Goal: Task Accomplishment & Management: Manage account settings

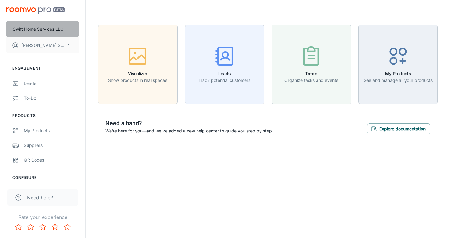
click at [46, 22] on button "Swift Home Services LLC" at bounding box center [42, 29] width 73 height 16
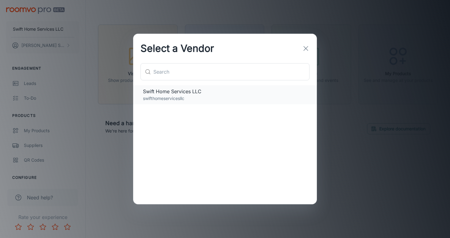
click at [207, 103] on div "Swift Home Services LLC swifthomeservicesllc" at bounding box center [225, 94] width 184 height 19
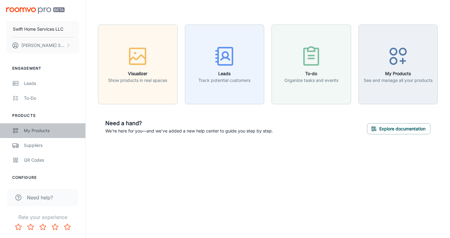
click at [34, 130] on div "My Products" at bounding box center [51, 130] width 55 height 7
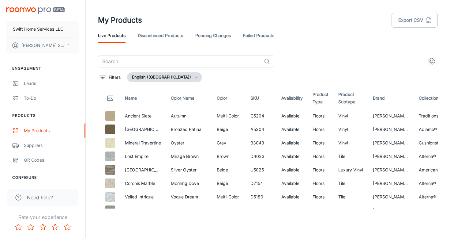
click at [213, 35] on link "Pending Changes" at bounding box center [213, 35] width 36 height 15
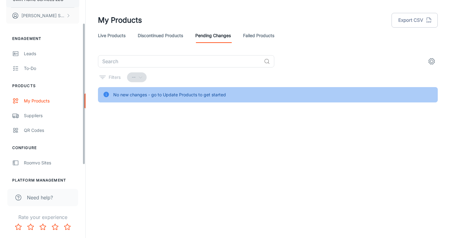
scroll to position [51, 0]
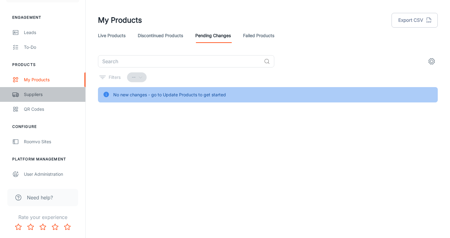
click at [36, 95] on div "Suppliers" at bounding box center [51, 94] width 55 height 7
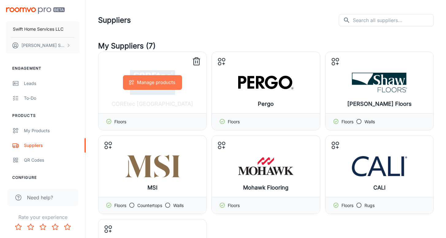
click at [168, 89] on button "Manage products" at bounding box center [152, 82] width 59 height 15
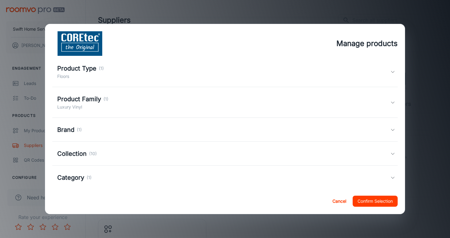
scroll to position [27, 0]
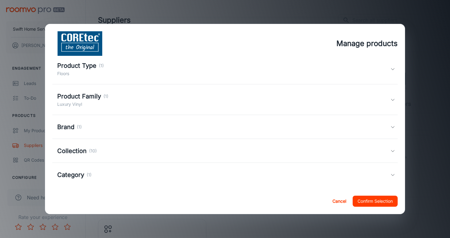
click at [142, 156] on div "Collection (10)" at bounding box center [225, 151] width 346 height 24
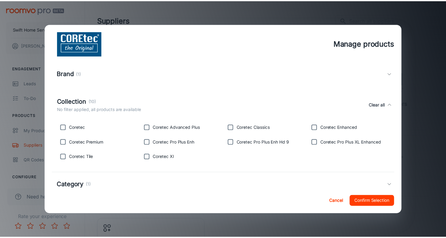
scroll to position [0, 0]
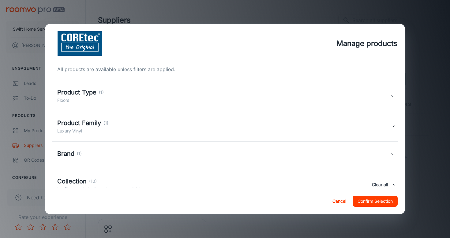
click at [142, 156] on div "Brand (1)" at bounding box center [223, 153] width 333 height 9
click at [333, 204] on button "Cancel" at bounding box center [340, 200] width 20 height 11
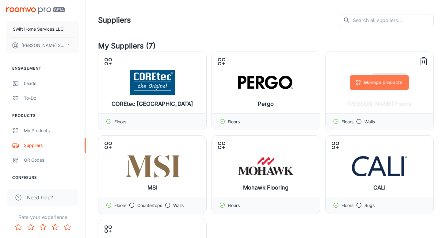
click at [371, 87] on button "Manage products" at bounding box center [379, 82] width 59 height 15
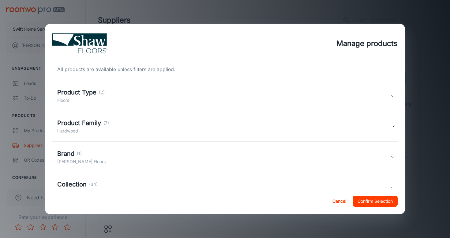
click at [423, 59] on div "Manage products All products are available unless filters are applied. Product …" at bounding box center [225, 119] width 450 height 238
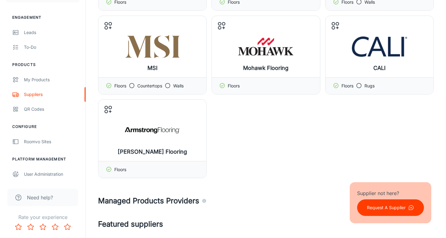
scroll to position [120, 0]
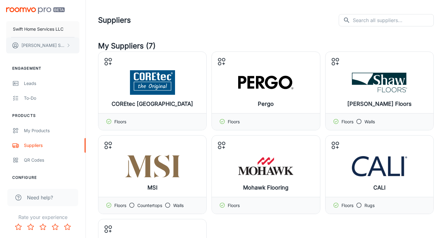
click at [35, 44] on p "Justin Swift" at bounding box center [42, 45] width 43 height 7
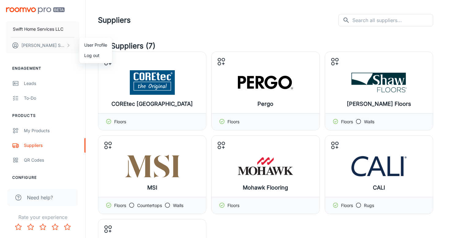
click at [39, 44] on div at bounding box center [225, 119] width 450 height 238
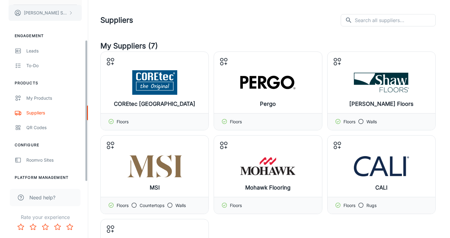
scroll to position [51, 0]
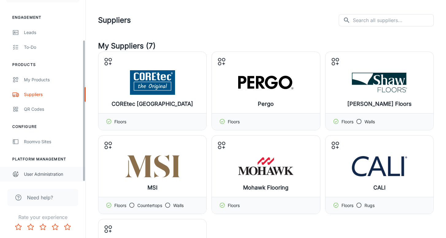
click at [57, 173] on div "User Administration" at bounding box center [51, 174] width 55 height 7
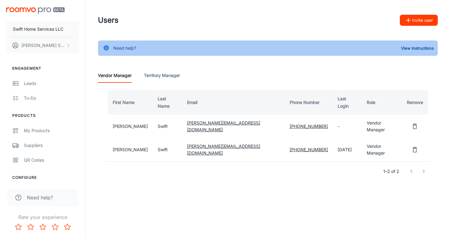
scroll to position [51, 0]
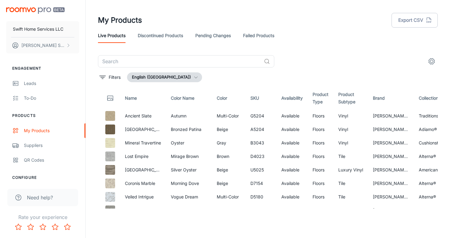
scroll to position [0, 302]
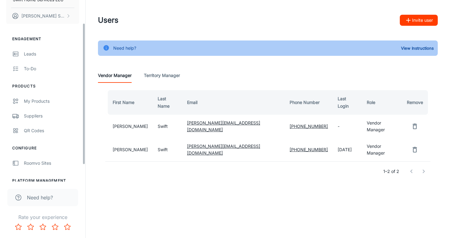
scroll to position [29, 0]
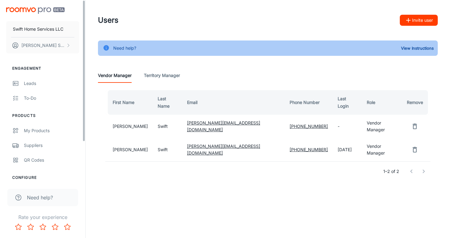
scroll to position [51, 0]
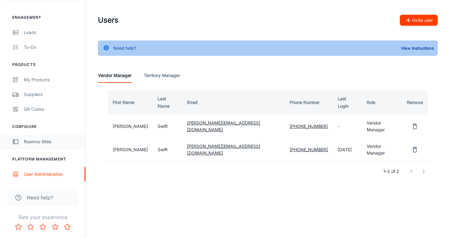
click at [56, 143] on div "Roomvo Sites" at bounding box center [51, 141] width 55 height 7
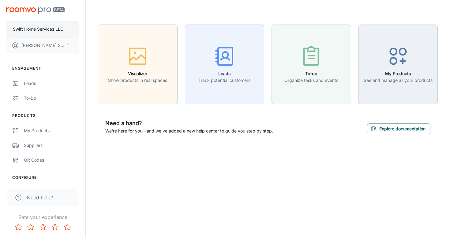
click at [50, 30] on p "Swift Home Services LLC" at bounding box center [38, 29] width 51 height 7
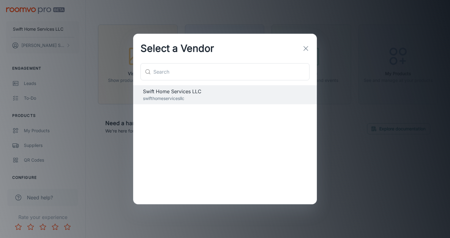
click at [306, 48] on line "button" at bounding box center [306, 48] width 4 height 4
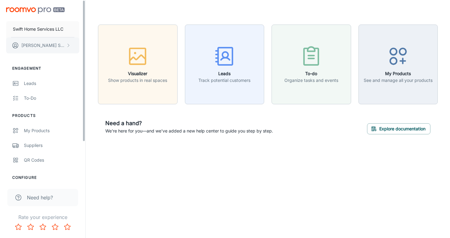
click at [18, 40] on button "Justin Swift" at bounding box center [42, 45] width 73 height 16
click at [18, 40] on div at bounding box center [225, 119] width 450 height 238
click at [18, 40] on button "[PERSON_NAME]" at bounding box center [42, 45] width 73 height 16
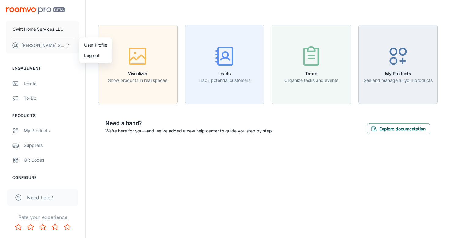
click at [94, 41] on li "User Profile" at bounding box center [95, 45] width 33 height 10
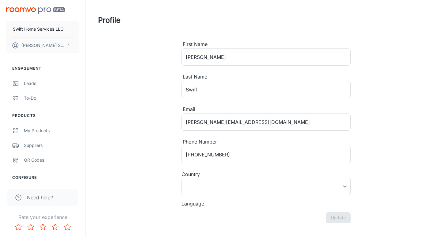
type input "[GEOGRAPHIC_DATA]"
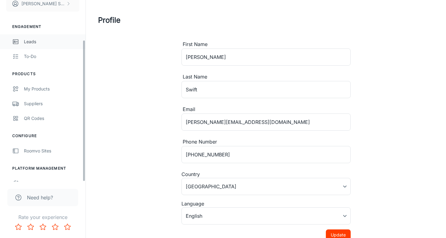
scroll to position [51, 0]
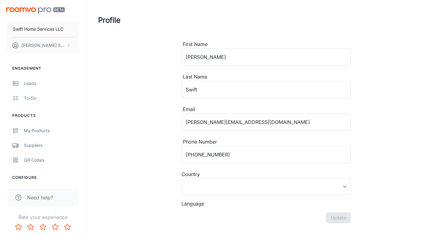
type input "[GEOGRAPHIC_DATA]"
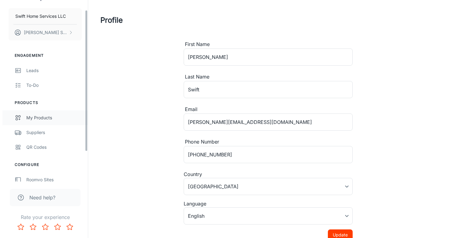
scroll to position [13, 0]
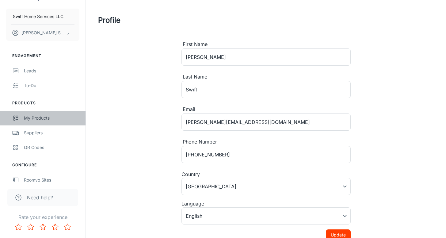
click at [43, 119] on div "My Products" at bounding box center [51, 118] width 55 height 7
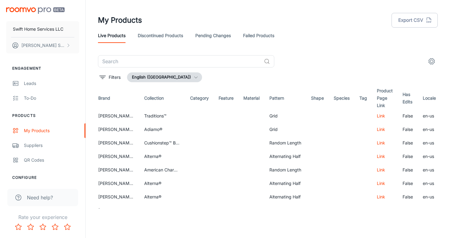
scroll to position [0, 302]
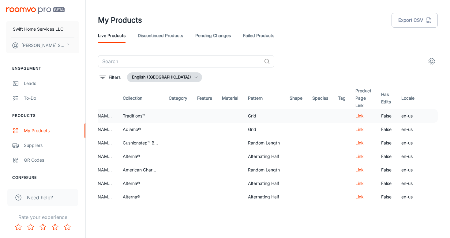
click at [249, 119] on td "Grid" at bounding box center [264, 115] width 42 height 13
drag, startPoint x: 249, startPoint y: 119, endPoint x: 213, endPoint y: 111, distance: 37.1
click at [217, 111] on td at bounding box center [230, 115] width 26 height 13
drag, startPoint x: 213, startPoint y: 111, endPoint x: 325, endPoint y: 109, distance: 112.2
click at [325, 110] on tr "Ancient Slate Autumn Multi-Color G5204 Available Floors Vinyl Armstrong Floorin…" at bounding box center [120, 115] width 636 height 13
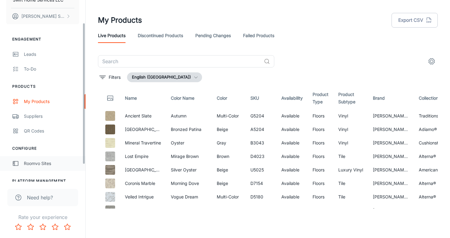
scroll to position [27, 0]
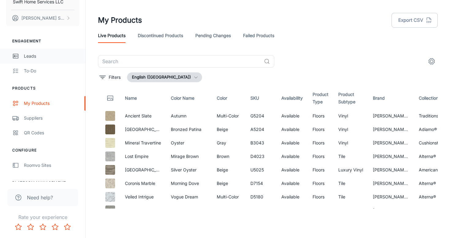
click at [39, 54] on div "Leads" at bounding box center [51, 56] width 55 height 7
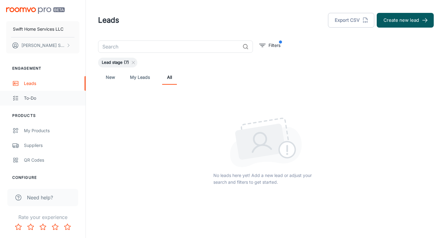
click at [30, 97] on div "To-do" at bounding box center [51, 98] width 55 height 7
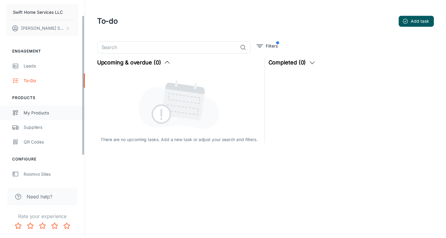
scroll to position [20, 0]
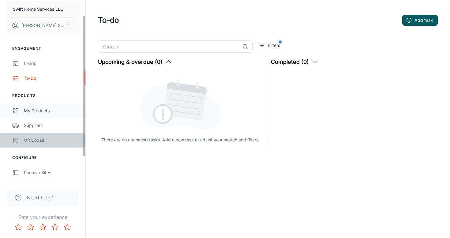
click at [41, 136] on link "QR Codes" at bounding box center [42, 140] width 85 height 15
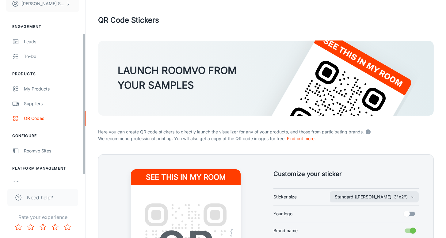
scroll to position [51, 0]
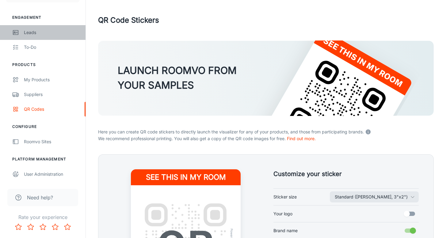
click at [32, 38] on link "Leads" at bounding box center [42, 32] width 85 height 15
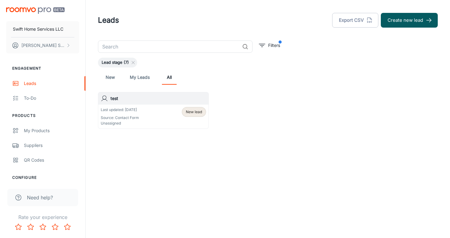
click at [138, 104] on div "Last updated: Today Source: Contact Form Unassigned New lead" at bounding box center [153, 116] width 110 height 24
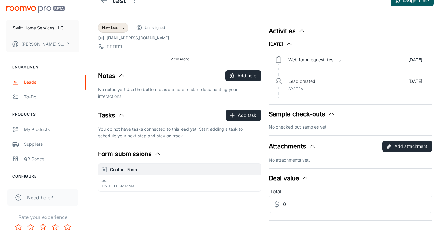
scroll to position [27, 0]
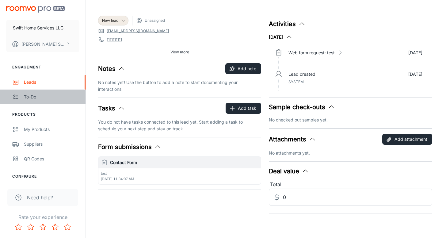
click at [58, 95] on div "To-do" at bounding box center [51, 96] width 55 height 7
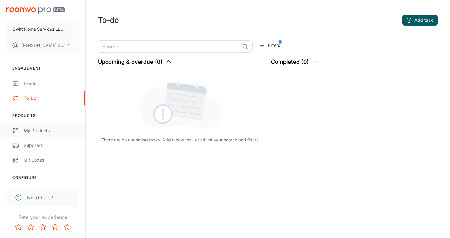
click at [52, 132] on div "My Products" at bounding box center [51, 130] width 55 height 7
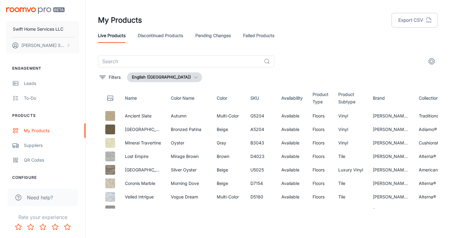
drag, startPoint x: 166, startPoint y: 116, endPoint x: 192, endPoint y: 108, distance: 27.7
click at [432, 56] on button "settings" at bounding box center [432, 61] width 12 height 12
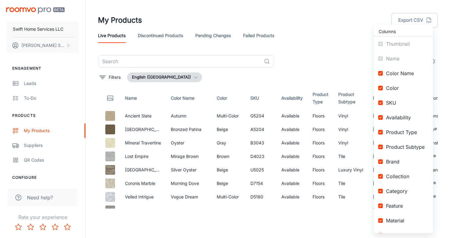
click at [336, 57] on div at bounding box center [225, 119] width 450 height 238
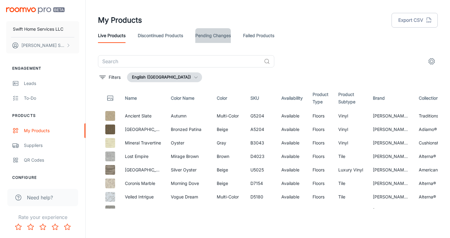
click at [221, 34] on link "Pending Changes" at bounding box center [213, 35] width 36 height 15
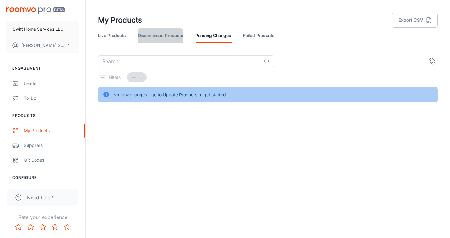
click at [176, 35] on link "Discontinued Products" at bounding box center [160, 35] width 45 height 15
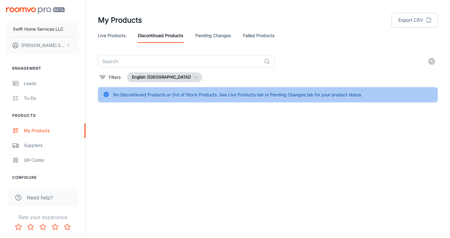
click at [265, 35] on link "Failed Products" at bounding box center [258, 35] width 31 height 15
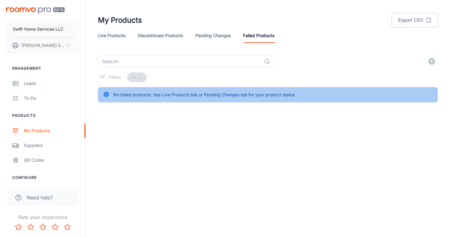
click at [113, 33] on link "Live Products" at bounding box center [112, 35] width 28 height 15
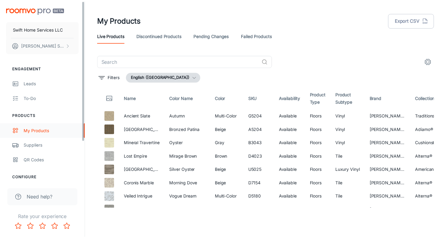
scroll to position [51, 0]
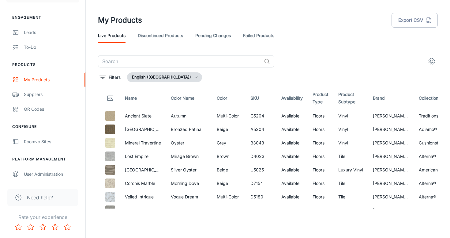
click at [37, 197] on span "Need help?" at bounding box center [40, 197] width 26 height 7
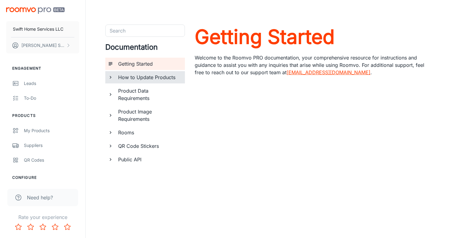
click at [161, 77] on h6 "How to Update Products" at bounding box center [149, 77] width 62 height 7
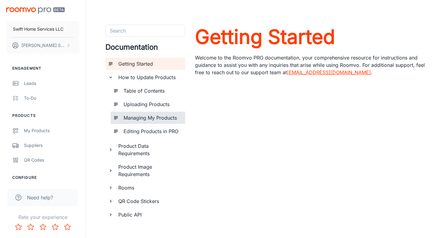
click at [152, 117] on h6 "Managing My Products" at bounding box center [151, 117] width 57 height 7
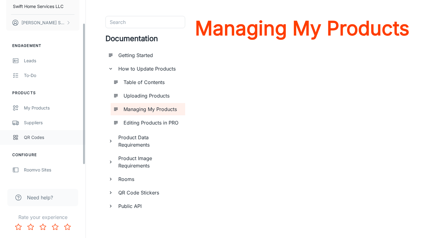
scroll to position [51, 0]
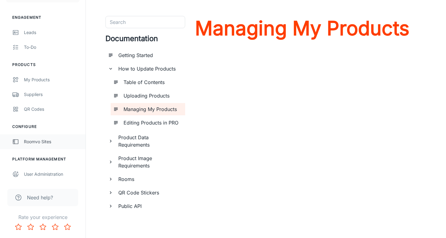
click at [46, 143] on div "Roomvo Sites" at bounding box center [51, 141] width 55 height 7
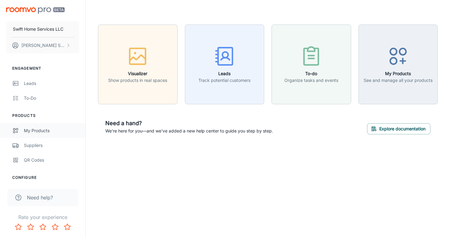
click at [39, 129] on div "My Products" at bounding box center [51, 130] width 55 height 7
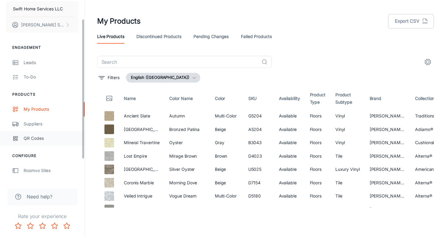
scroll to position [32, 0]
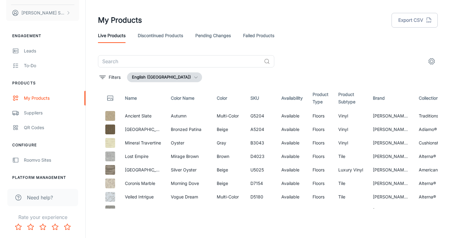
click at [44, 197] on span "Need help?" at bounding box center [40, 197] width 26 height 7
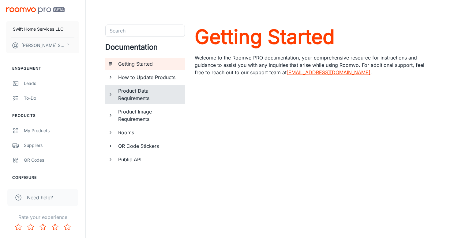
click at [135, 91] on h6 "Product Data Requirements" at bounding box center [149, 94] width 62 height 15
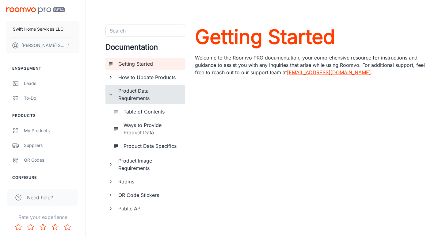
click at [136, 77] on h6 "How to Update Products" at bounding box center [149, 77] width 62 height 7
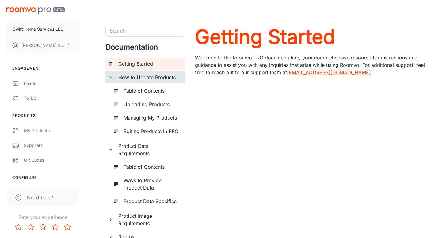
click at [159, 107] on h6 "Uploading Products" at bounding box center [151, 103] width 57 height 7
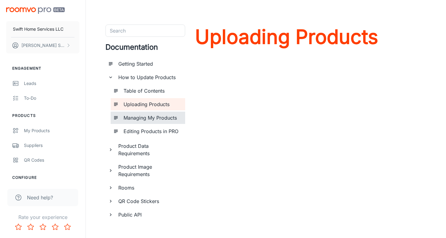
click at [163, 119] on h6 "Managing My Products" at bounding box center [151, 117] width 57 height 7
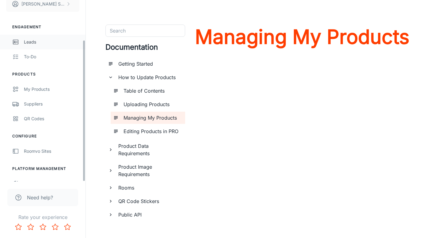
scroll to position [51, 0]
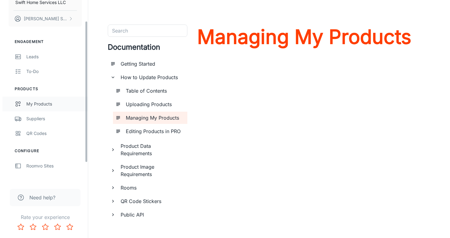
scroll to position [27, 0]
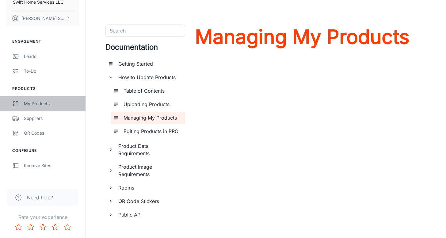
click at [41, 103] on div "My Products" at bounding box center [51, 103] width 55 height 7
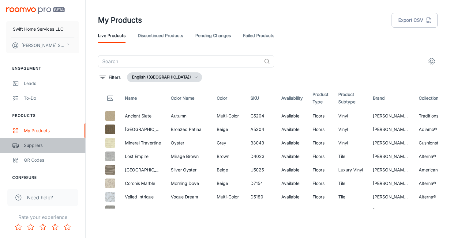
click at [58, 142] on div "Suppliers" at bounding box center [51, 145] width 55 height 7
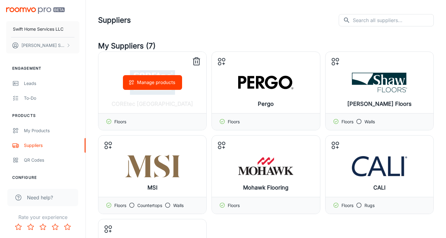
click at [152, 86] on button "Manage products" at bounding box center [152, 82] width 59 height 15
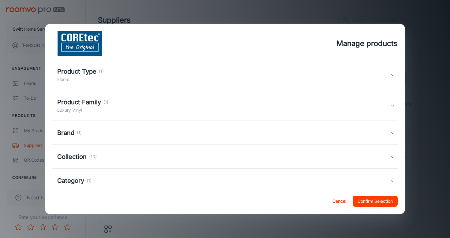
scroll to position [29, 0]
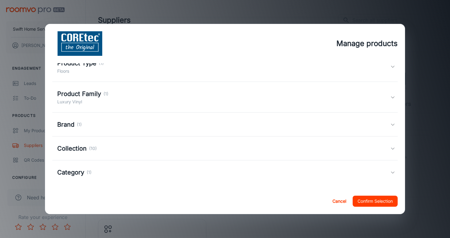
click at [147, 97] on div "Product Family (1) Luxury Vinyl" at bounding box center [223, 97] width 333 height 16
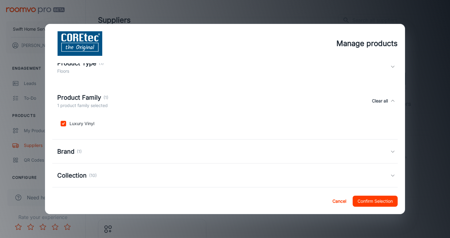
click at [147, 97] on div "Product Family (1) 1 product family selected Clear all" at bounding box center [223, 101] width 333 height 16
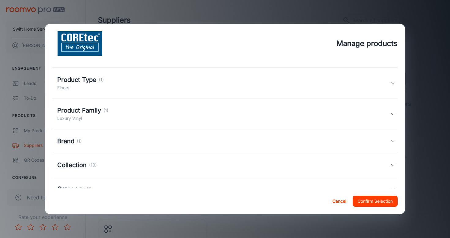
click at [146, 82] on div "Product Type (1) Floors" at bounding box center [223, 83] width 333 height 16
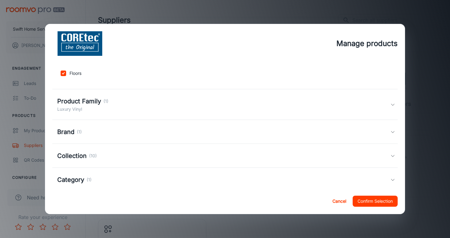
scroll to position [59, 0]
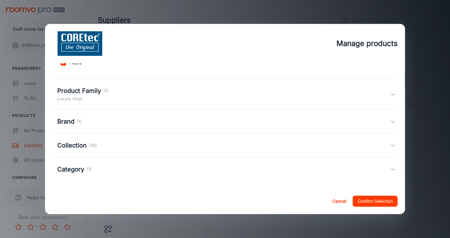
click at [122, 148] on div "Collection (10)" at bounding box center [223, 145] width 333 height 9
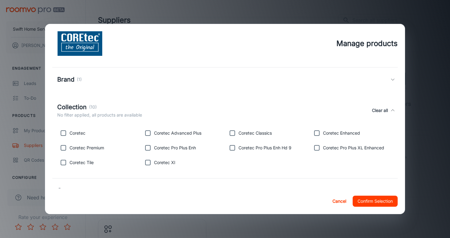
scroll to position [122, 0]
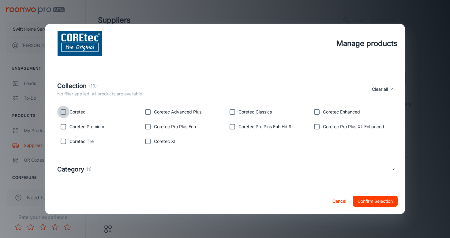
click at [65, 110] on input "checkbox" at bounding box center [63, 112] width 12 height 12
checkbox input "true"
click at [64, 127] on input "checkbox" at bounding box center [63, 126] width 12 height 12
checkbox input "true"
click at [59, 140] on input "checkbox" at bounding box center [63, 141] width 12 height 12
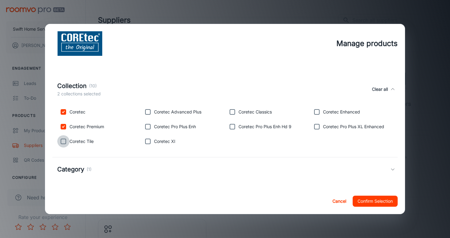
checkbox input "true"
click at [146, 112] on input "checkbox" at bounding box center [148, 112] width 12 height 12
checkbox input "true"
click at [119, 169] on div "Category (1)" at bounding box center [223, 169] width 333 height 9
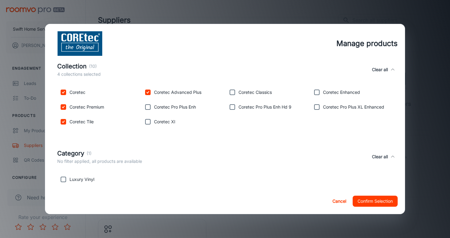
scroll to position [151, 0]
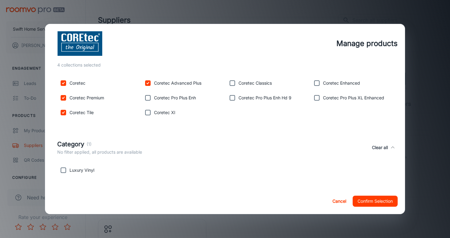
click at [69, 171] on input "checkbox" at bounding box center [63, 170] width 12 height 12
checkbox input "true"
click at [368, 204] on button "Confirm Selection" at bounding box center [375, 200] width 45 height 11
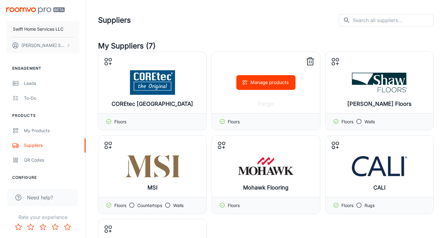
click at [272, 83] on button "Manage products" at bounding box center [265, 82] width 59 height 15
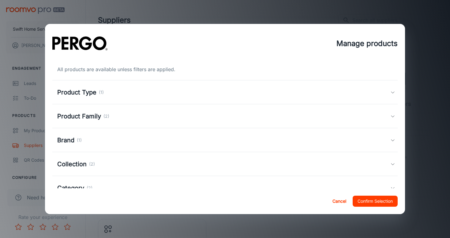
click at [175, 93] on div "Product Type (1)" at bounding box center [223, 92] width 333 height 9
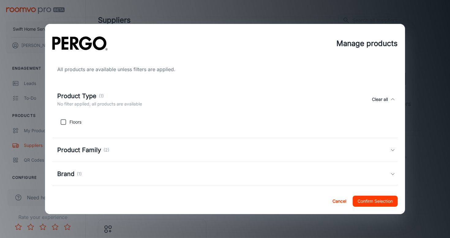
click at [175, 93] on div "Product Type (1) No filter applied, all products are available Clear all" at bounding box center [223, 99] width 333 height 16
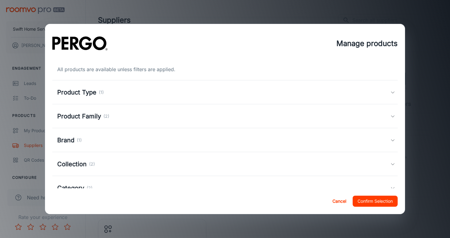
click at [147, 119] on div "Product Family (2)" at bounding box center [223, 116] width 333 height 9
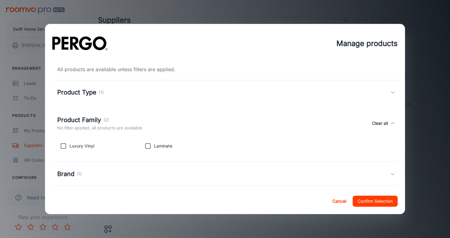
click at [77, 145] on p "Luxury Vinyl" at bounding box center [82, 145] width 25 height 7
click at [148, 147] on input "checkbox" at bounding box center [148, 146] width 12 height 12
checkbox input "true"
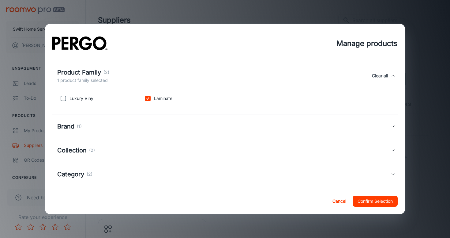
scroll to position [54, 0]
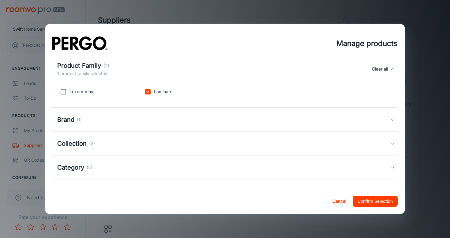
click at [150, 116] on div "Brand (1)" at bounding box center [223, 119] width 333 height 9
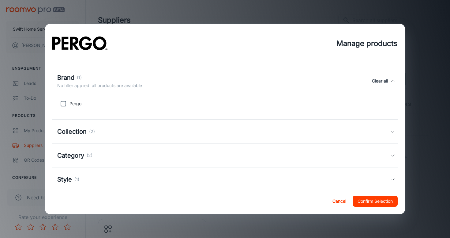
scroll to position [106, 0]
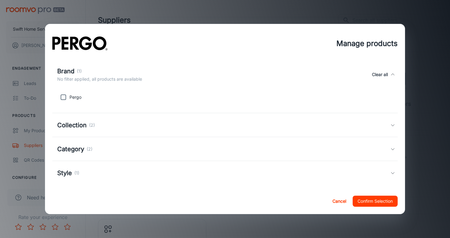
click at [147, 123] on div "Collection (2)" at bounding box center [223, 124] width 333 height 9
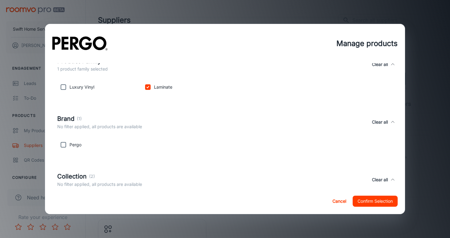
scroll to position [55, 0]
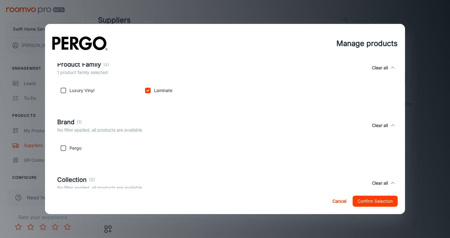
click at [79, 90] on p "Luxury Vinyl" at bounding box center [82, 90] width 25 height 7
click at [68, 89] on input "checkbox" at bounding box center [63, 90] width 12 height 12
checkbox input "false"
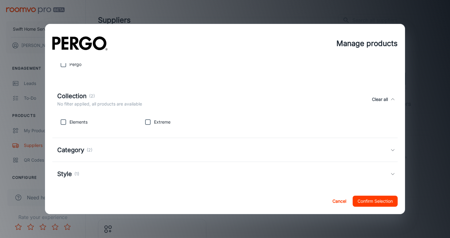
scroll to position [140, 0]
click at [110, 156] on div "Category (2)" at bounding box center [225, 149] width 346 height 24
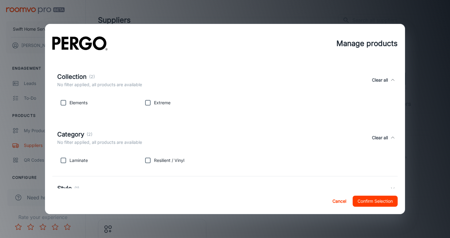
scroll to position [177, 0]
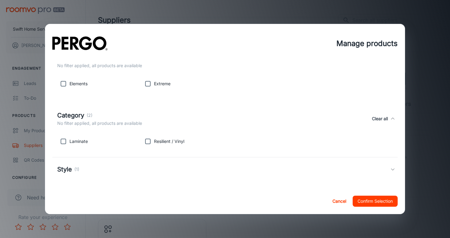
click at [77, 177] on div "Style (1)" at bounding box center [225, 169] width 346 height 24
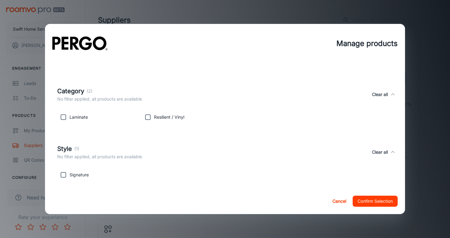
scroll to position [203, 0]
click at [384, 202] on button "Confirm Selection" at bounding box center [375, 200] width 45 height 11
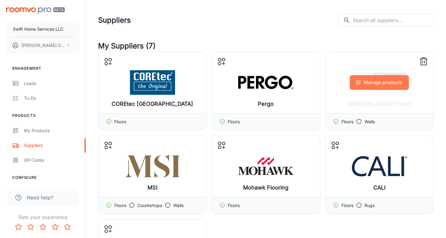
click at [393, 88] on button "Manage products" at bounding box center [379, 82] width 59 height 15
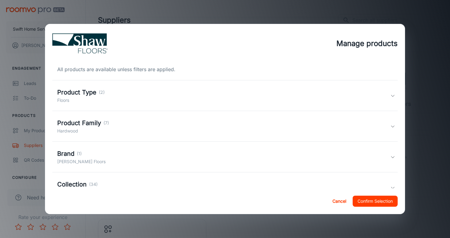
click at [163, 94] on div "Product Type (2) Floors" at bounding box center [223, 96] width 333 height 16
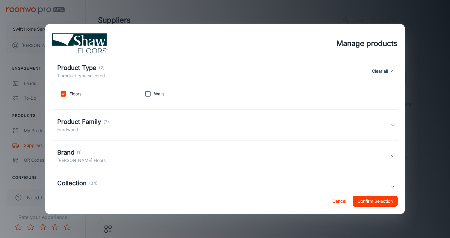
scroll to position [31, 0]
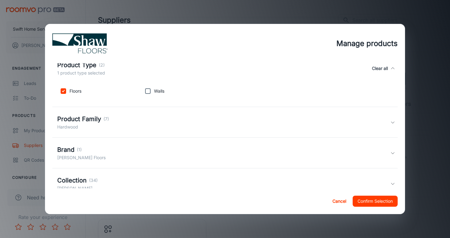
click at [159, 123] on div "Product Family (7) Hardwood" at bounding box center [223, 122] width 333 height 16
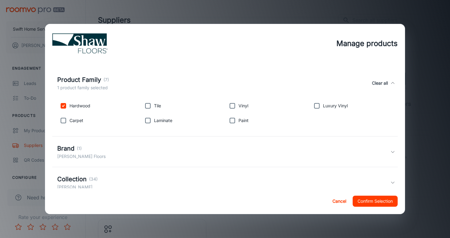
click at [153, 144] on div "Brand (1) Shaw Floors" at bounding box center [223, 152] width 333 height 16
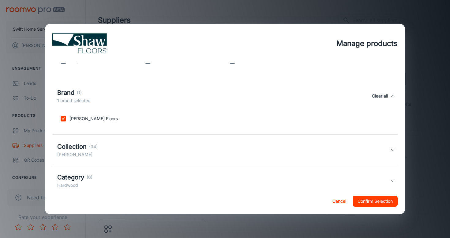
scroll to position [160, 0]
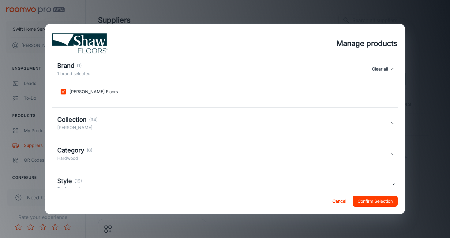
click at [159, 121] on div "Collection (34) Shaw Hardwoods" at bounding box center [223, 123] width 333 height 16
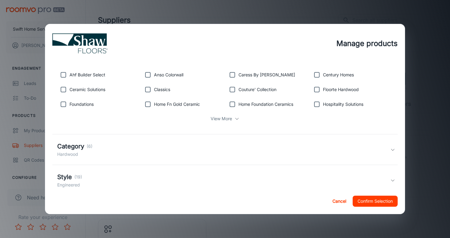
scroll to position [248, 0]
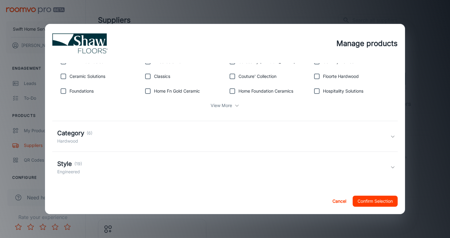
click at [221, 111] on div "View More" at bounding box center [225, 106] width 336 height 12
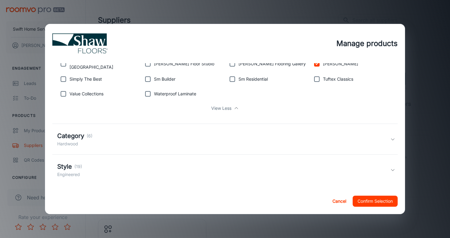
scroll to position [337, 0]
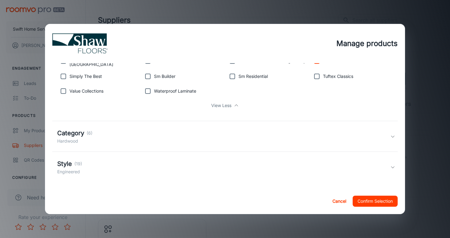
click at [214, 132] on div "Category (6) Hardwood" at bounding box center [223, 136] width 333 height 16
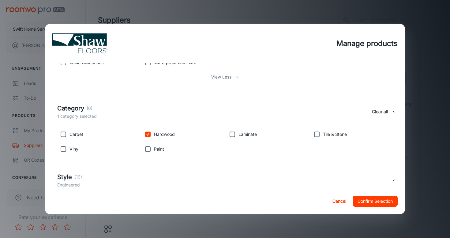
scroll to position [379, 0]
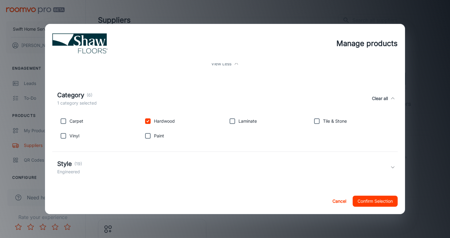
click at [203, 152] on div "Style (19) Engineered" at bounding box center [225, 167] width 346 height 31
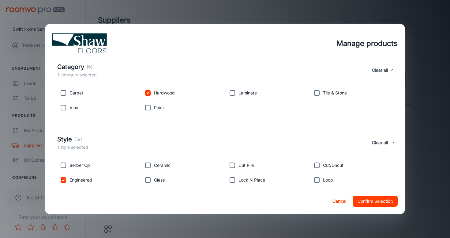
scroll to position [445, 0]
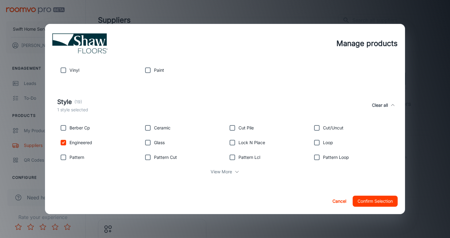
click at [232, 172] on div "View More" at bounding box center [225, 172] width 336 height 12
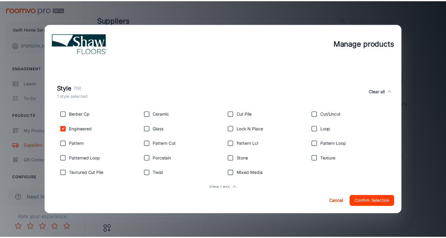
scroll to position [467, 0]
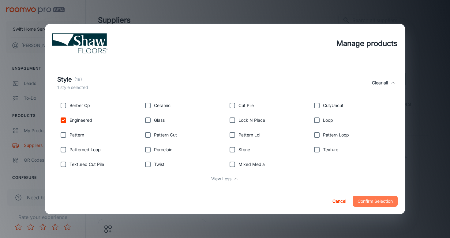
click at [378, 204] on button "Confirm Selection" at bounding box center [375, 200] width 45 height 11
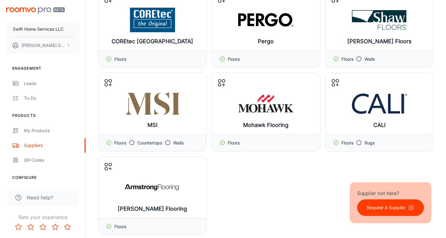
scroll to position [61, 0]
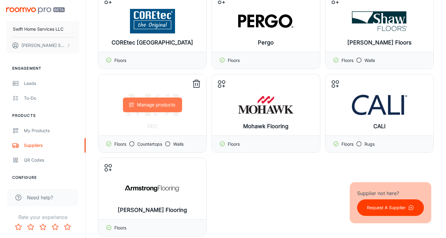
click at [159, 103] on button "Manage products" at bounding box center [152, 104] width 59 height 15
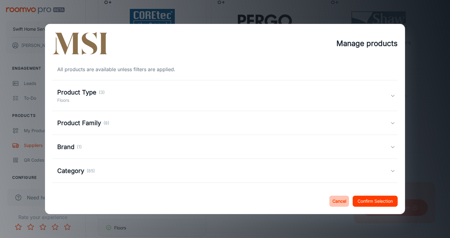
click at [333, 199] on button "Cancel" at bounding box center [340, 200] width 20 height 11
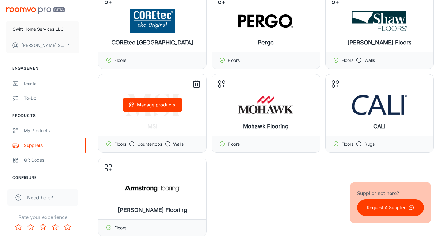
click at [195, 84] on line at bounding box center [195, 84] width 0 height 2
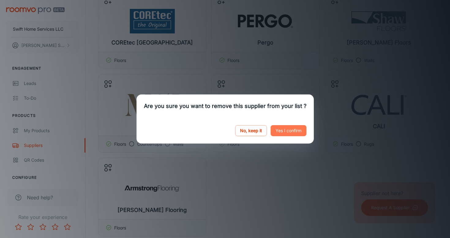
click at [287, 126] on button "Yes I confirm" at bounding box center [289, 130] width 36 height 11
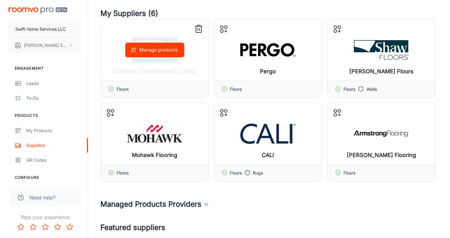
scroll to position [30, 0]
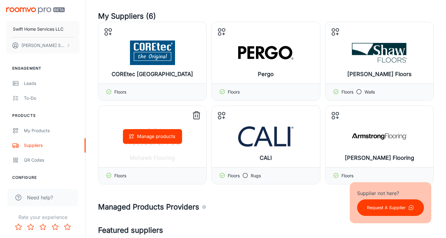
click at [154, 138] on button "Manage products" at bounding box center [152, 136] width 59 height 15
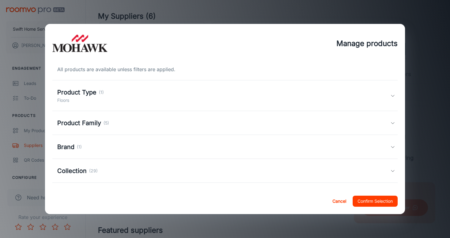
click at [147, 92] on div "Product Type (1) Floors" at bounding box center [223, 96] width 333 height 16
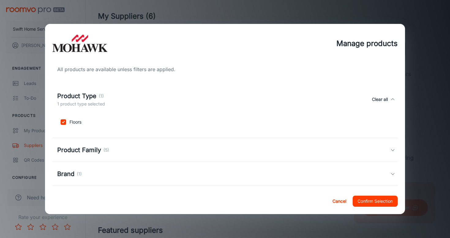
click at [147, 92] on div "Product Type (1) 1 product type selected Clear all" at bounding box center [223, 99] width 333 height 16
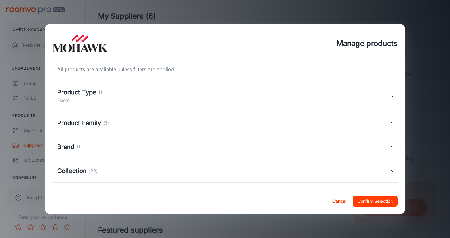
click at [138, 127] on div "Product Family (5)" at bounding box center [223, 122] width 333 height 9
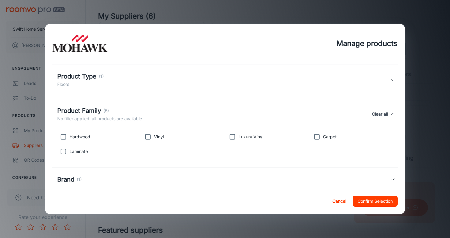
scroll to position [20, 0]
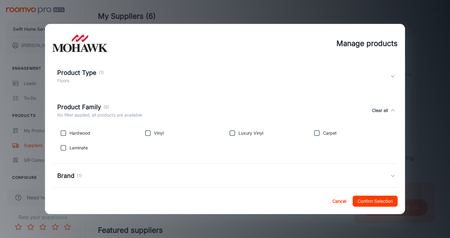
click at [62, 148] on input "checkbox" at bounding box center [63, 148] width 12 height 12
checkbox input "true"
click at [316, 131] on input "checkbox" at bounding box center [317, 133] width 12 height 12
checkbox input "true"
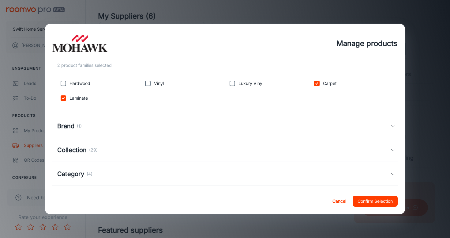
scroll to position [103, 0]
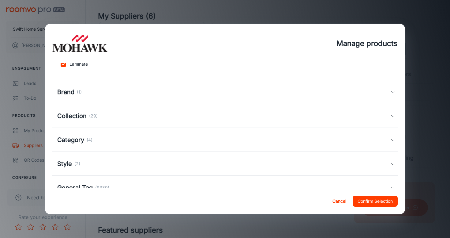
click at [314, 95] on div "Brand (1)" at bounding box center [223, 91] width 333 height 9
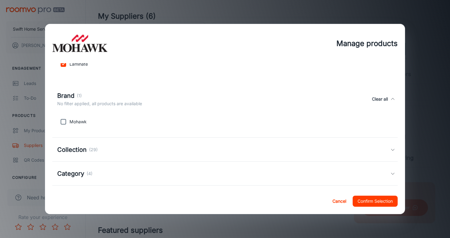
click at [298, 153] on div "Collection (29)" at bounding box center [223, 149] width 333 height 9
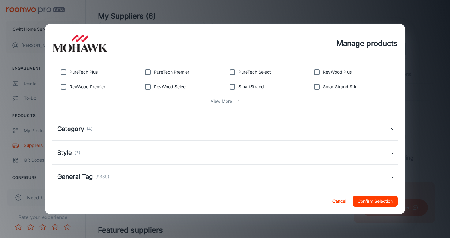
scroll to position [230, 0]
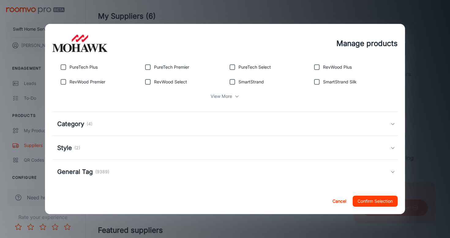
click at [224, 96] on p "View More" at bounding box center [221, 96] width 21 height 7
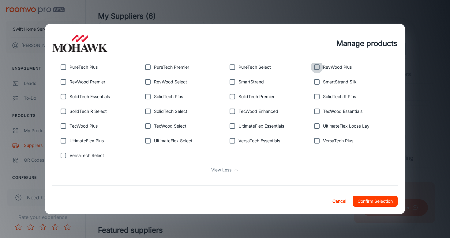
click at [313, 67] on input "checkbox" at bounding box center [317, 67] width 12 height 12
checkbox input "true"
click at [142, 83] on input "checkbox" at bounding box center [148, 82] width 12 height 12
checkbox input "true"
click at [91, 85] on div "RevWood Premier" at bounding box center [97, 80] width 85 height 15
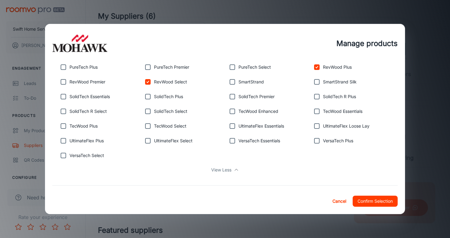
click at [90, 84] on p "RevWood Premier" at bounding box center [88, 81] width 36 height 7
click at [63, 82] on input "checkbox" at bounding box center [63, 82] width 12 height 12
checkbox input "true"
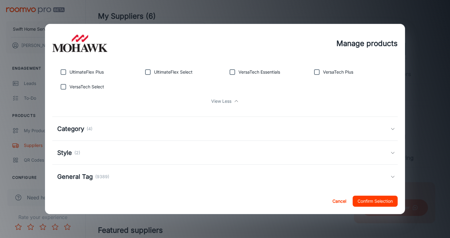
scroll to position [306, 0]
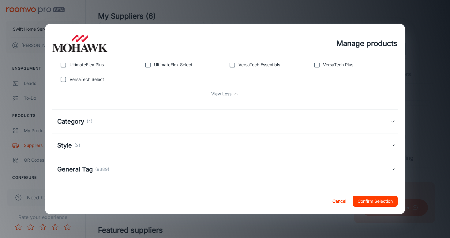
click at [319, 126] on div "Category (4)" at bounding box center [225, 121] width 346 height 24
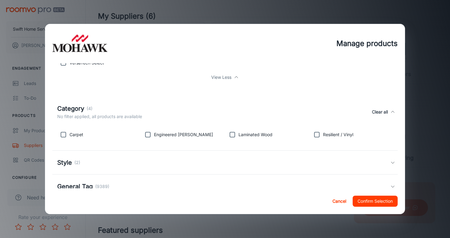
scroll to position [324, 0]
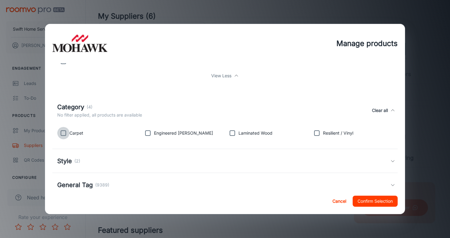
click at [64, 135] on input "checkbox" at bounding box center [63, 133] width 12 height 12
checkbox input "true"
click at [229, 133] on input "checkbox" at bounding box center [232, 133] width 12 height 12
checkbox input "true"
click at [225, 149] on div "Style (2)" at bounding box center [225, 161] width 346 height 24
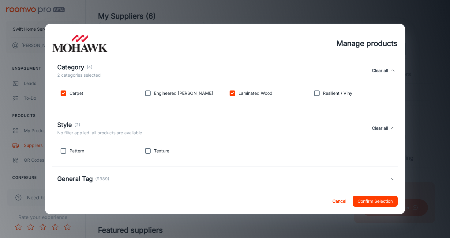
scroll to position [373, 0]
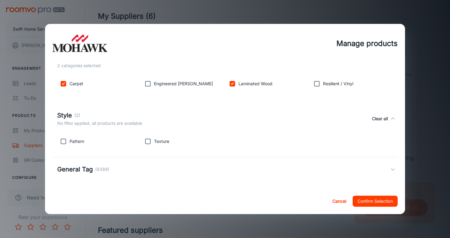
click at [221, 163] on div "General Tag (9389)" at bounding box center [225, 169] width 346 height 24
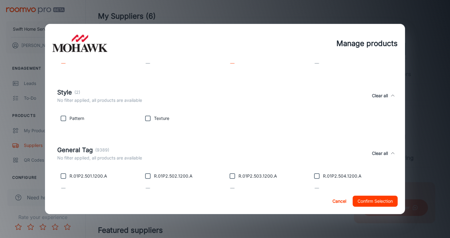
scroll to position [446, 0]
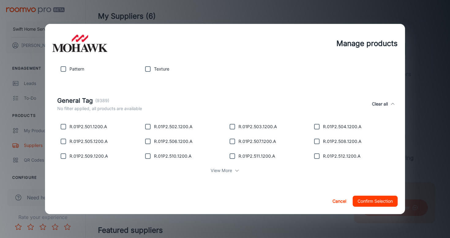
click at [377, 200] on button "Confirm Selection" at bounding box center [375, 200] width 45 height 11
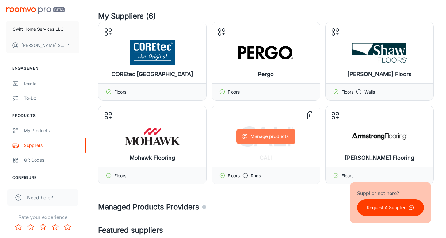
click at [269, 138] on button "Manage products" at bounding box center [265, 136] width 59 height 15
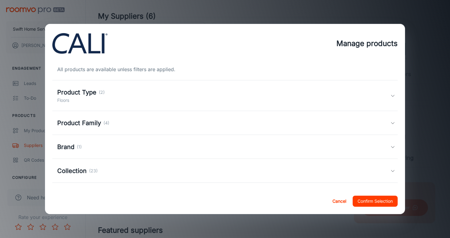
click at [186, 91] on div "Product Type (2) Floors" at bounding box center [223, 96] width 333 height 16
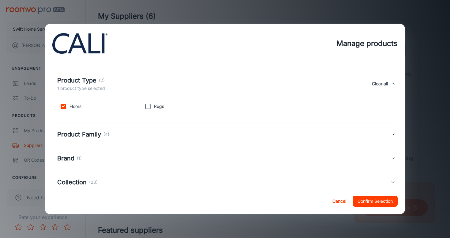
scroll to position [16, 0]
click at [163, 129] on div "Product Family (4)" at bounding box center [223, 133] width 333 height 9
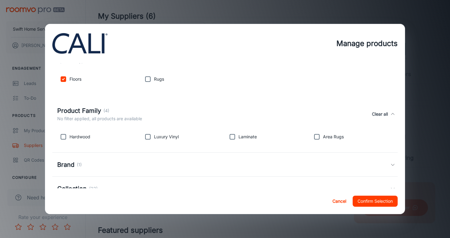
scroll to position [41, 0]
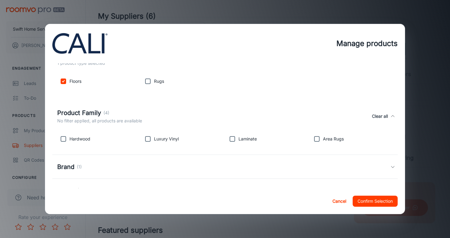
click at [160, 137] on p "Luxury Vinyl" at bounding box center [166, 138] width 25 height 7
click at [140, 142] on div "Luxury Vinyl" at bounding box center [181, 137] width 85 height 15
click at [143, 142] on input "checkbox" at bounding box center [148, 139] width 12 height 12
checkbox input "true"
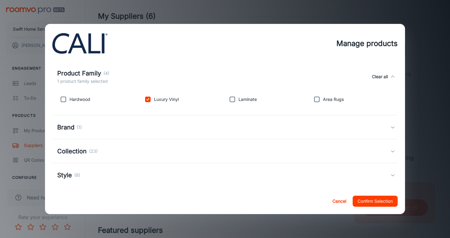
scroll to position [84, 0]
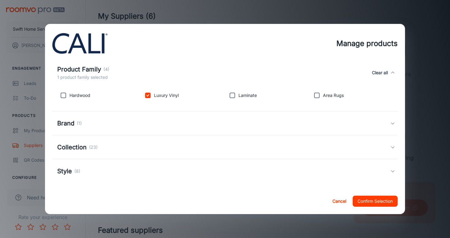
click at [147, 118] on div "Brand (1)" at bounding box center [225, 123] width 346 height 24
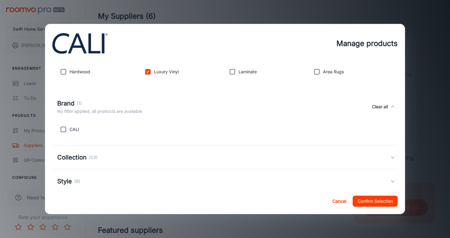
scroll to position [120, 0]
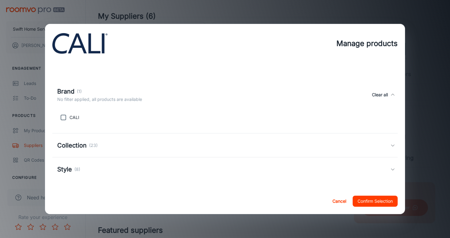
click at [142, 143] on div "Collection (23)" at bounding box center [223, 145] width 333 height 9
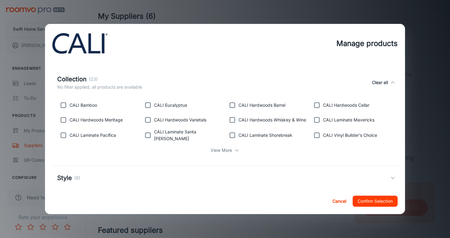
scroll to position [190, 0]
click at [219, 150] on p "View More" at bounding box center [221, 149] width 21 height 7
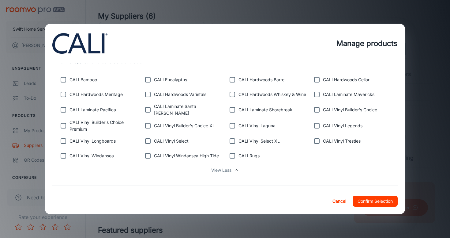
scroll to position [217, 0]
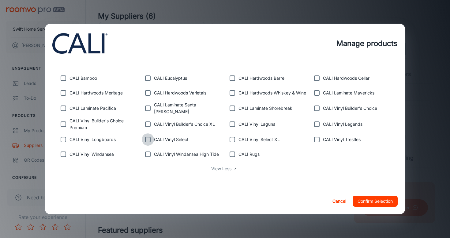
click at [148, 138] on input "checkbox" at bounding box center [148, 139] width 12 height 12
checkbox input "true"
click at [229, 140] on input "checkbox" at bounding box center [232, 139] width 12 height 12
checkbox input "true"
click at [385, 203] on button "Confirm Selection" at bounding box center [375, 200] width 45 height 11
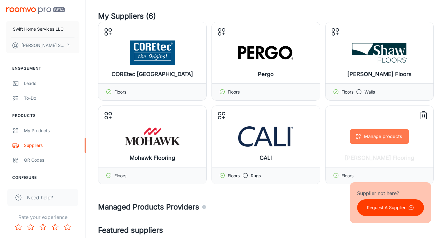
click at [386, 135] on button "Manage products" at bounding box center [379, 136] width 59 height 15
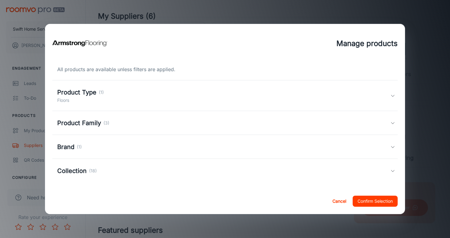
click at [208, 94] on div "Product Type (1) Floors" at bounding box center [223, 96] width 333 height 16
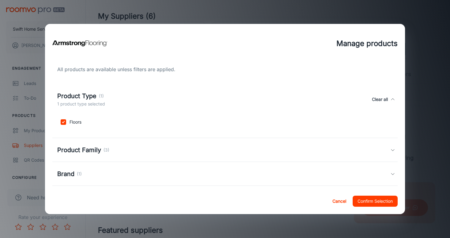
click at [186, 142] on div "Product Family (3)" at bounding box center [225, 150] width 346 height 24
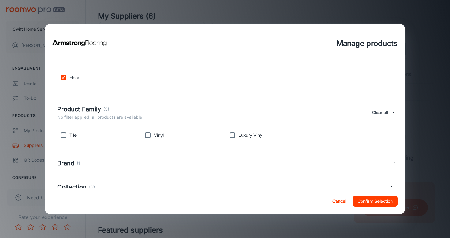
scroll to position [62, 0]
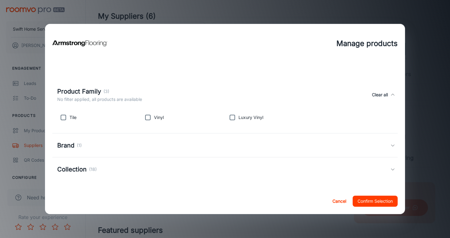
click at [219, 144] on div "Brand (1)" at bounding box center [223, 145] width 333 height 9
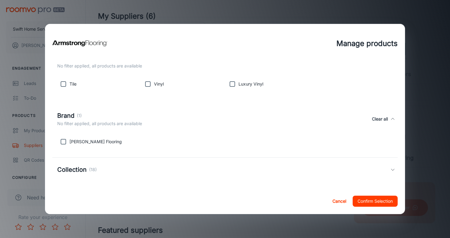
scroll to position [96, 0]
click at [214, 166] on div "Collection (18)" at bounding box center [223, 169] width 333 height 9
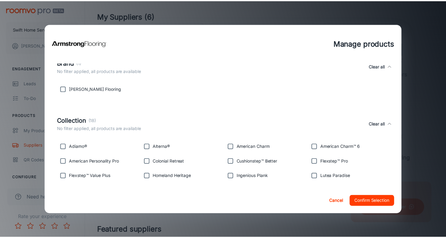
scroll to position [168, 0]
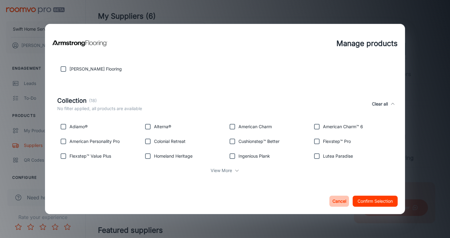
click at [335, 203] on button "Cancel" at bounding box center [340, 200] width 20 height 11
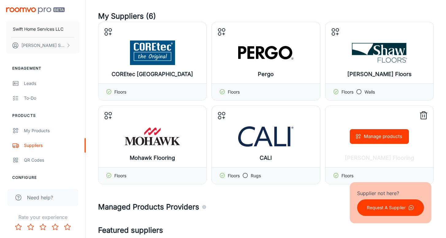
click at [427, 113] on icon at bounding box center [424, 116] width 10 height 10
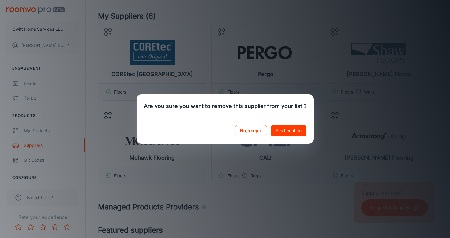
click at [291, 131] on button "Yes I confirm" at bounding box center [289, 130] width 36 height 11
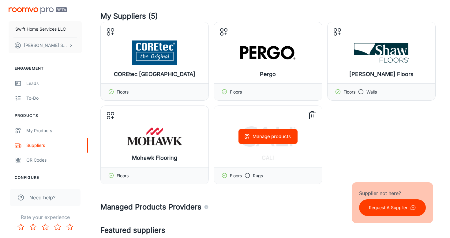
scroll to position [0, 0]
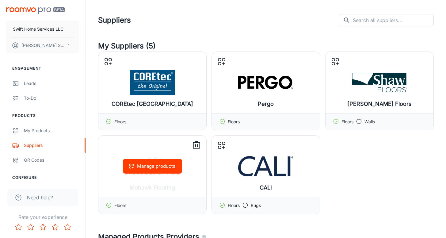
click at [153, 168] on button "Manage products" at bounding box center [152, 166] width 59 height 15
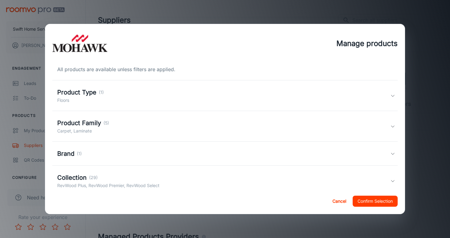
click at [110, 127] on div "Product Family (5) Carpet, Laminate" at bounding box center [223, 126] width 333 height 16
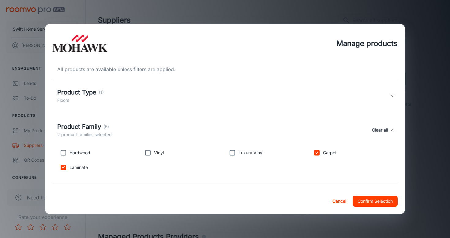
click at [110, 127] on div "Product Family (5)" at bounding box center [84, 126] width 55 height 9
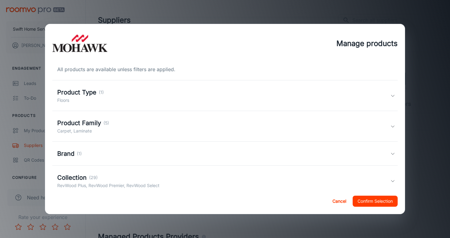
click at [101, 151] on div "Brand (1)" at bounding box center [223, 153] width 333 height 9
click at [101, 151] on div "Brand (1) No filter applied, all products are available Clear all" at bounding box center [225, 160] width 346 height 28
click at [100, 173] on div "Collection (29)" at bounding box center [108, 177] width 102 height 9
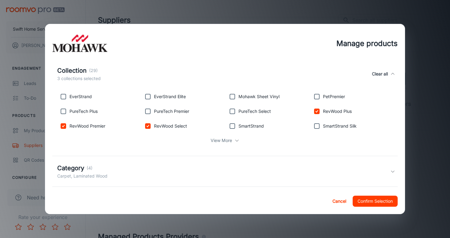
scroll to position [110, 0]
click at [66, 97] on input "checkbox" at bounding box center [63, 97] width 12 height 12
checkbox input "true"
click at [149, 97] on input "checkbox" at bounding box center [148, 97] width 12 height 12
checkbox input "true"
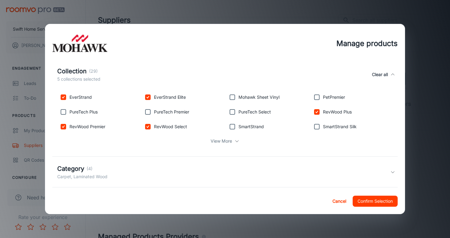
click at [232, 140] on div "View More" at bounding box center [225, 141] width 336 height 12
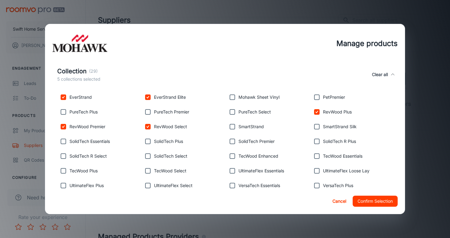
click at [317, 94] on input "checkbox" at bounding box center [317, 97] width 12 height 12
checkbox input "true"
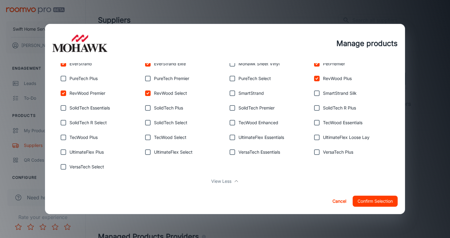
scroll to position [146, 0]
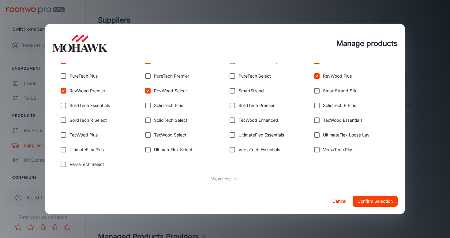
click at [231, 88] on input "checkbox" at bounding box center [232, 91] width 12 height 12
checkbox input "true"
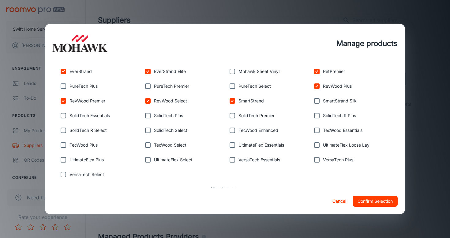
scroll to position [133, 0]
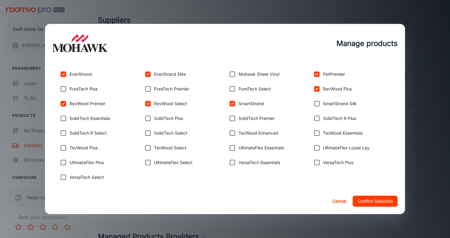
click at [311, 104] on input "checkbox" at bounding box center [317, 103] width 12 height 12
checkbox input "true"
click at [370, 205] on button "Confirm Selection" at bounding box center [375, 200] width 45 height 11
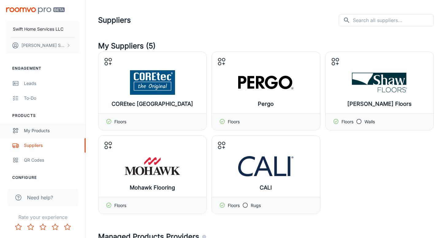
click at [39, 135] on link "My Products" at bounding box center [42, 130] width 85 height 15
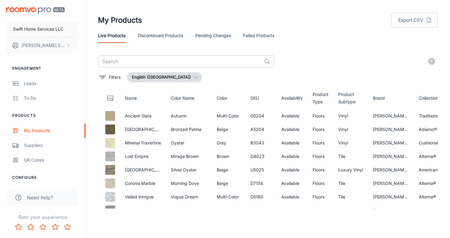
click at [195, 60] on input "text" at bounding box center [180, 61] width 164 height 12
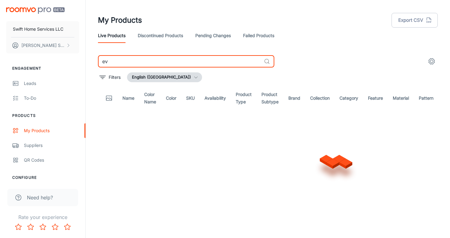
type input "e"
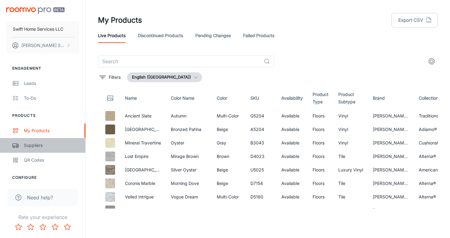
click at [35, 148] on div "Suppliers" at bounding box center [51, 145] width 55 height 7
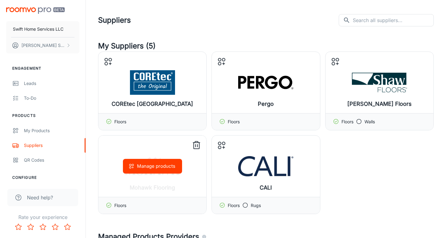
click at [152, 168] on button "Manage products" at bounding box center [152, 166] width 59 height 15
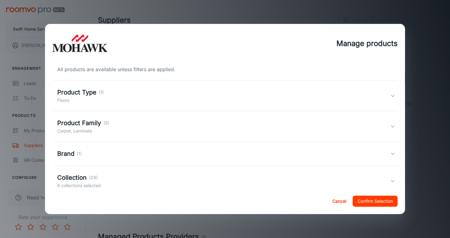
click at [136, 180] on div "Collection (29) 8 collections selected" at bounding box center [223, 181] width 333 height 16
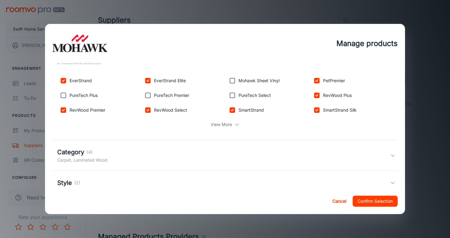
scroll to position [131, 0]
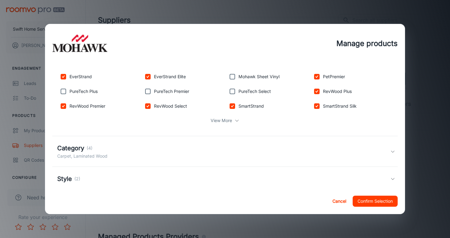
click at [172, 153] on div "Category (4) Carpet, Laminated Wood" at bounding box center [223, 151] width 333 height 16
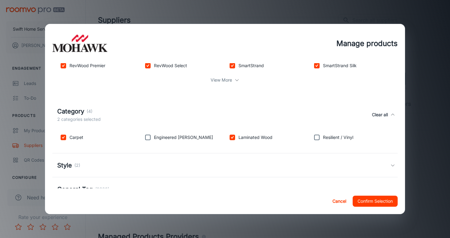
scroll to position [173, 0]
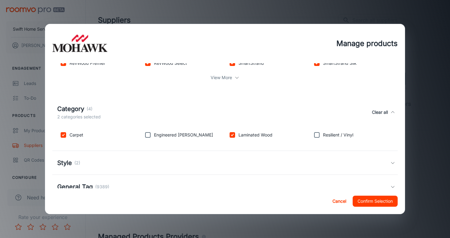
click at [172, 155] on div "Style (2)" at bounding box center [225, 163] width 346 height 24
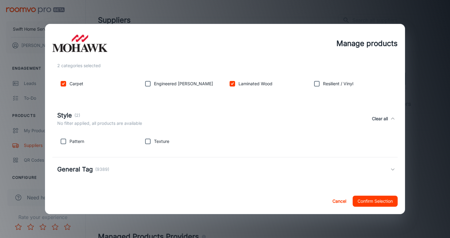
click at [169, 165] on div "General Tag (9389)" at bounding box center [223, 169] width 333 height 9
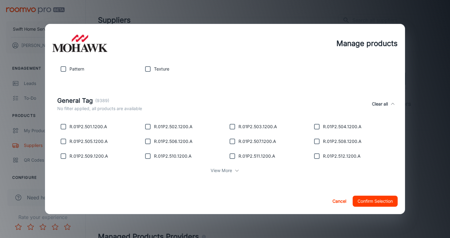
scroll to position [0, 0]
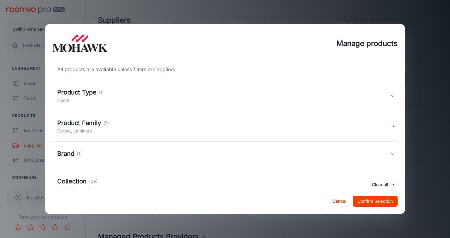
click at [166, 130] on div "Product Family (5) Carpet, Laminate" at bounding box center [223, 126] width 333 height 16
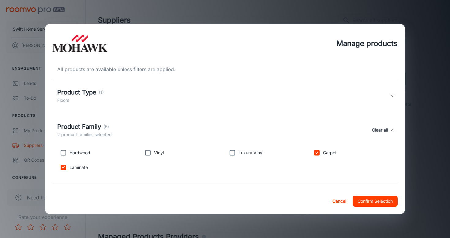
click at [166, 130] on div "Product Family (5) 2 product families selected Clear all" at bounding box center [223, 130] width 333 height 16
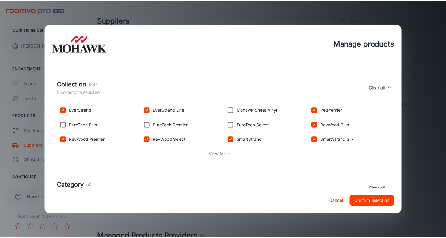
scroll to position [100, 0]
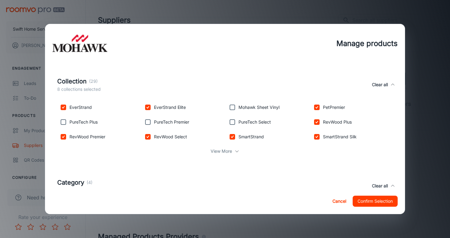
click at [380, 199] on button "Confirm Selection" at bounding box center [375, 200] width 45 height 11
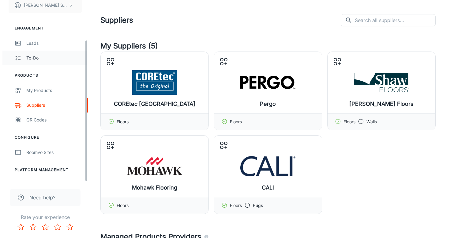
scroll to position [51, 0]
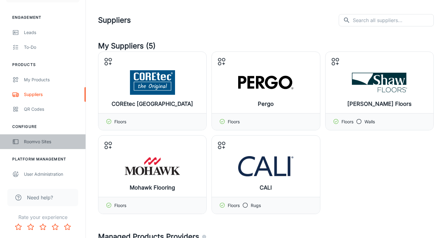
click at [43, 146] on link "Roomvo Sites" at bounding box center [42, 141] width 85 height 15
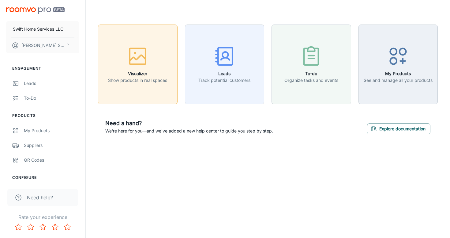
click at [126, 68] on div "button" at bounding box center [137, 57] width 59 height 25
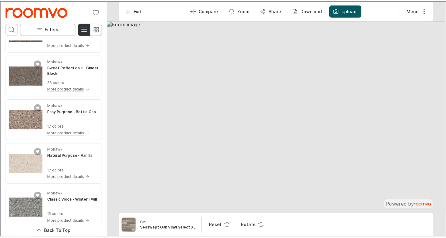
scroll to position [3009, 0]
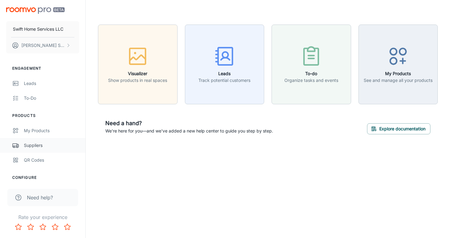
click at [50, 146] on div "Suppliers" at bounding box center [51, 145] width 55 height 7
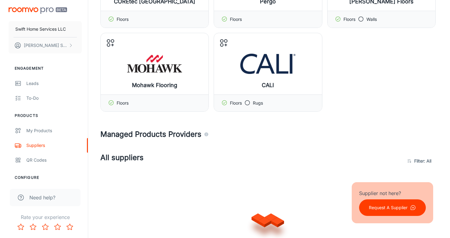
scroll to position [101, 0]
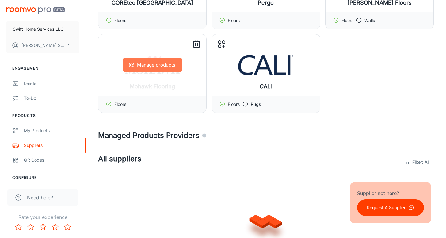
click at [140, 59] on button "Manage products" at bounding box center [152, 65] width 59 height 15
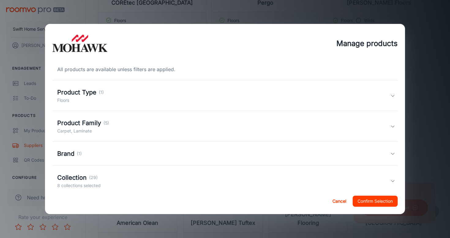
scroll to position [93, 0]
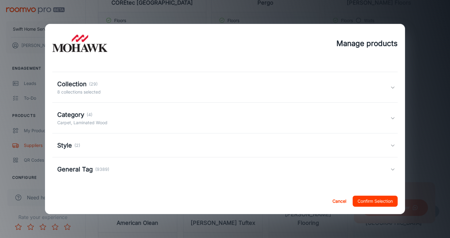
click at [143, 122] on div "Category (4) Carpet, Laminated Wood" at bounding box center [223, 118] width 333 height 16
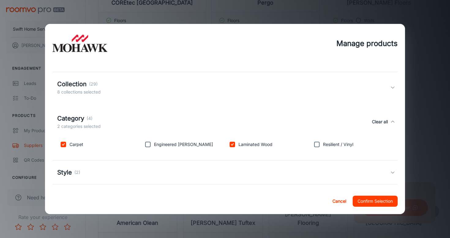
click at [143, 122] on div "Category (4) 2 categories selected Clear all" at bounding box center [223, 122] width 333 height 16
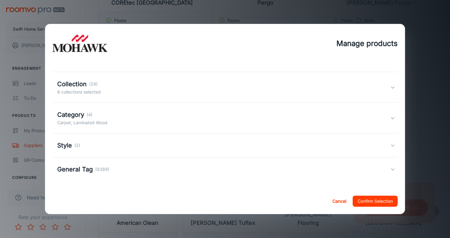
click at [129, 147] on div "Style (2)" at bounding box center [223, 145] width 333 height 9
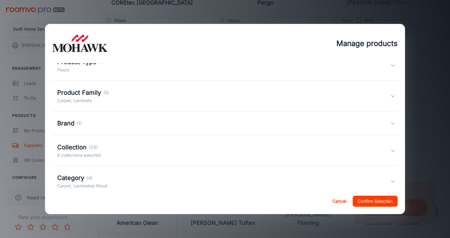
scroll to position [32, 0]
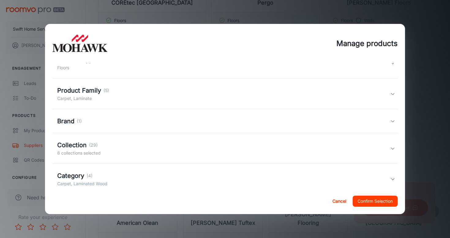
click at [127, 148] on div "Collection (29) 8 collections selected" at bounding box center [223, 148] width 333 height 16
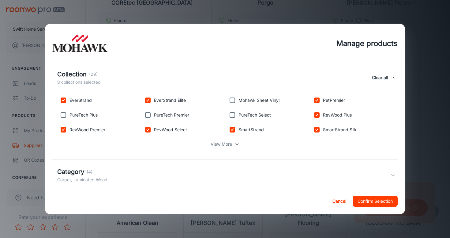
scroll to position [93, 0]
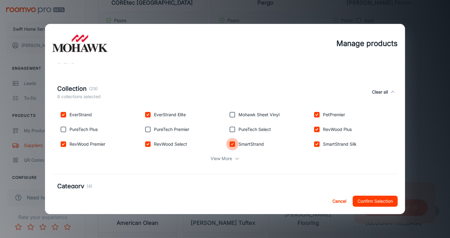
click at [233, 144] on input "checkbox" at bounding box center [232, 144] width 12 height 12
checkbox input "false"
click at [233, 163] on div "View More" at bounding box center [225, 159] width 336 height 12
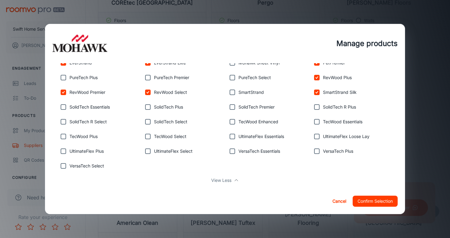
scroll to position [141, 0]
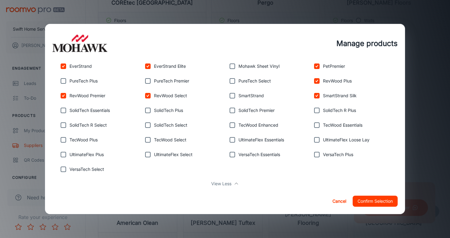
click at [313, 94] on input "checkbox" at bounding box center [317, 95] width 12 height 12
checkbox input "false"
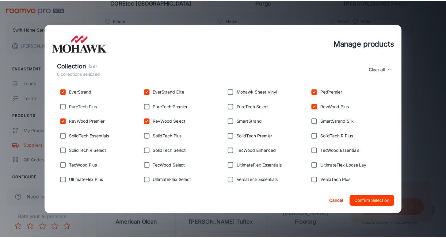
scroll to position [114, 0]
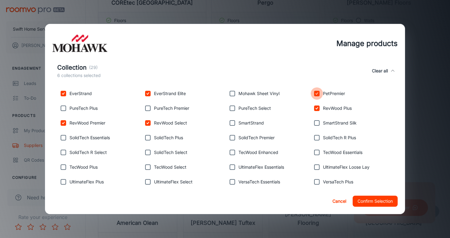
click at [313, 94] on input "checkbox" at bounding box center [317, 93] width 12 height 12
checkbox input "true"
click at [142, 93] on input "checkbox" at bounding box center [148, 93] width 12 height 12
checkbox input "false"
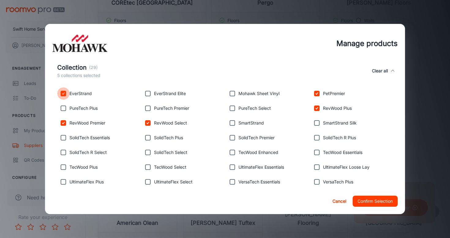
click at [69, 91] on input "checkbox" at bounding box center [63, 93] width 12 height 12
checkbox input "false"
click at [372, 201] on button "Confirm Selection" at bounding box center [375, 200] width 45 height 11
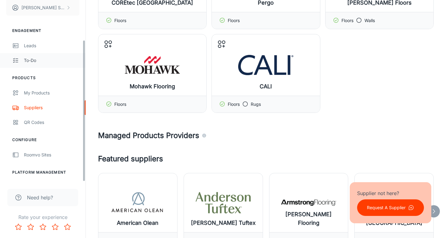
scroll to position [51, 0]
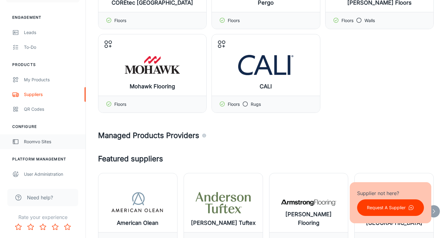
click at [44, 143] on div "Roomvo Sites" at bounding box center [51, 141] width 55 height 7
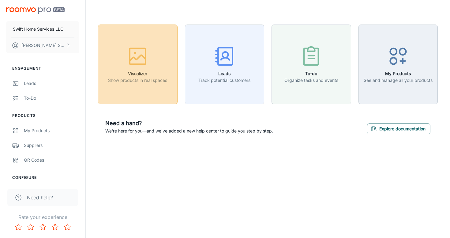
click at [124, 78] on p "Show products in real spaces" at bounding box center [137, 80] width 59 height 7
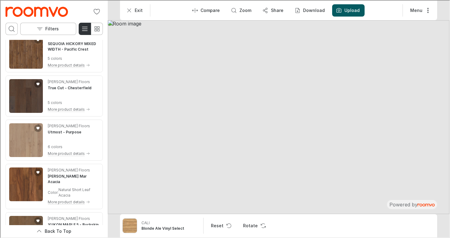
scroll to position [4317, 0]
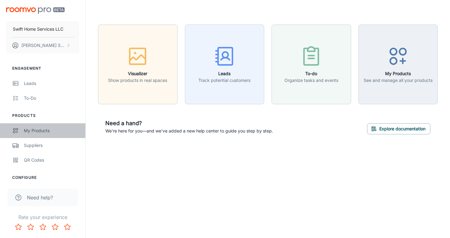
click at [40, 135] on link "My Products" at bounding box center [42, 130] width 85 height 15
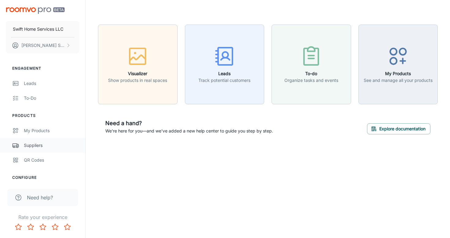
click at [43, 147] on div "Suppliers" at bounding box center [51, 145] width 55 height 7
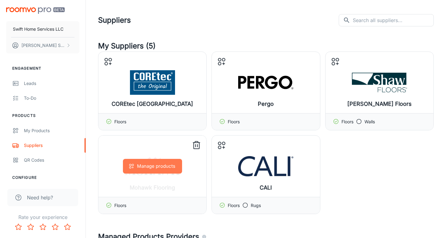
click at [154, 167] on button "Manage products" at bounding box center [152, 166] width 59 height 15
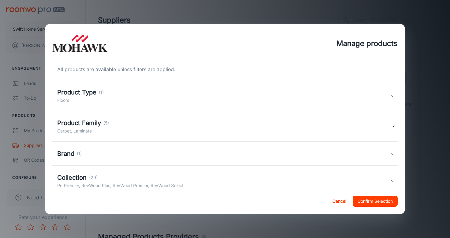
scroll to position [93, 0]
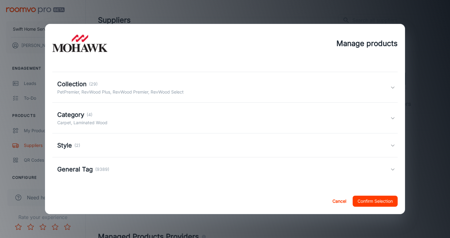
click at [151, 87] on div "Collection (29)" at bounding box center [120, 83] width 127 height 9
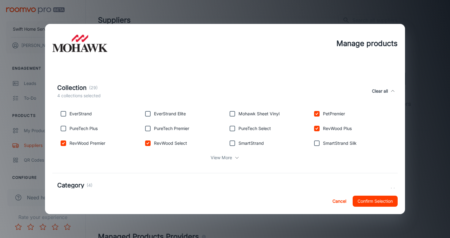
click at [151, 87] on div "Collection (29) 4 collections selected Clear all" at bounding box center [223, 91] width 333 height 16
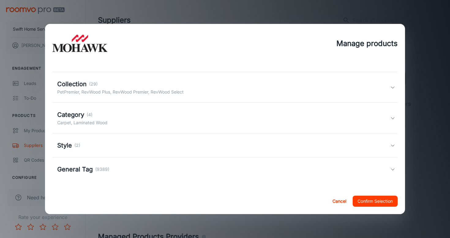
click at [123, 171] on div "General Tag (9389)" at bounding box center [223, 169] width 333 height 9
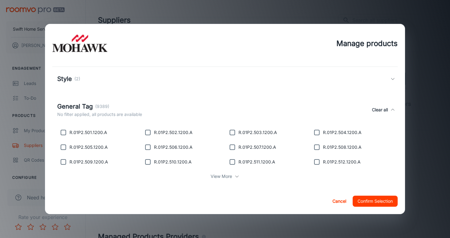
scroll to position [166, 0]
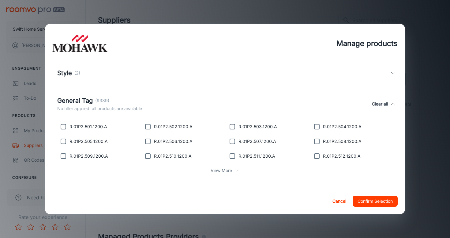
click at [219, 169] on p "View More" at bounding box center [221, 170] width 21 height 7
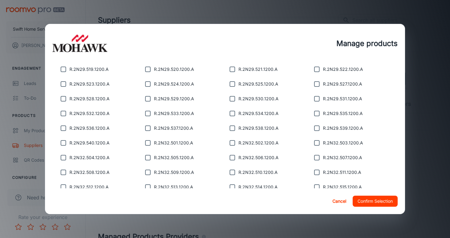
scroll to position [2135, 0]
drag, startPoint x: 366, startPoint y: 94, endPoint x: 361, endPoint y: 99, distance: 7.2
click at [361, 99] on div "R.2N29.531.1200.A" at bounding box center [351, 97] width 85 height 15
copy p "R.2N29.531.1200.A"
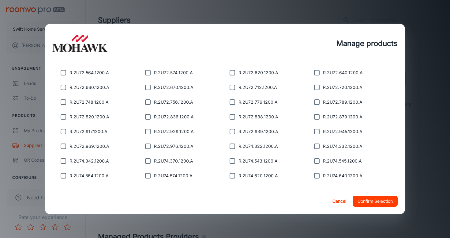
scroll to position [9060, 0]
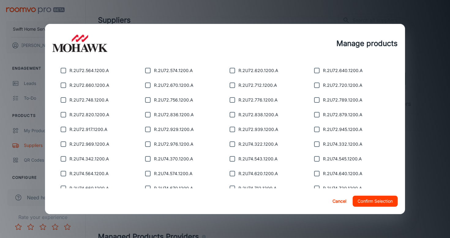
click at [333, 202] on button "Cancel" at bounding box center [340, 200] width 20 height 11
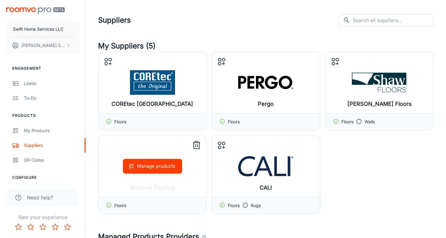
click at [146, 169] on button "Manage products" at bounding box center [152, 166] width 59 height 15
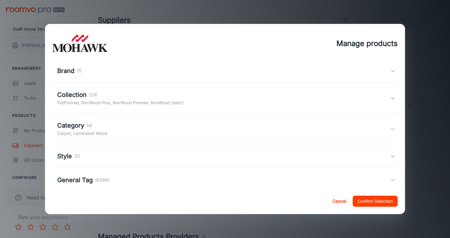
scroll to position [93, 0]
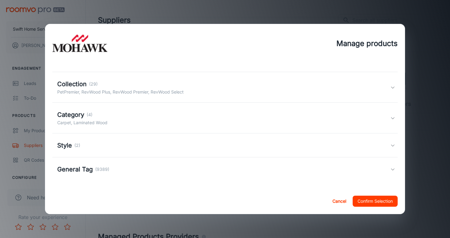
click at [151, 142] on div "Style (2)" at bounding box center [223, 145] width 333 height 9
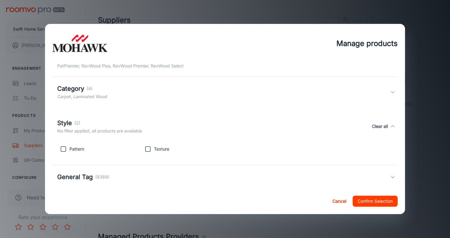
scroll to position [127, 0]
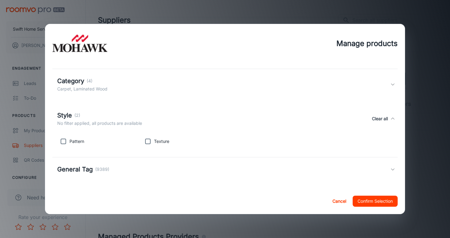
click at [134, 167] on div "General Tag (9389)" at bounding box center [223, 169] width 333 height 9
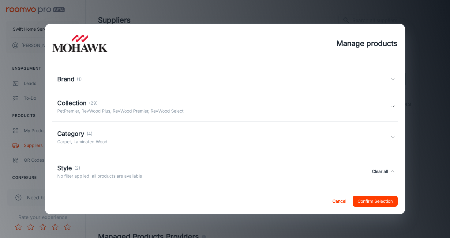
scroll to position [0, 0]
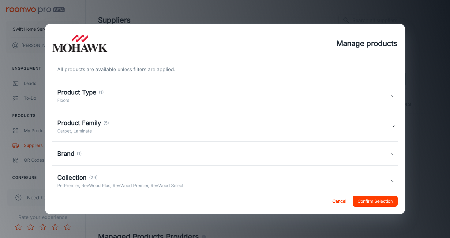
click at [289, 100] on div "Product Type (1) Floors" at bounding box center [223, 96] width 333 height 16
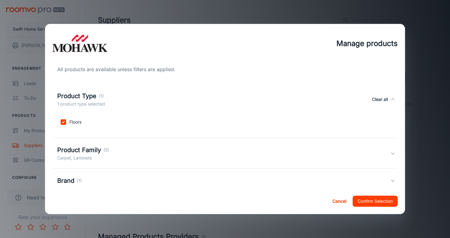
click at [289, 100] on div "Product Type (1) 1 product type selected Clear all" at bounding box center [223, 99] width 333 height 16
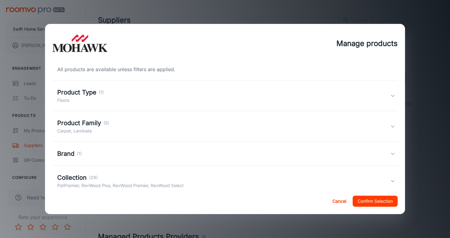
click at [277, 120] on div "Product Family (5) Carpet, Laminate" at bounding box center [223, 126] width 333 height 16
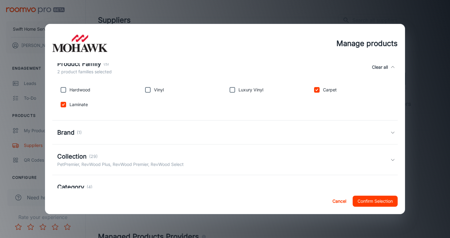
scroll to position [59, 0]
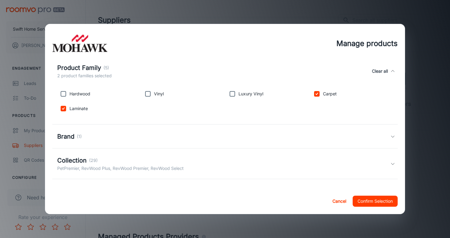
click at [303, 135] on div "Brand (1)" at bounding box center [223, 136] width 333 height 9
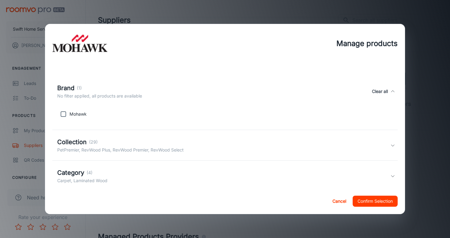
click at [303, 135] on div "Collection (29) PetPremier, RevWood Plus, RevWood Premier, RevWood Select" at bounding box center [225, 145] width 346 height 31
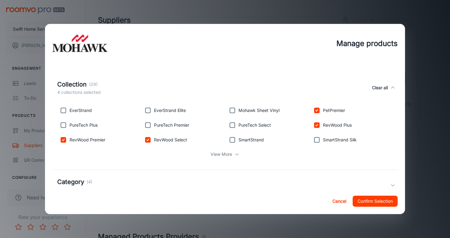
scroll to position [175, 0]
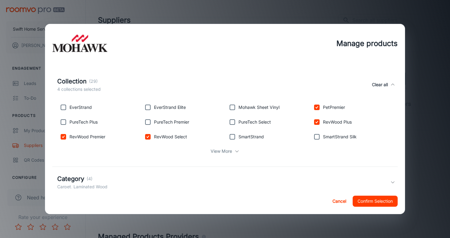
click at [235, 149] on icon at bounding box center [237, 151] width 5 height 5
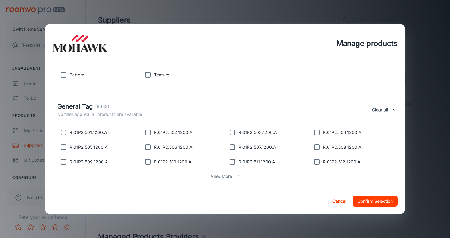
scroll to position [419, 0]
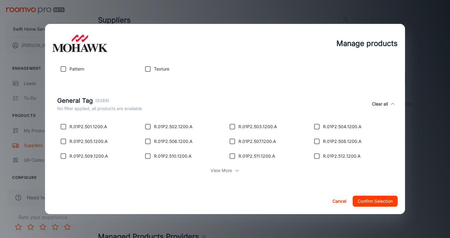
click at [224, 174] on div "View More" at bounding box center [225, 171] width 336 height 12
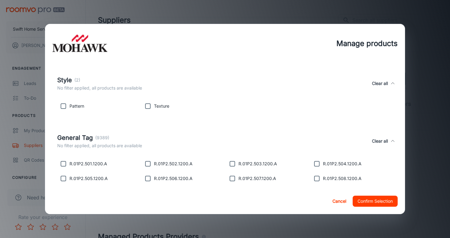
scroll to position [375, 0]
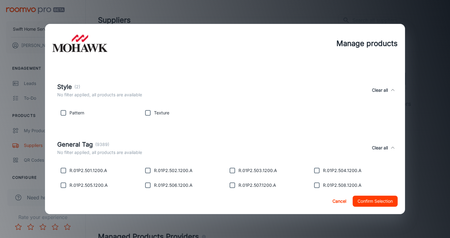
click at [378, 150] on button "Clear all" at bounding box center [380, 148] width 21 height 16
click at [258, 154] on div "General Tag (9389) No filter applied, all products are available Clear all" at bounding box center [223, 148] width 333 height 16
click at [391, 145] on icon at bounding box center [393, 147] width 5 height 5
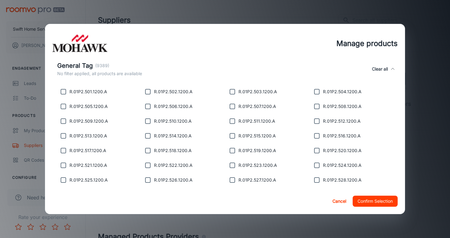
scroll to position [452, 0]
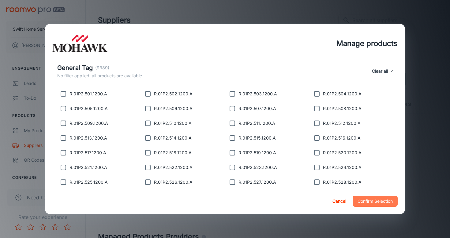
click at [374, 202] on button "Confirm Selection" at bounding box center [375, 200] width 45 height 11
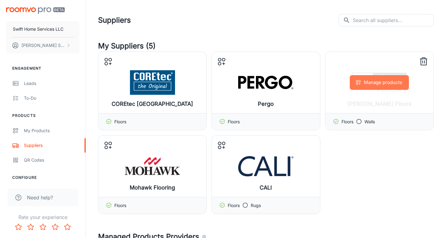
click at [379, 84] on button "Manage products" at bounding box center [379, 82] width 59 height 15
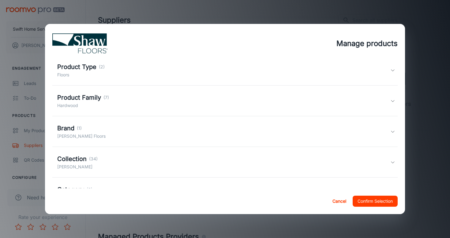
scroll to position [83, 0]
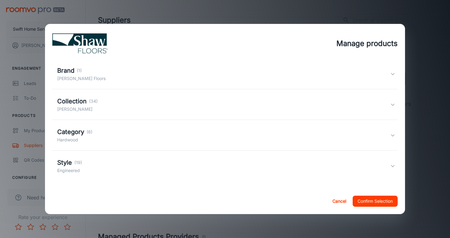
click at [263, 161] on div "Style (19) Engineered" at bounding box center [223, 166] width 333 height 16
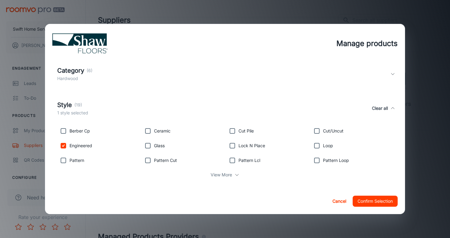
scroll to position [149, 0]
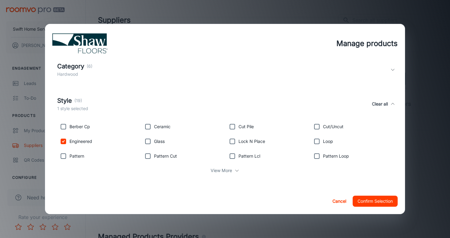
click at [224, 175] on div "View More" at bounding box center [225, 171] width 336 height 12
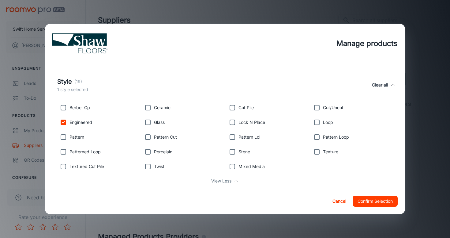
scroll to position [169, 0]
click at [337, 204] on button "Cancel" at bounding box center [340, 200] width 20 height 11
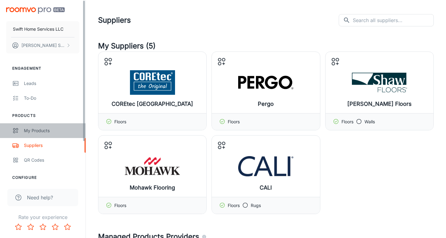
click at [52, 123] on link "My Products" at bounding box center [42, 130] width 85 height 15
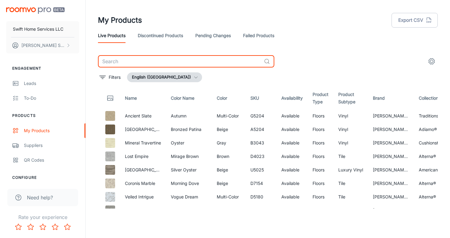
click at [147, 59] on input "text" at bounding box center [180, 61] width 164 height 12
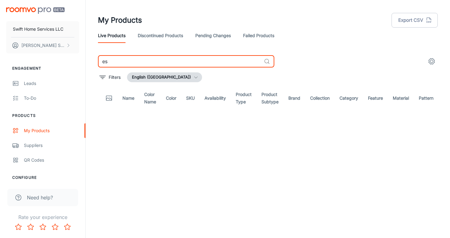
type input "e"
type input "x"
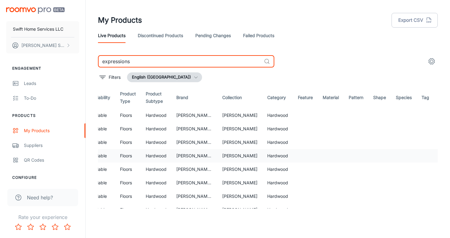
scroll to position [1, 196]
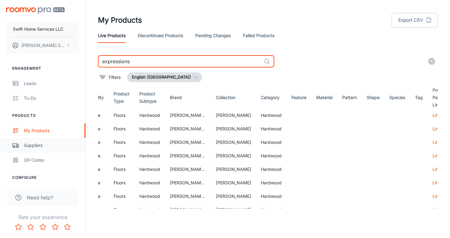
type input "expressions"
click at [40, 148] on div "Suppliers" at bounding box center [51, 145] width 55 height 7
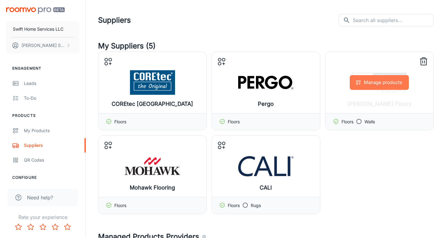
click at [377, 80] on button "Manage products" at bounding box center [379, 82] width 59 height 15
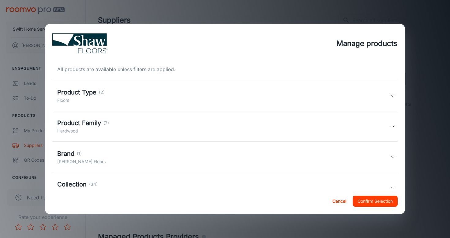
click at [179, 95] on div "Product Type (2) Floors" at bounding box center [223, 96] width 333 height 16
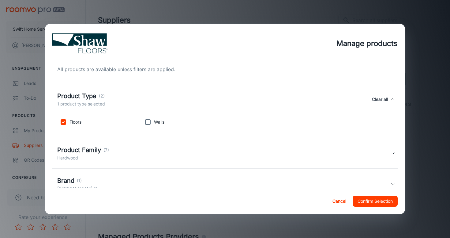
click at [179, 95] on div "Product Type (2) 1 product type selected Clear all" at bounding box center [223, 99] width 333 height 16
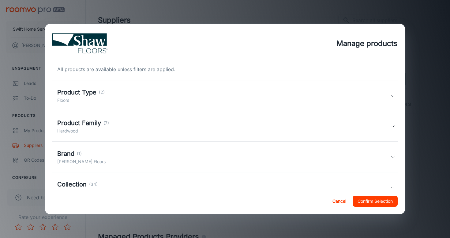
click at [169, 123] on div "Product Family (7) Hardwood" at bounding box center [223, 126] width 333 height 16
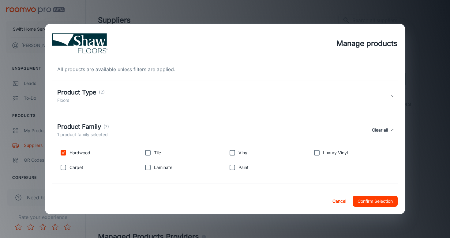
click at [169, 123] on div "Product Family (7) 1 product family selected Clear all" at bounding box center [223, 130] width 333 height 16
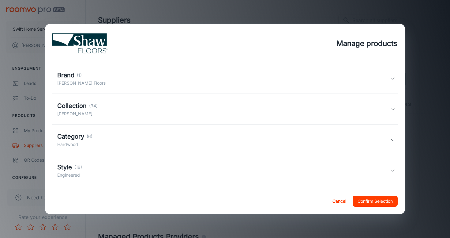
scroll to position [82, 0]
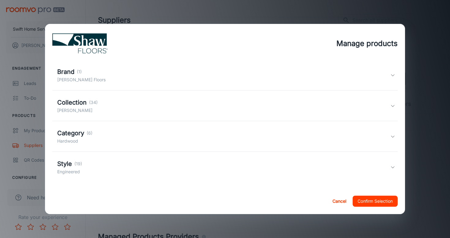
click at [161, 167] on div "Style (19) Engineered" at bounding box center [223, 167] width 333 height 16
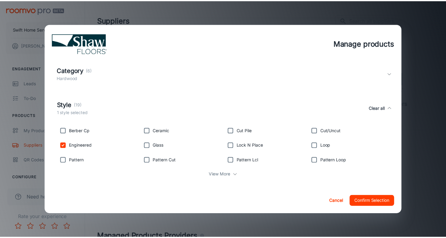
scroll to position [149, 0]
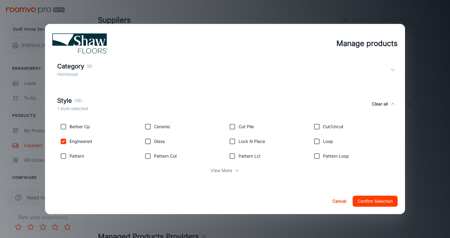
click at [366, 202] on button "Confirm Selection" at bounding box center [375, 200] width 45 height 11
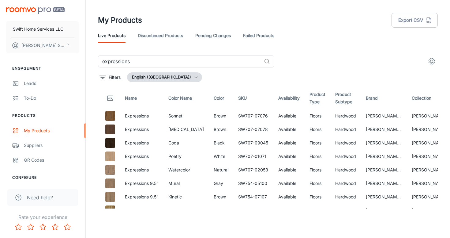
click at [431, 59] on icon "settings" at bounding box center [431, 61] width 7 height 7
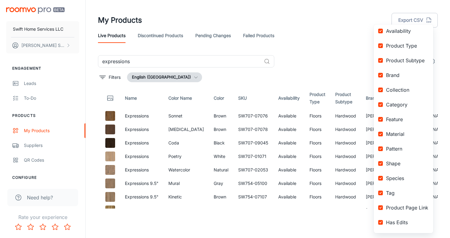
scroll to position [100, 0]
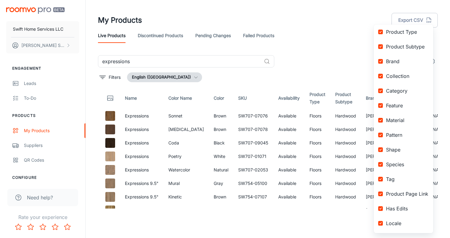
click at [260, 213] on div at bounding box center [225, 119] width 450 height 238
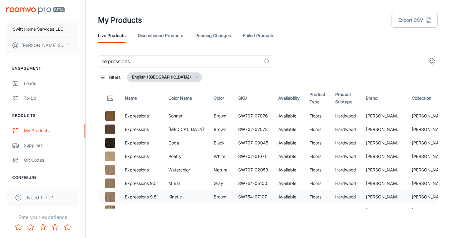
click at [274, 203] on td "Available" at bounding box center [289, 196] width 31 height 13
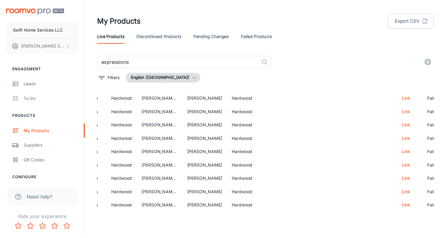
scroll to position [229, 223]
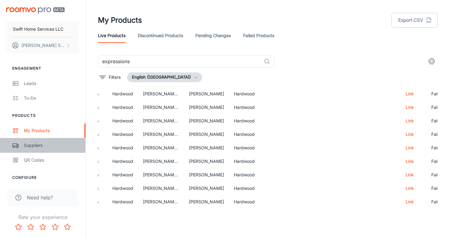
click at [49, 149] on link "Suppliers" at bounding box center [42, 145] width 85 height 15
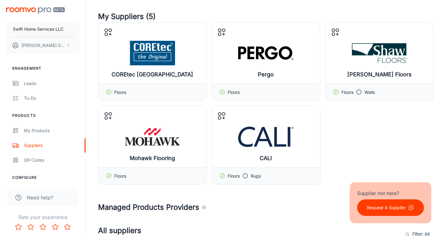
scroll to position [31, 0]
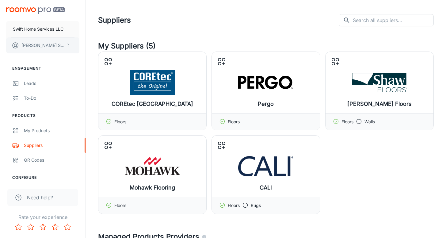
click at [52, 50] on button "Justin Swift" at bounding box center [42, 45] width 73 height 16
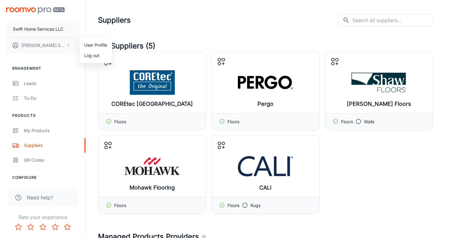
click at [93, 57] on li "Log out" at bounding box center [95, 55] width 33 height 10
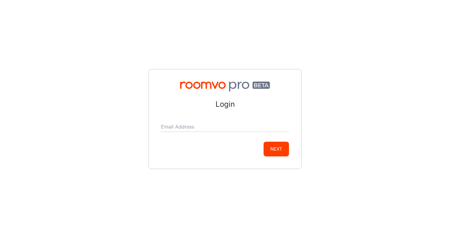
click at [203, 120] on div "Email Address" at bounding box center [225, 124] width 128 height 15
click at [203, 128] on input "Email Address" at bounding box center [225, 127] width 128 height 10
click at [203, 130] on input "Email Address" at bounding box center [225, 127] width 128 height 10
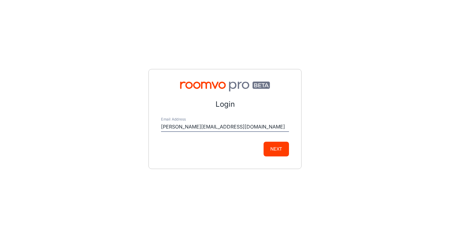
type input "justin@swifthomeservicesllc.com"
click at [279, 147] on button "Next" at bounding box center [276, 149] width 25 height 15
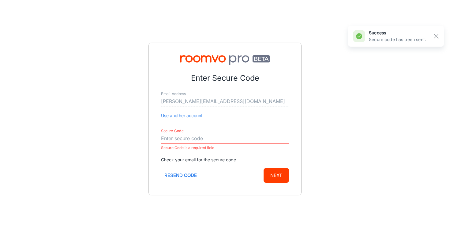
paste input "254277"
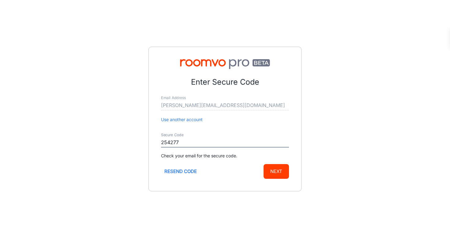
type input "254277"
click at [275, 174] on button "Next" at bounding box center [276, 171] width 25 height 15
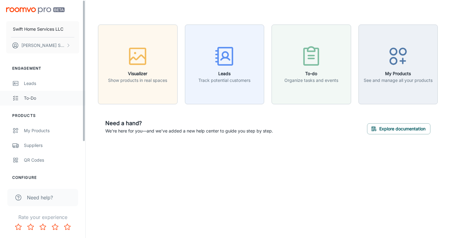
scroll to position [51, 0]
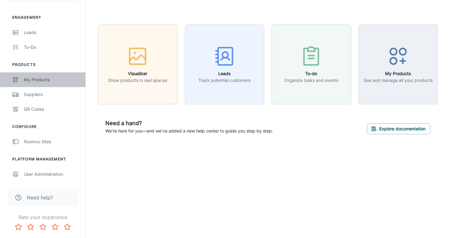
click at [33, 76] on link "My Products" at bounding box center [42, 79] width 85 height 15
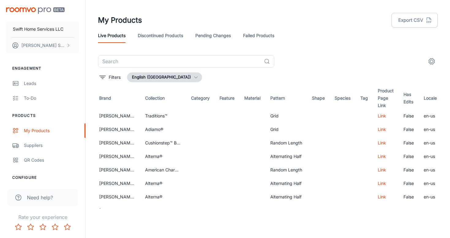
scroll to position [0, 302]
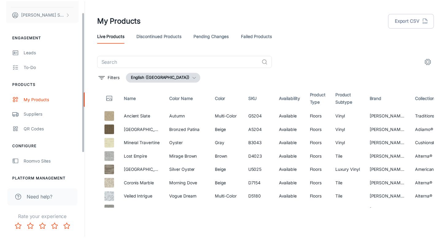
scroll to position [51, 0]
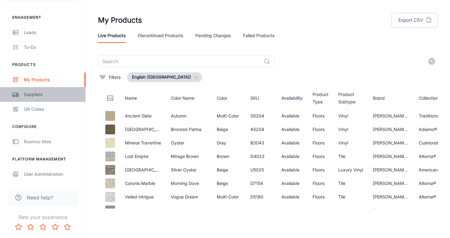
click at [31, 95] on div "Suppliers" at bounding box center [51, 94] width 55 height 7
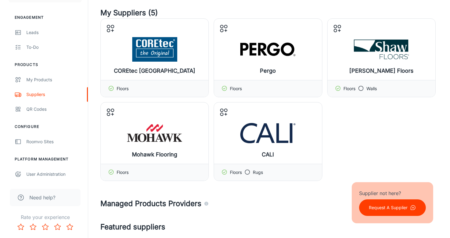
scroll to position [33, 0]
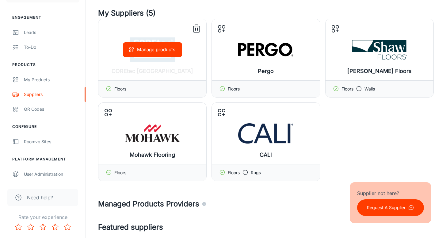
click at [166, 53] on button "Manage products" at bounding box center [152, 49] width 59 height 15
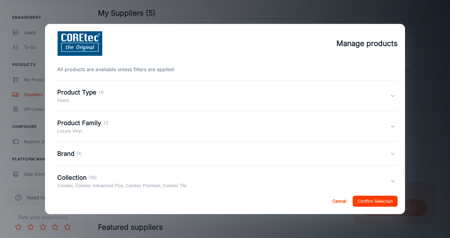
click at [325, 184] on div "Collection (10) Coretec, Coretec Advanced Plus, Coretec Premium, Coretec Tile" at bounding box center [223, 181] width 333 height 16
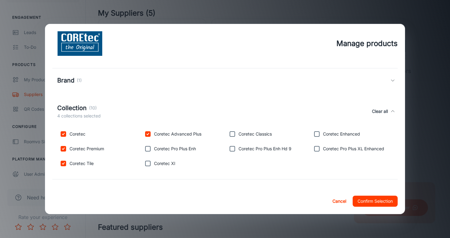
scroll to position [102, 0]
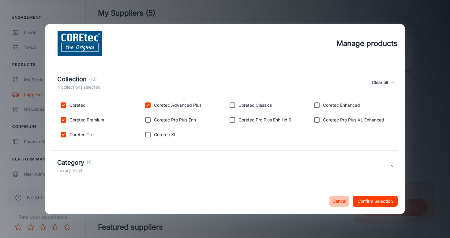
click at [341, 203] on button "Cancel" at bounding box center [340, 200] width 20 height 11
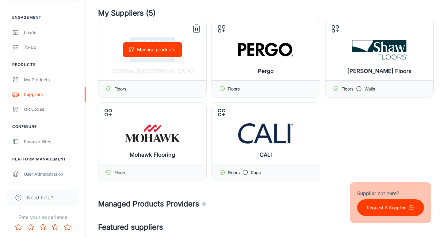
click at [193, 66] on div "Manage products" at bounding box center [152, 49] width 108 height 61
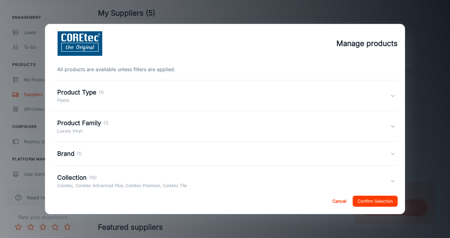
click at [178, 179] on div "Collection (10)" at bounding box center [122, 177] width 130 height 9
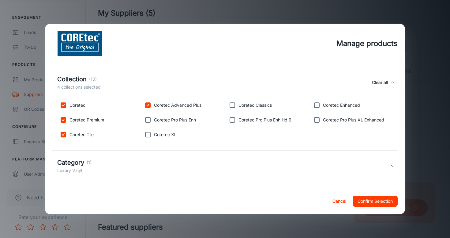
click at [210, 162] on div "Category (1) Luxury Vinyl" at bounding box center [223, 166] width 333 height 16
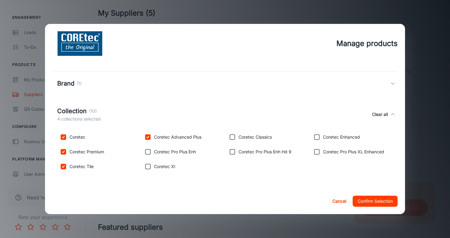
scroll to position [0, 0]
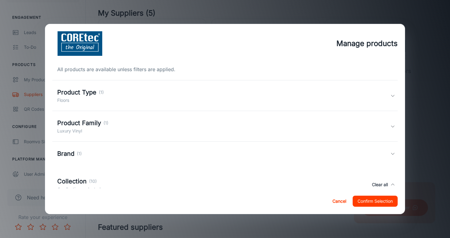
click at [186, 125] on div "Product Family (1) Luxury Vinyl" at bounding box center [223, 126] width 333 height 16
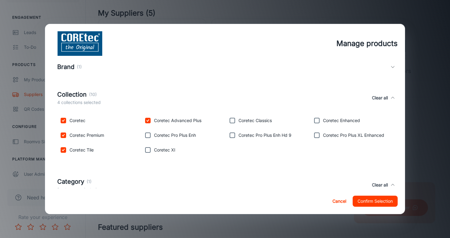
scroll to position [151, 0]
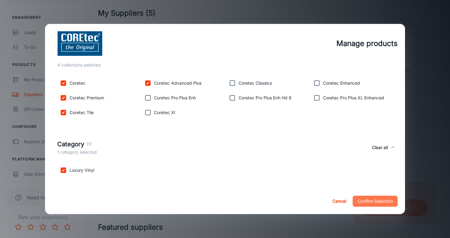
click at [368, 202] on button "Confirm Selection" at bounding box center [375, 200] width 45 height 11
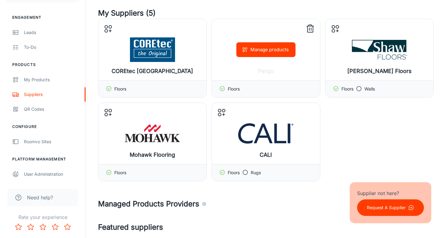
click at [259, 51] on button "Manage products" at bounding box center [265, 49] width 59 height 15
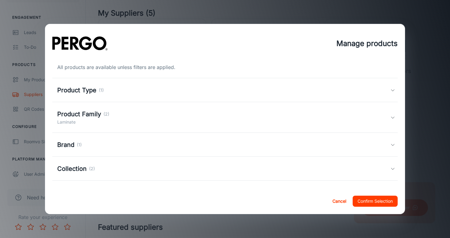
scroll to position [0, 0]
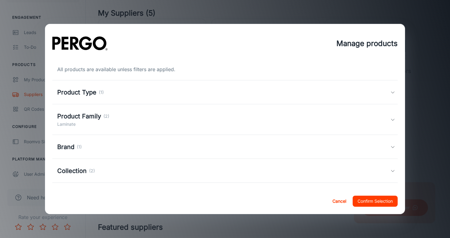
click at [217, 96] on div "Product Type (1)" at bounding box center [223, 92] width 333 height 9
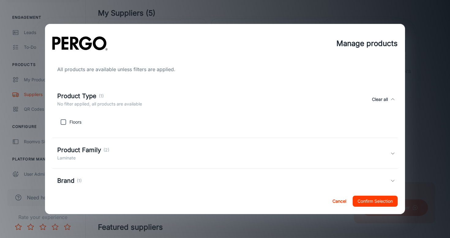
click at [217, 96] on div "Product Type (1) No filter applied, all products are available Clear all" at bounding box center [223, 99] width 333 height 16
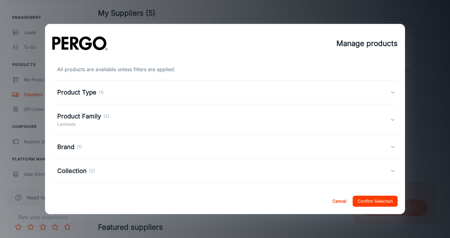
click at [201, 117] on div "Product Family (2) Laminate" at bounding box center [223, 120] width 333 height 16
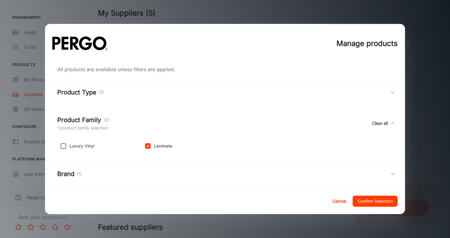
click at [201, 117] on div "Product Family (2) 1 product family selected Clear all" at bounding box center [223, 123] width 333 height 16
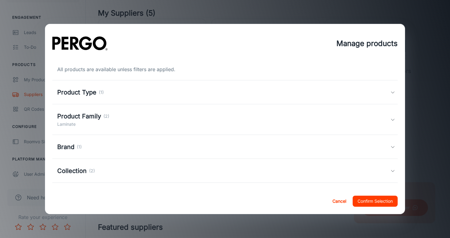
click at [204, 142] on div "Brand (1)" at bounding box center [223, 146] width 333 height 9
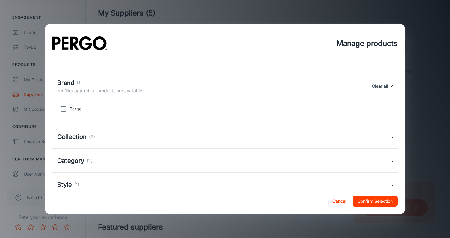
scroll to position [83, 0]
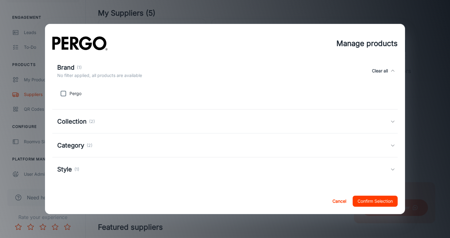
click at [199, 117] on div "Collection (2)" at bounding box center [223, 121] width 333 height 9
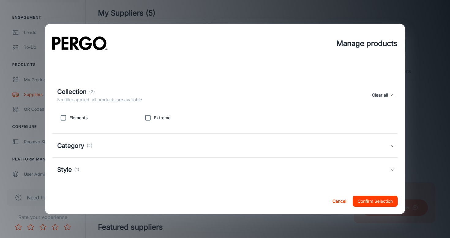
scroll to position [117, 0]
click at [199, 142] on div "Category (2)" at bounding box center [223, 145] width 333 height 9
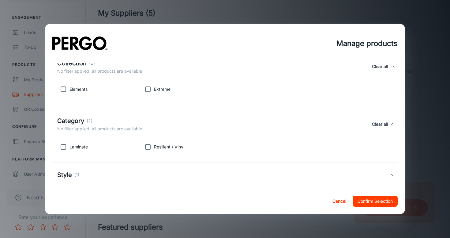
scroll to position [150, 0]
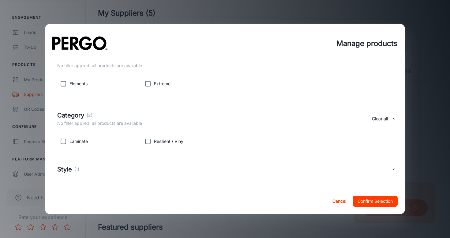
click at [199, 163] on div "Style (1)" at bounding box center [225, 169] width 346 height 24
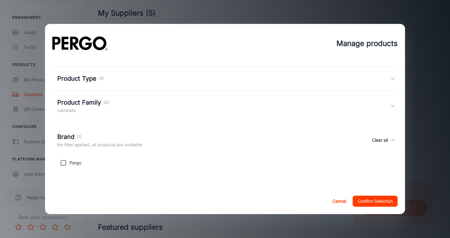
scroll to position [0, 0]
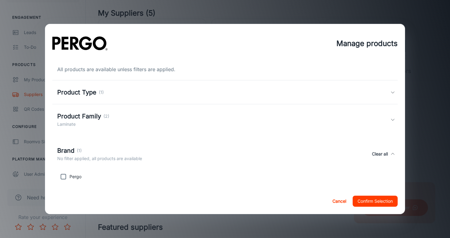
click at [375, 203] on button "Confirm Selection" at bounding box center [375, 200] width 45 height 11
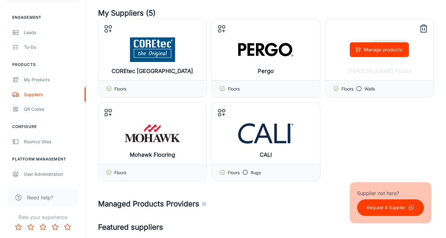
click at [385, 54] on button "Manage products" at bounding box center [379, 49] width 59 height 15
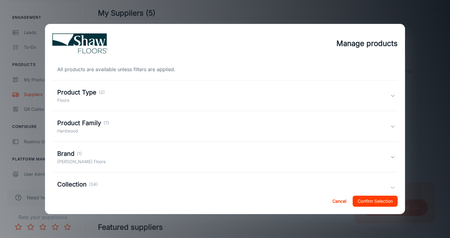
scroll to position [83, 0]
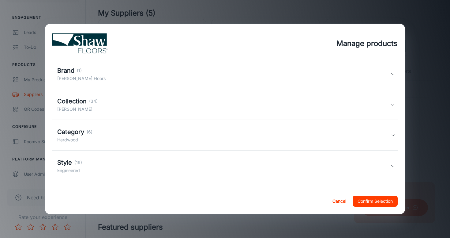
click at [215, 108] on div "Collection (34) Shaw Hardwoods" at bounding box center [223, 105] width 333 height 16
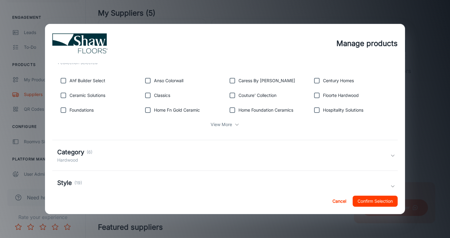
scroll to position [153, 0]
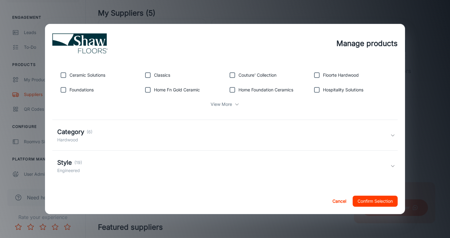
click at [218, 102] on p "View More" at bounding box center [221, 104] width 21 height 7
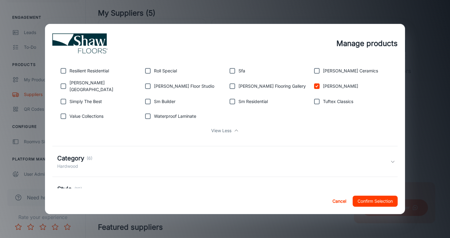
scroll to position [242, 0]
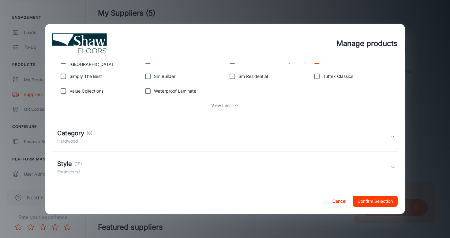
click at [187, 132] on div "Category (6) Hardwood" at bounding box center [223, 136] width 333 height 16
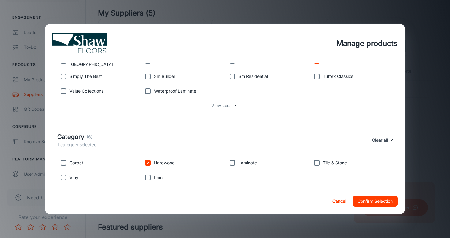
scroll to position [283, 0]
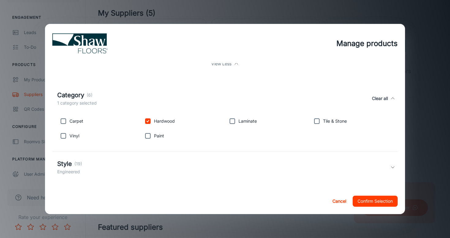
click at [195, 168] on div "Style (19) Engineered" at bounding box center [223, 167] width 333 height 16
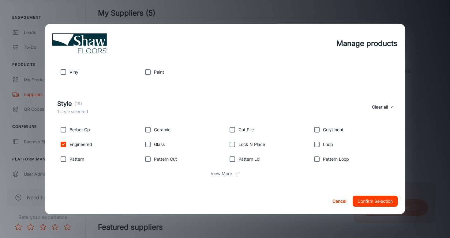
scroll to position [349, 0]
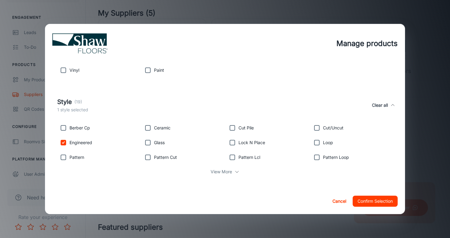
click at [338, 203] on button "Cancel" at bounding box center [340, 200] width 20 height 11
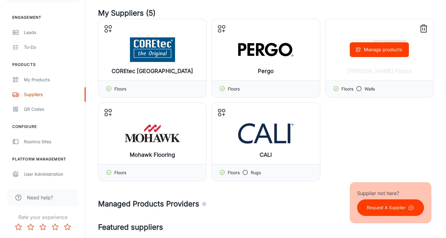
click at [424, 28] on line at bounding box center [424, 29] width 0 height 2
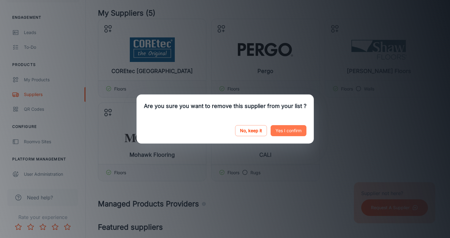
click at [282, 129] on button "Yes I confirm" at bounding box center [289, 130] width 36 height 11
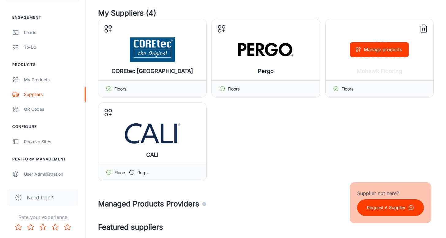
click at [369, 47] on button "Manage products" at bounding box center [379, 49] width 59 height 15
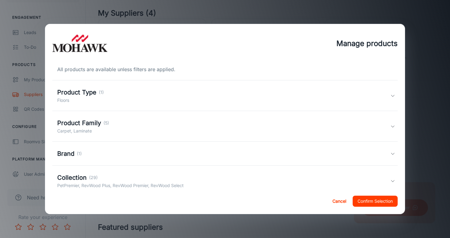
click at [205, 122] on div "Product Family (5) Carpet, Laminate" at bounding box center [223, 126] width 333 height 16
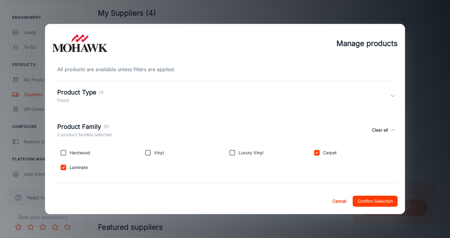
click at [79, 151] on p "Hardwood" at bounding box center [80, 152] width 21 height 7
click at [62, 152] on input "checkbox" at bounding box center [63, 152] width 12 height 12
checkbox input "true"
click at [112, 124] on div "Product Family (5)" at bounding box center [84, 126] width 55 height 9
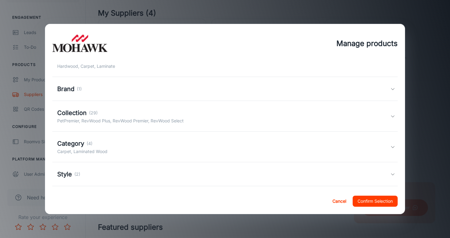
scroll to position [66, 0]
click at [113, 119] on p "PetPremier, RevWood Plus, RevWood Premier, RevWood Select" at bounding box center [120, 119] width 127 height 7
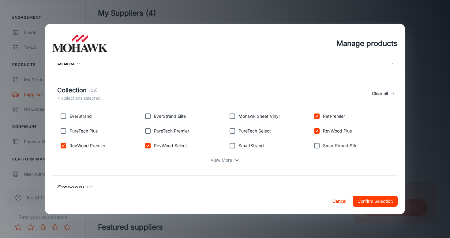
scroll to position [97, 0]
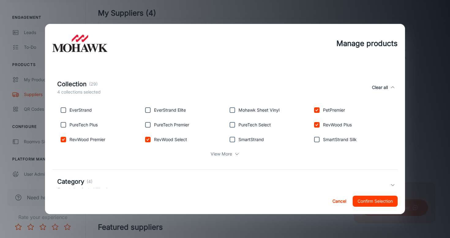
click at [228, 150] on p "View More" at bounding box center [221, 153] width 21 height 7
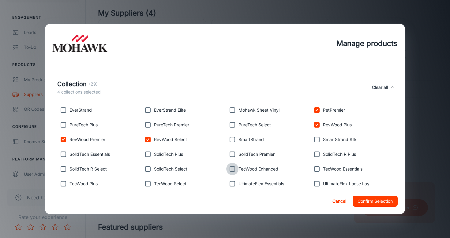
click at [229, 169] on input "checkbox" at bounding box center [232, 169] width 12 height 12
checkbox input "true"
click at [314, 170] on input "checkbox" at bounding box center [317, 169] width 12 height 12
checkbox input "true"
click at [146, 184] on input "checkbox" at bounding box center [148, 183] width 12 height 12
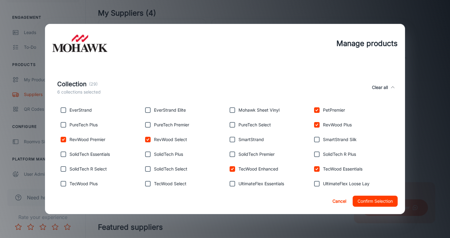
checkbox input "true"
click at [63, 186] on input "checkbox" at bounding box center [63, 183] width 12 height 12
checkbox input "true"
click at [376, 204] on button "Confirm Selection" at bounding box center [375, 200] width 45 height 11
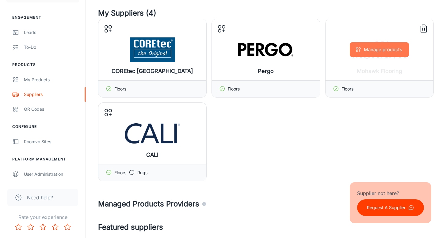
click at [388, 46] on button "Manage products" at bounding box center [379, 49] width 59 height 15
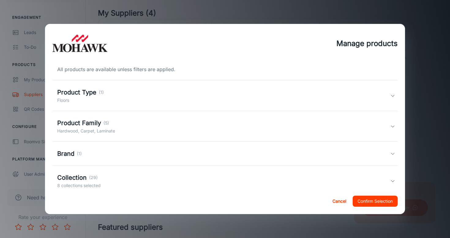
click at [159, 125] on div "Product Family (5) Hardwood, Carpet, Laminate" at bounding box center [223, 126] width 333 height 16
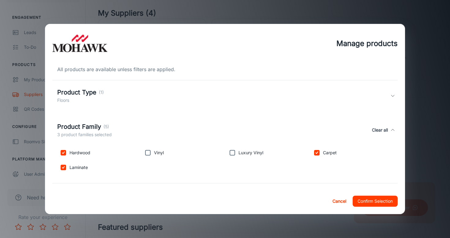
click at [159, 125] on div "Product Family (5) 3 product families selected Clear all" at bounding box center [223, 130] width 333 height 16
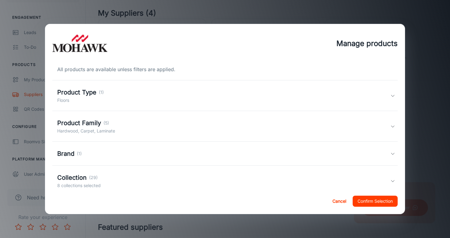
click at [149, 160] on div "Brand (1)" at bounding box center [225, 154] width 346 height 24
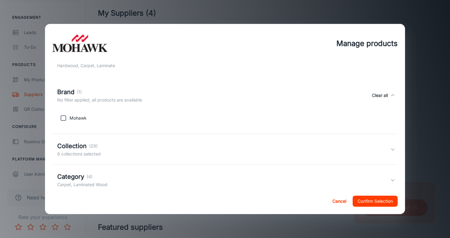
scroll to position [68, 0]
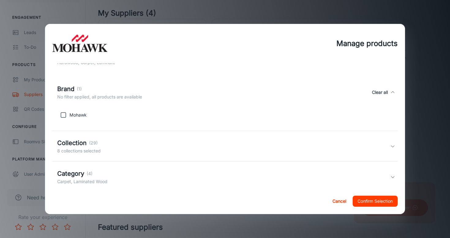
click at [149, 151] on div "Collection (29) 8 collections selected" at bounding box center [223, 146] width 333 height 16
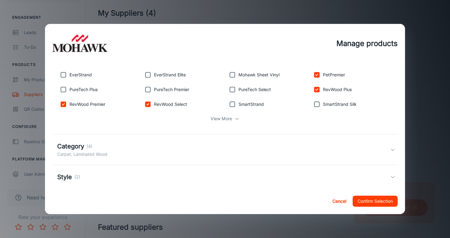
scroll to position [169, 0]
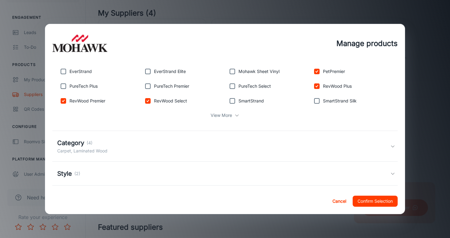
click at [149, 147] on div "Category (4) Carpet, Laminated Wood" at bounding box center [223, 146] width 333 height 16
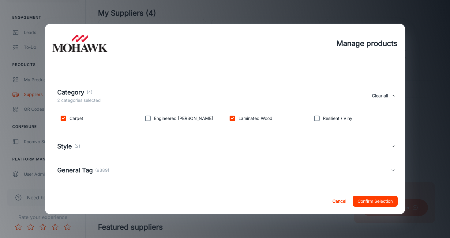
scroll to position [225, 0]
click at [149, 147] on div "Style (2)" at bounding box center [223, 145] width 333 height 9
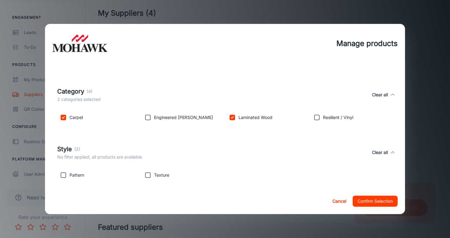
scroll to position [258, 0]
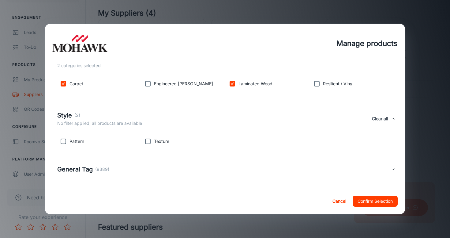
click at [370, 201] on button "Confirm Selection" at bounding box center [375, 200] width 45 height 11
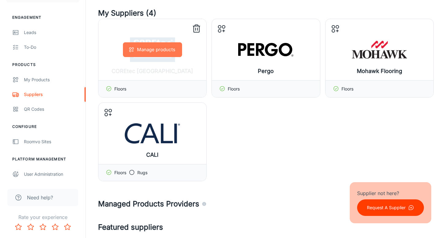
click at [162, 54] on button "Manage products" at bounding box center [152, 49] width 59 height 15
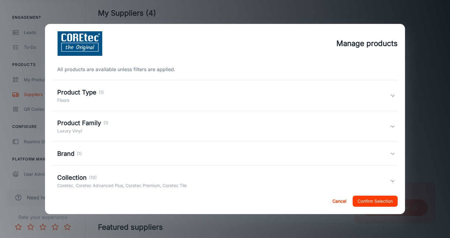
click at [154, 100] on div "Product Type (1) Floors" at bounding box center [223, 96] width 333 height 16
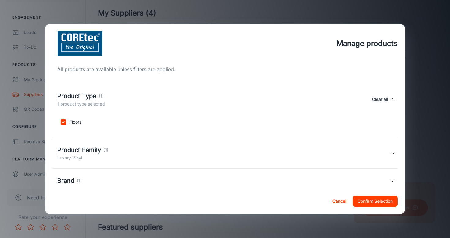
click at [154, 100] on div "Product Type (1) 1 product type selected Clear all" at bounding box center [223, 99] width 333 height 16
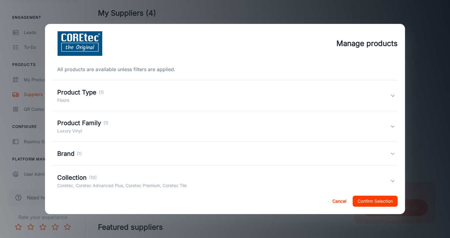
click at [142, 122] on div "Product Family (1) Luxury Vinyl" at bounding box center [223, 126] width 333 height 16
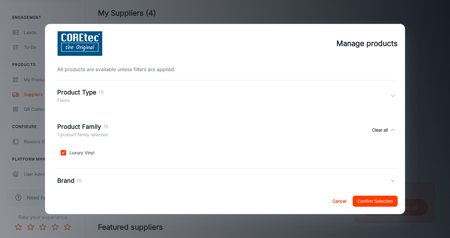
click at [142, 122] on div "Product Family (1) 1 product family selected Clear all" at bounding box center [223, 130] width 333 height 16
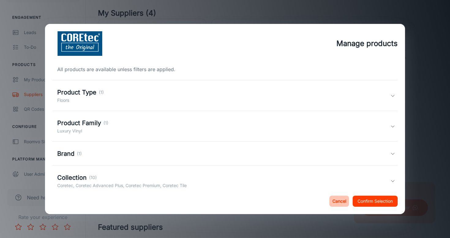
click at [332, 200] on button "Cancel" at bounding box center [340, 200] width 20 height 11
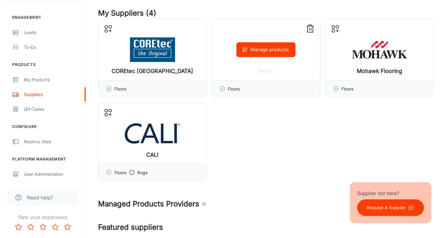
click at [264, 42] on div "Manage products" at bounding box center [266, 49] width 108 height 61
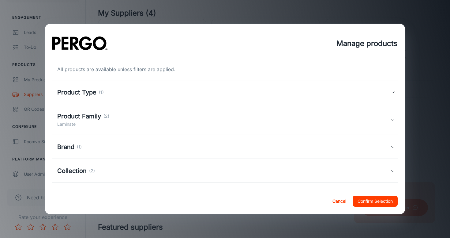
click at [114, 122] on div "Product Family (2) Laminate" at bounding box center [223, 120] width 333 height 16
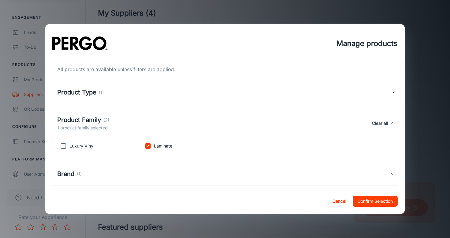
click at [114, 122] on div "Product Family (2) 1 product family selected Clear all" at bounding box center [223, 123] width 333 height 16
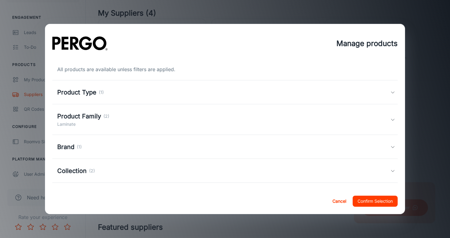
click at [131, 120] on div "Product Family (2) Laminate" at bounding box center [223, 120] width 333 height 16
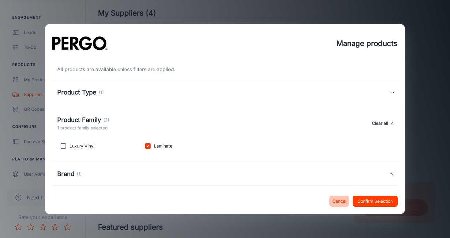
click at [337, 201] on button "Cancel" at bounding box center [340, 200] width 20 height 11
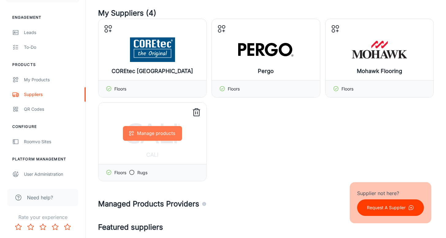
click at [157, 140] on button "Manage products" at bounding box center [152, 133] width 59 height 15
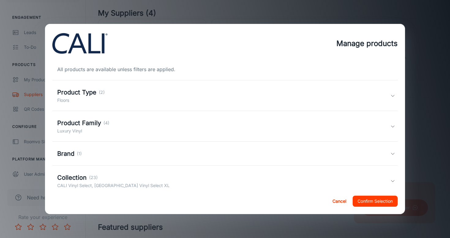
click at [149, 124] on div "Product Family (4) Luxury Vinyl" at bounding box center [223, 126] width 333 height 16
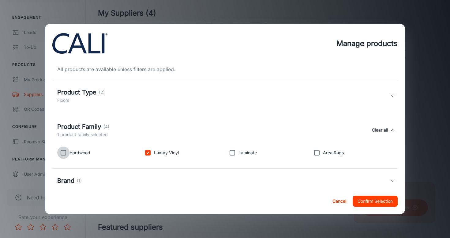
click at [65, 156] on input "checkbox" at bounding box center [63, 152] width 12 height 12
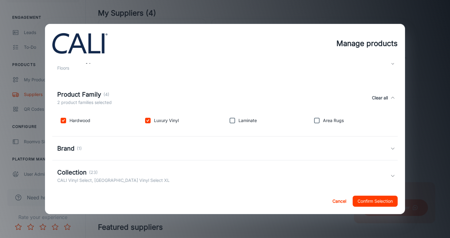
scroll to position [66, 0]
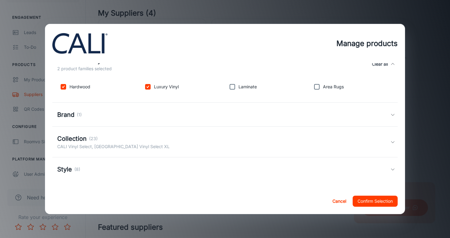
click at [74, 168] on div "Style (8)" at bounding box center [68, 169] width 23 height 9
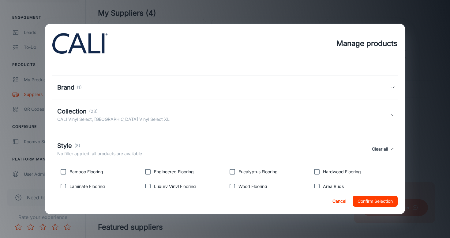
scroll to position [91, 0]
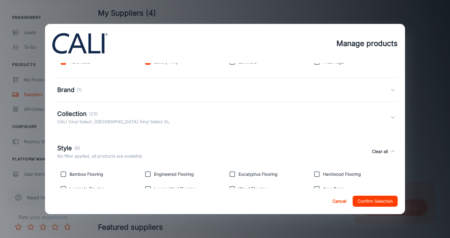
click at [76, 122] on p "CALI Vinyl Select, [GEOGRAPHIC_DATA] Vinyl Select XL" at bounding box center [113, 121] width 112 height 7
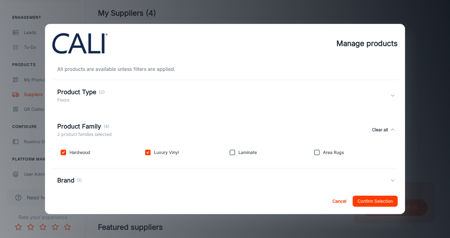
scroll to position [0, 0]
click at [66, 153] on input "checkbox" at bounding box center [63, 152] width 12 height 12
checkbox input "false"
click at [367, 203] on button "Confirm Selection" at bounding box center [375, 200] width 45 height 11
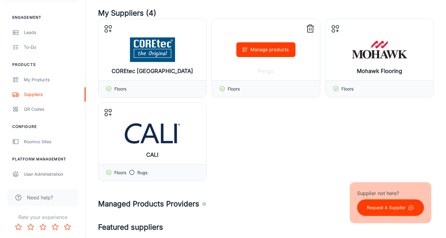
click at [309, 27] on icon at bounding box center [310, 29] width 10 height 10
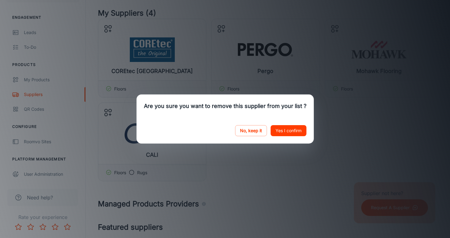
click at [294, 133] on button "Yes I confirm" at bounding box center [289, 130] width 36 height 11
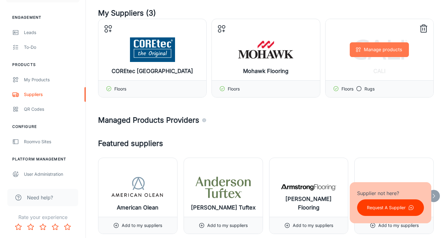
click at [376, 51] on button "Manage products" at bounding box center [379, 49] width 59 height 15
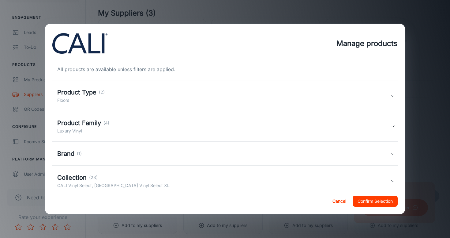
click at [195, 138] on div "Product Family (4) Luxury Vinyl" at bounding box center [225, 126] width 346 height 31
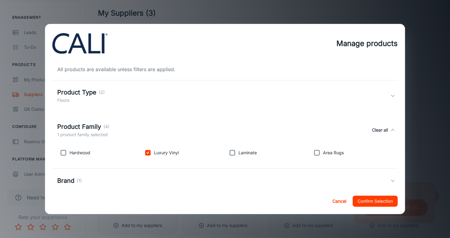
click at [228, 154] on input "checkbox" at bounding box center [232, 152] width 12 height 12
checkbox input "true"
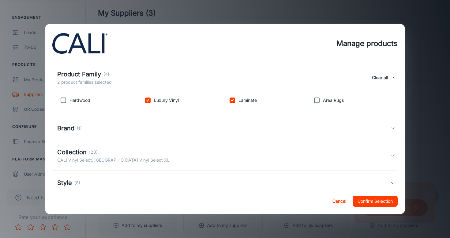
scroll to position [66, 0]
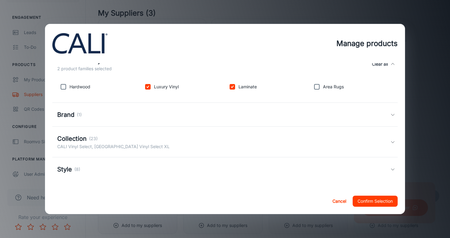
click at [279, 148] on div "Collection (23) CALI Vinyl Select, CALI Vinyl Select XL" at bounding box center [223, 142] width 333 height 16
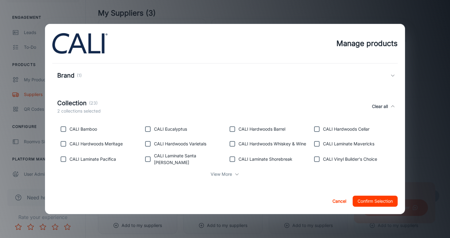
scroll to position [136, 0]
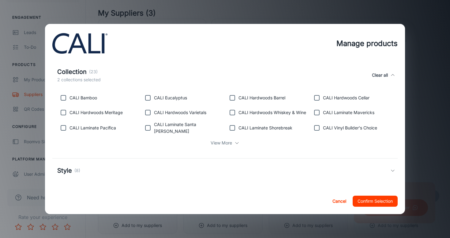
click at [230, 142] on div "View More" at bounding box center [225, 143] width 336 height 12
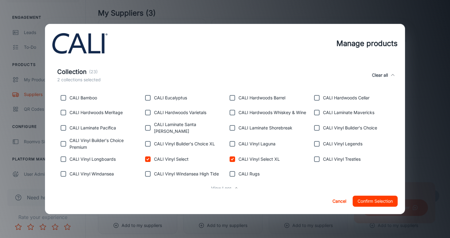
click at [154, 127] on p "CALI Laminate Santa [PERSON_NAME]" at bounding box center [189, 127] width 70 height 13
click at [147, 127] on input "checkbox" at bounding box center [148, 128] width 12 height 12
checkbox input "true"
click at [89, 127] on p "CALI Laminate Pacifica" at bounding box center [93, 127] width 47 height 7
click at [65, 129] on input "checkbox" at bounding box center [63, 128] width 12 height 12
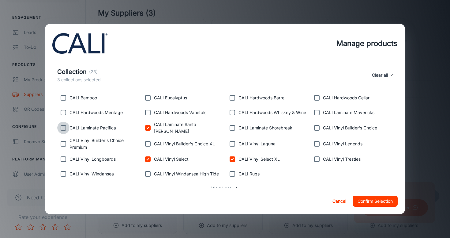
checkbox input "true"
click at [231, 124] on input "checkbox" at bounding box center [232, 128] width 12 height 12
checkbox input "true"
click at [371, 200] on button "Confirm Selection" at bounding box center [375, 200] width 45 height 11
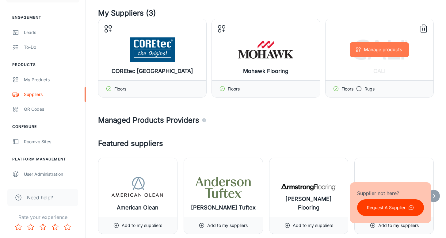
click at [392, 50] on button "Manage products" at bounding box center [379, 49] width 59 height 15
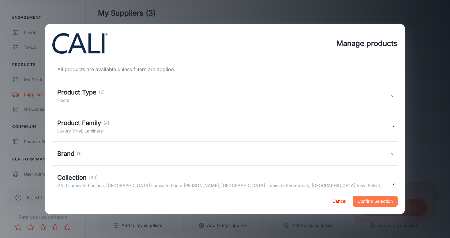
click at [373, 203] on button "Confirm Selection" at bounding box center [375, 200] width 45 height 11
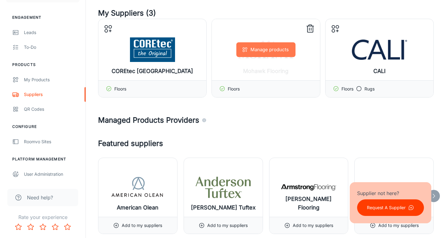
click at [268, 50] on button "Manage products" at bounding box center [265, 49] width 59 height 15
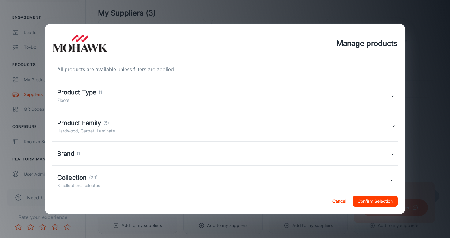
click at [154, 121] on div "Product Family (5) Hardwood, Carpet, Laminate" at bounding box center [223, 126] width 333 height 16
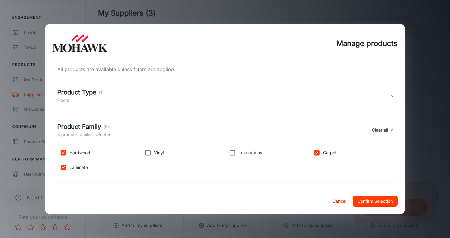
click at [154, 121] on div "Product Family (5) 3 product families selected Clear all" at bounding box center [225, 130] width 346 height 28
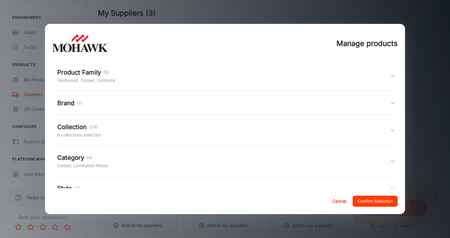
scroll to position [93, 0]
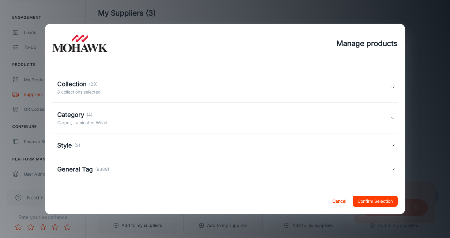
click at [144, 89] on div "Collection (29) 8 collections selected" at bounding box center [223, 87] width 333 height 16
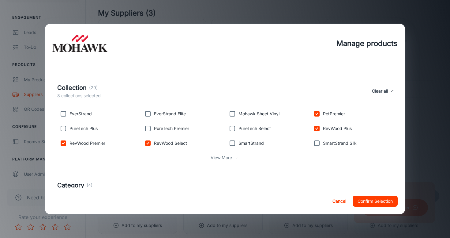
click at [229, 160] on p "View More" at bounding box center [221, 157] width 21 height 7
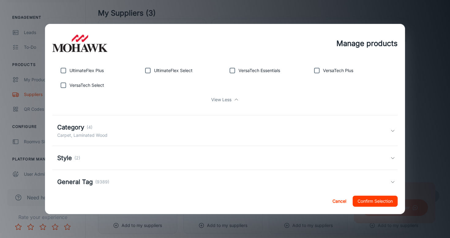
scroll to position [234, 0]
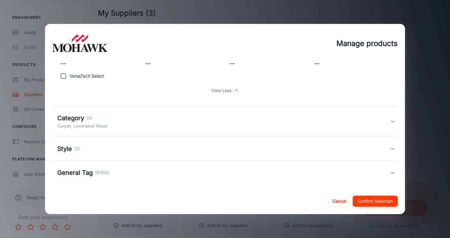
click at [379, 203] on button "Confirm Selection" at bounding box center [375, 200] width 45 height 11
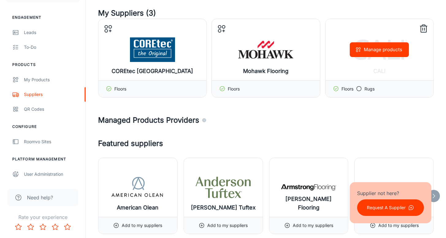
click at [367, 44] on button "Manage products" at bounding box center [379, 49] width 59 height 15
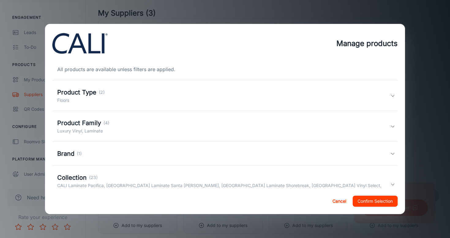
click at [161, 127] on div "Product Family (4) Luxury Vinyl, Laminate" at bounding box center [223, 126] width 333 height 16
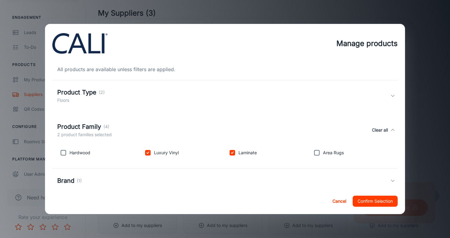
click at [161, 127] on div "Product Family (4) 2 product families selected Clear all" at bounding box center [223, 130] width 333 height 16
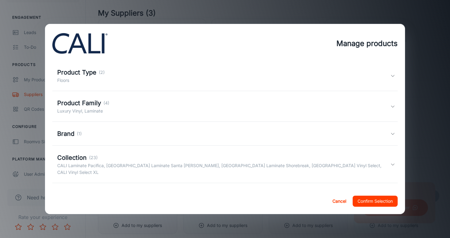
scroll to position [39, 0]
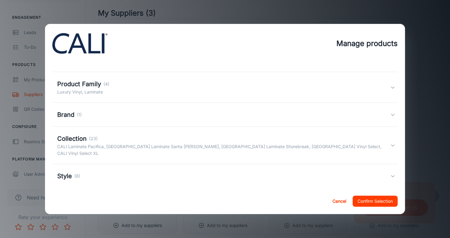
click at [343, 174] on div "Style (8)" at bounding box center [225, 176] width 346 height 24
click at [343, 175] on div "Style (8) No filter applied, all products are available Clear all" at bounding box center [223, 183] width 333 height 16
click at [372, 202] on button "Confirm Selection" at bounding box center [375, 200] width 45 height 11
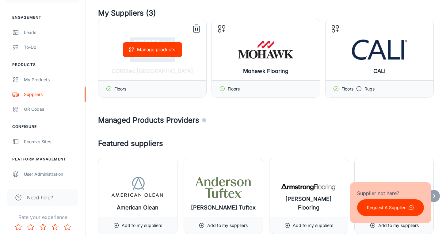
click at [134, 48] on icon "button" at bounding box center [131, 50] width 6 height 6
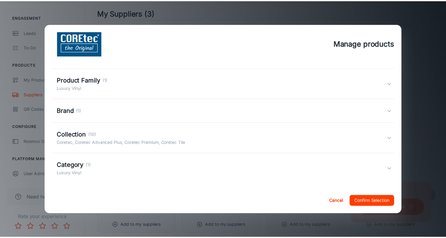
scroll to position [46, 0]
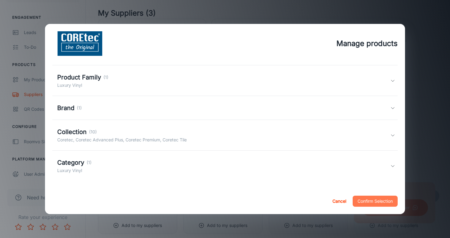
click at [387, 199] on button "Confirm Selection" at bounding box center [375, 200] width 45 height 11
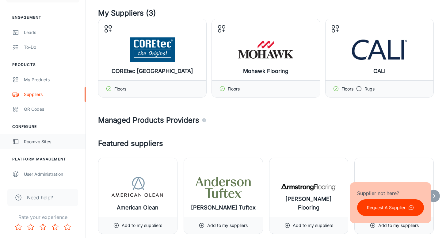
click at [40, 142] on div "Roomvo Sites" at bounding box center [51, 141] width 55 height 7
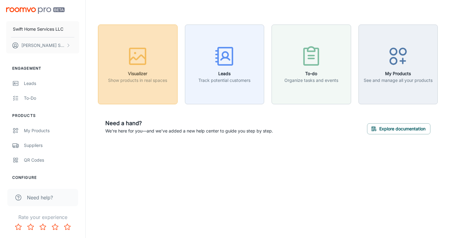
click at [152, 51] on div "button" at bounding box center [137, 57] width 59 height 25
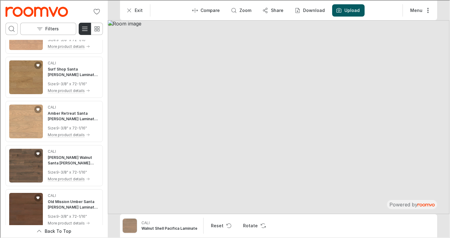
scroll to position [562, 0]
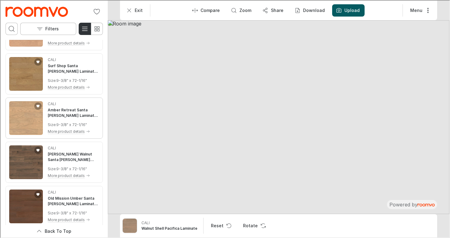
click at [20, 114] on img "See Amber Retreat Santa Cruz Laminate Flooring in the room" at bounding box center [26, 117] width 34 height 34
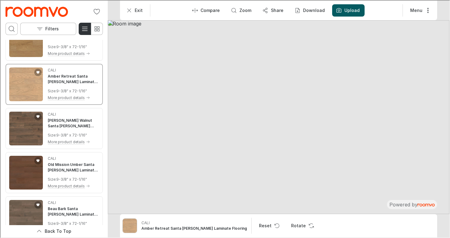
scroll to position [597, 0]
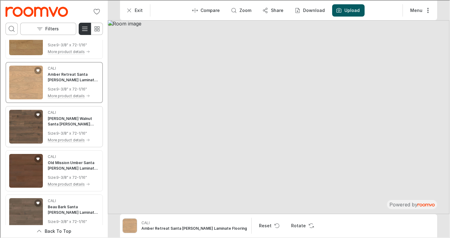
click at [24, 120] on img "See Misty Wood Walnut Santa Cruz Laminate Flooring in the room" at bounding box center [26, 126] width 34 height 34
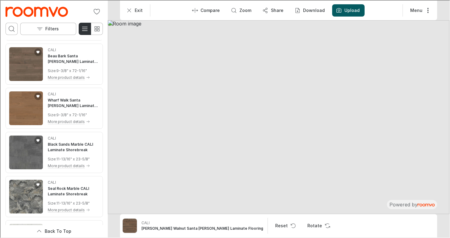
scroll to position [763, 0]
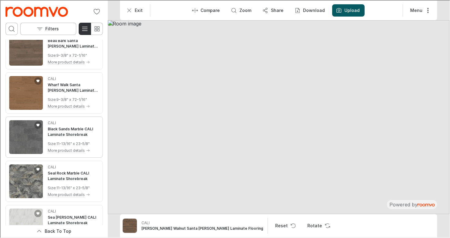
click at [25, 134] on img "See Black Sands Marble CALI Laminate Shorebreak in the room" at bounding box center [26, 136] width 34 height 34
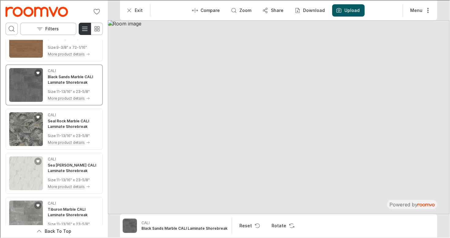
scroll to position [817, 0]
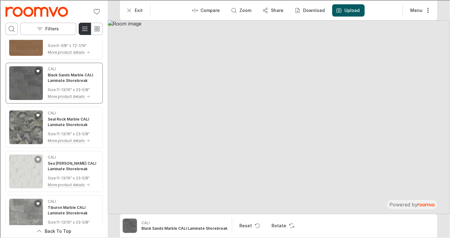
click at [25, 134] on img "See Seal Rock Marble CALI Laminate Shorebreak in the room" at bounding box center [26, 127] width 34 height 34
click at [23, 157] on img "See Sea Cliff Marble CALI Laminate Shorebreak in the room" at bounding box center [26, 171] width 34 height 34
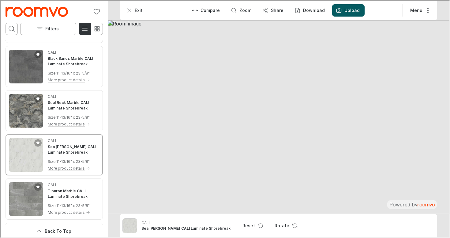
scroll to position [842, 0]
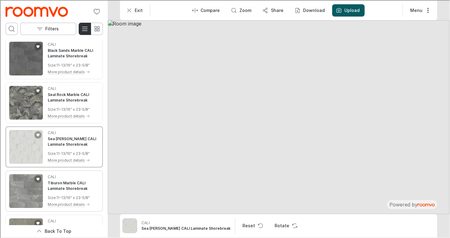
click at [28, 193] on img "See Tiburon Marble CALI Laminate Shorebreak in the room" at bounding box center [26, 190] width 34 height 34
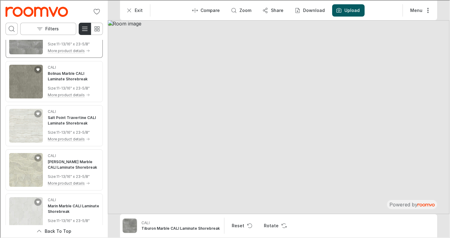
scroll to position [996, 0]
click at [20, 165] on img "See Stinson Marble CALI Laminate Shorebreak in the room" at bounding box center [26, 169] width 34 height 34
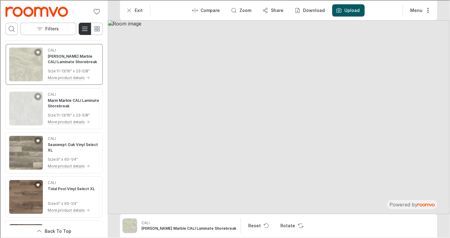
scroll to position [1125, 0]
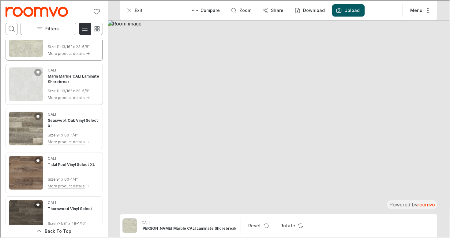
click at [20, 87] on img "See Marin Marble CALI Laminate Shorebreak in the room" at bounding box center [26, 84] width 34 height 34
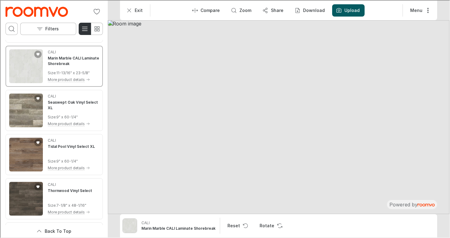
scroll to position [1145, 0]
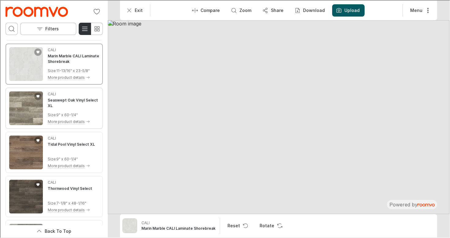
click at [22, 104] on img "See Seaswept Oak Vinyl Select XL in the room" at bounding box center [26, 108] width 34 height 34
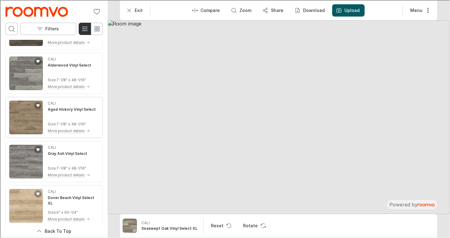
scroll to position [1315, 0]
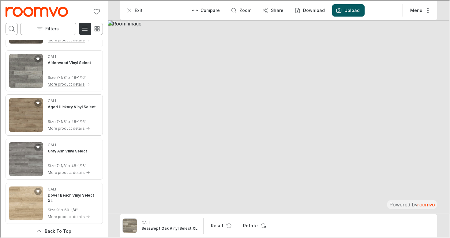
click at [29, 166] on img "See Gray Ash Vinyl Select in the room" at bounding box center [26, 159] width 34 height 34
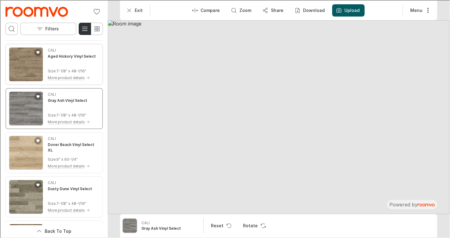
scroll to position [1379, 0]
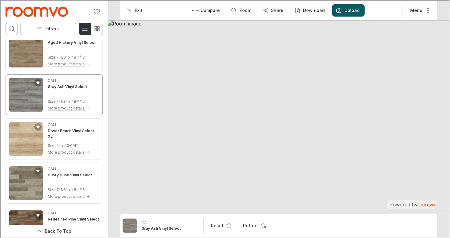
click at [29, 166] on img "See Dusty Dune Vinyl Select in the room" at bounding box center [26, 182] width 34 height 34
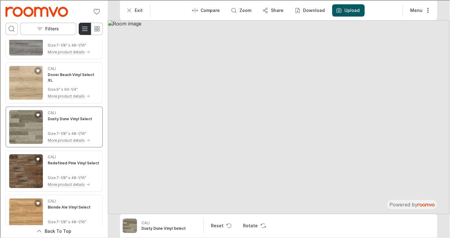
scroll to position [1436, 0]
click at [29, 166] on img "See Redefined Pine Vinyl Select in the room" at bounding box center [26, 170] width 34 height 34
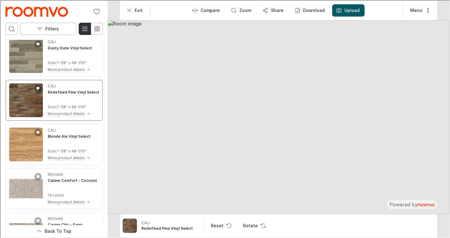
scroll to position [1512, 0]
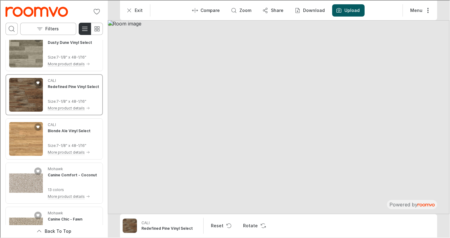
click at [29, 166] on img "See Canine Comfort in the room" at bounding box center [26, 182] width 34 height 34
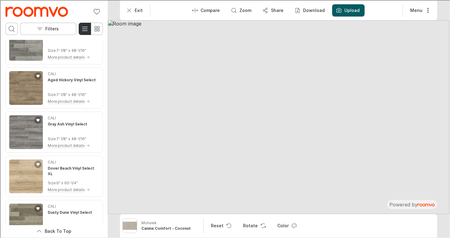
scroll to position [1313, 0]
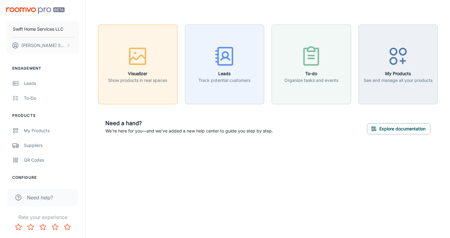
click at [137, 59] on icon "button" at bounding box center [138, 58] width 16 height 6
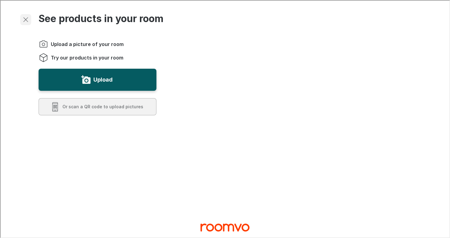
click at [20, 19] on button "Exit visualizer" at bounding box center [25, 18] width 11 height 11
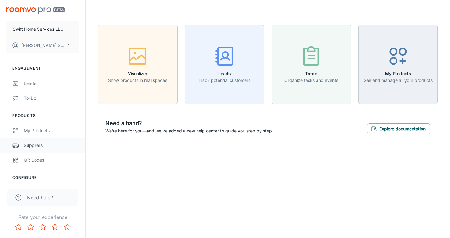
click at [35, 147] on div "Suppliers" at bounding box center [51, 145] width 55 height 7
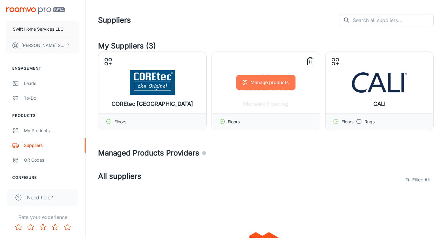
click at [271, 79] on button "Manage products" at bounding box center [265, 82] width 59 height 15
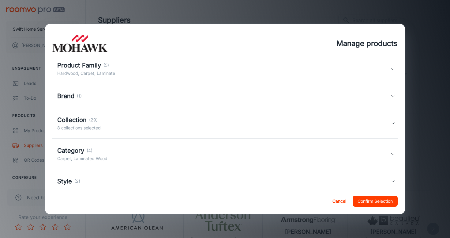
scroll to position [74, 0]
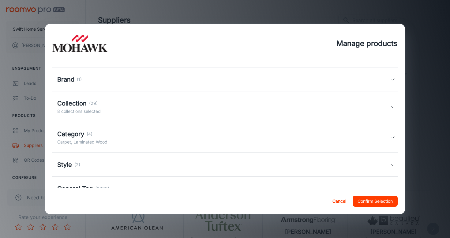
click at [124, 101] on div "Collection (29) 8 collections selected" at bounding box center [223, 107] width 333 height 16
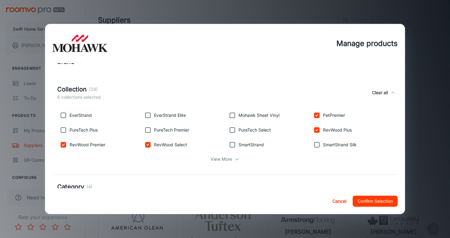
scroll to position [92, 0]
click at [215, 155] on p "View More" at bounding box center [221, 158] width 21 height 7
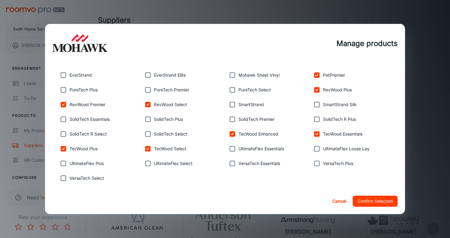
scroll to position [133, 0]
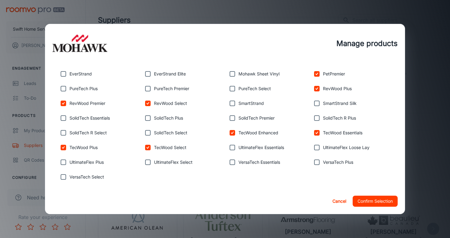
click at [396, 201] on button "Confirm Selection" at bounding box center [375, 200] width 45 height 11
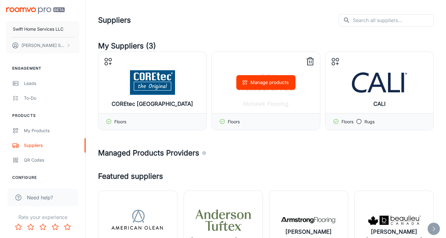
click at [276, 79] on button "Manage products" at bounding box center [265, 82] width 59 height 15
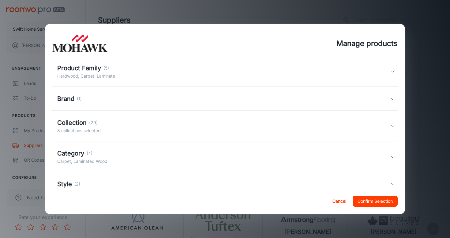
scroll to position [55, 0]
click at [130, 158] on div "Category (4) Carpet, Laminated Wood" at bounding box center [223, 156] width 333 height 16
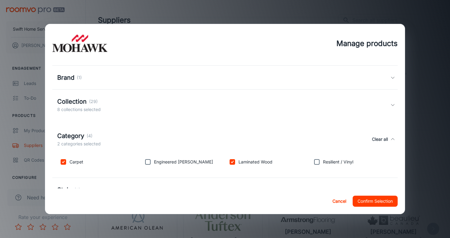
scroll to position [76, 0]
click at [150, 159] on input "checkbox" at bounding box center [148, 161] width 12 height 12
checkbox input "true"
click at [375, 198] on button "Confirm Selection" at bounding box center [375, 200] width 45 height 11
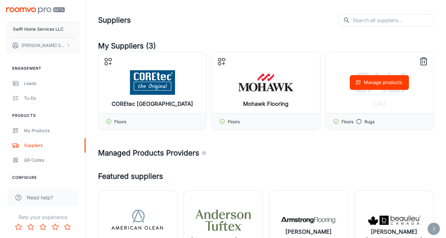
click at [376, 86] on button "Manage products" at bounding box center [379, 82] width 59 height 15
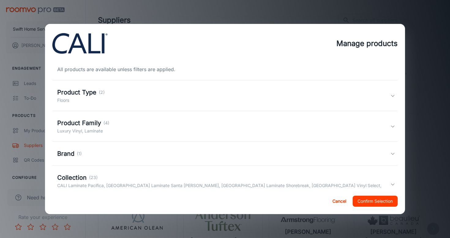
click at [133, 185] on p "CALI Laminate Pacifica, [GEOGRAPHIC_DATA] Laminate Santa [PERSON_NAME], [GEOGRA…" at bounding box center [223, 188] width 333 height 13
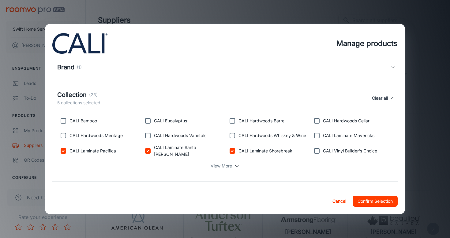
scroll to position [89, 0]
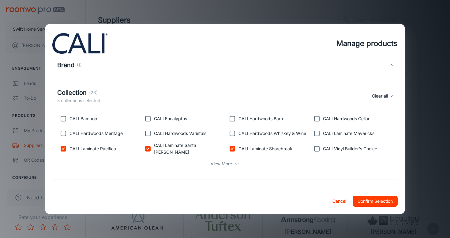
click at [98, 150] on p "CALI Laminate Pacifica" at bounding box center [93, 148] width 47 height 7
click at [63, 151] on input "checkbox" at bounding box center [63, 148] width 12 height 12
checkbox input "false"
click at [144, 149] on input "checkbox" at bounding box center [148, 148] width 12 height 12
checkbox input "false"
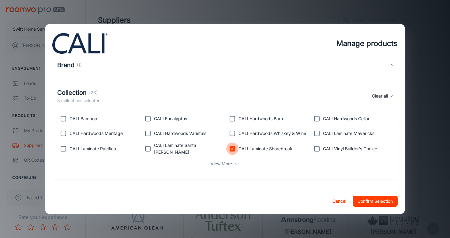
click at [226, 146] on input "checkbox" at bounding box center [232, 148] width 12 height 12
checkbox input "false"
click at [366, 200] on button "Confirm Selection" at bounding box center [375, 200] width 45 height 11
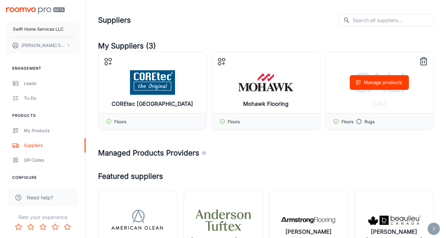
click at [358, 83] on circle "button" at bounding box center [357, 84] width 2 height 2
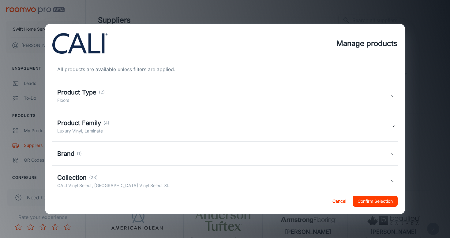
click at [129, 127] on div "Product Family (4) Luxury Vinyl, Laminate" at bounding box center [223, 126] width 333 height 16
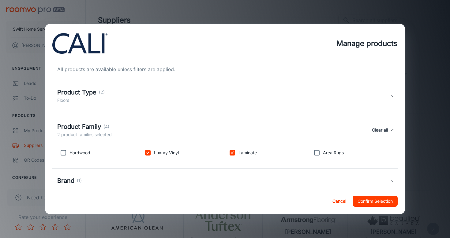
click at [239, 152] on p "Laminate" at bounding box center [248, 152] width 18 height 7
click at [232, 152] on input "checkbox" at bounding box center [232, 152] width 12 height 12
checkbox input "false"
click at [356, 199] on button "Confirm Selection" at bounding box center [375, 200] width 45 height 11
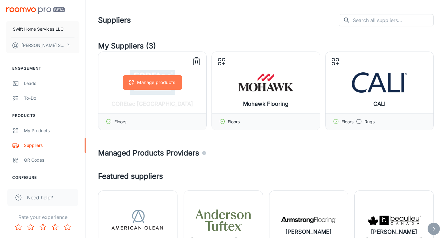
click at [142, 83] on button "Manage products" at bounding box center [152, 82] width 59 height 15
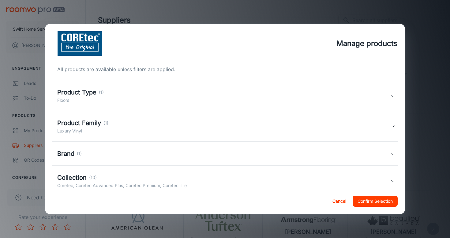
click at [381, 195] on div "Cancel Confirm Selection" at bounding box center [225, 201] width 360 height 26
click at [377, 200] on button "Confirm Selection" at bounding box center [375, 200] width 45 height 11
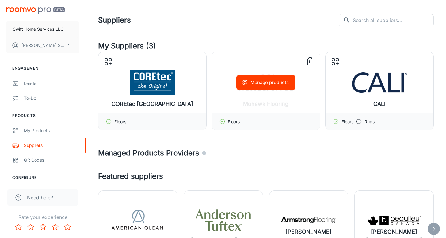
click at [262, 91] on div "Manage products" at bounding box center [266, 82] width 108 height 61
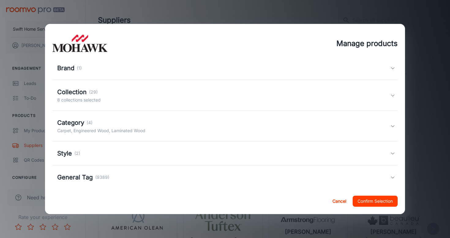
scroll to position [85, 0]
click at [209, 149] on div "Style (2)" at bounding box center [225, 154] width 346 height 24
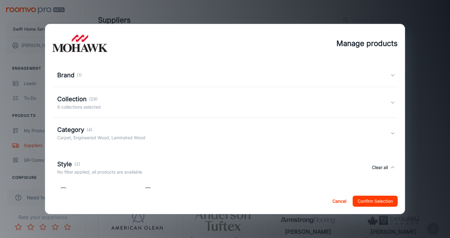
scroll to position [79, 0]
click at [207, 130] on div "Category (4) Carpet, Engineered Wood, Laminated Wood" at bounding box center [223, 133] width 333 height 16
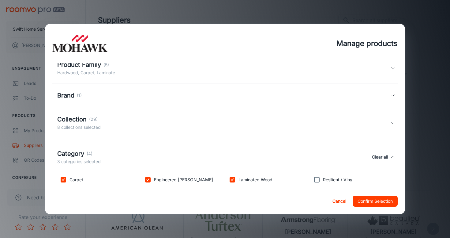
scroll to position [57, 0]
click at [194, 113] on div "Collection (29) 8 collections selected" at bounding box center [225, 123] width 346 height 31
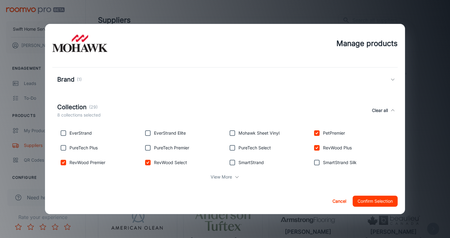
scroll to position [75, 0]
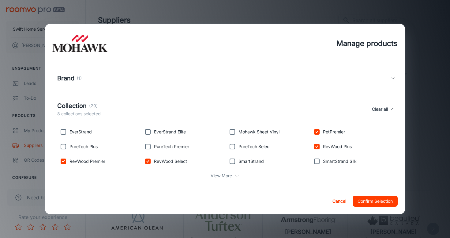
click at [224, 174] on p "View More" at bounding box center [221, 175] width 21 height 7
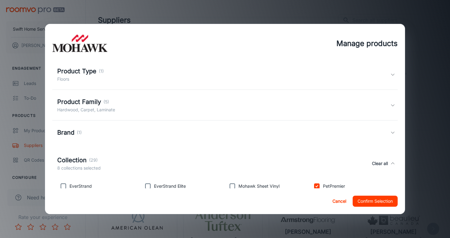
scroll to position [0, 0]
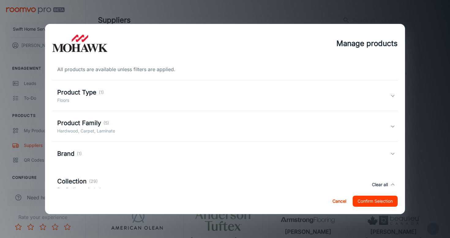
click at [188, 114] on div "Product Family (5) Hardwood, Carpet, Laminate" at bounding box center [225, 126] width 346 height 31
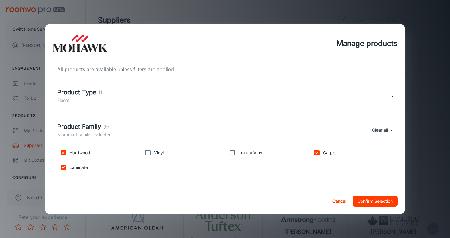
click at [188, 99] on div "Product Type (1) Floors" at bounding box center [223, 96] width 333 height 16
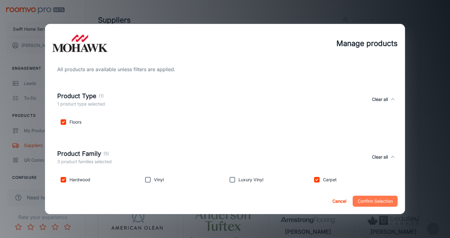
click at [381, 197] on button "Confirm Selection" at bounding box center [375, 200] width 45 height 11
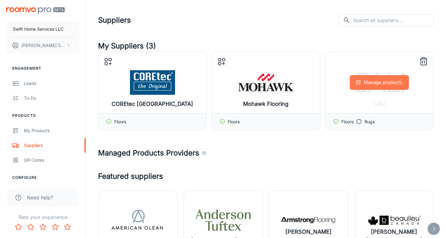
click at [372, 78] on button "Manage products" at bounding box center [379, 82] width 59 height 15
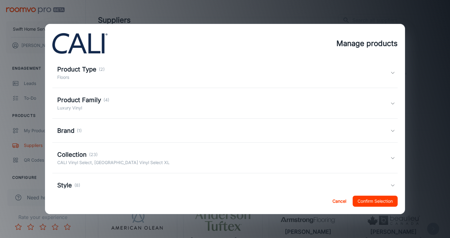
scroll to position [39, 0]
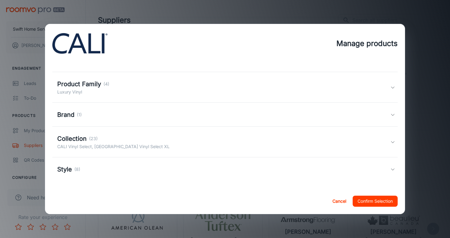
click at [135, 146] on p "CALI Vinyl Select, [GEOGRAPHIC_DATA] Vinyl Select XL" at bounding box center [113, 146] width 112 height 7
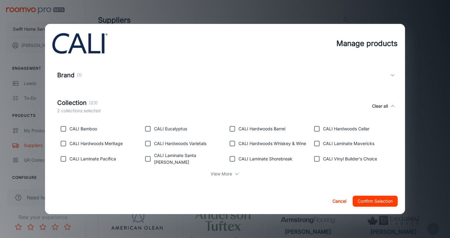
scroll to position [109, 0]
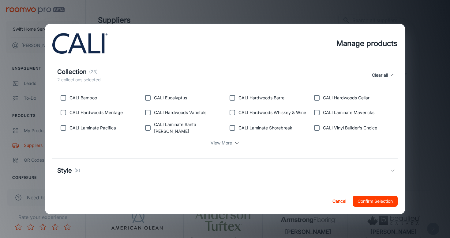
click at [231, 138] on div "View More" at bounding box center [225, 143] width 336 height 12
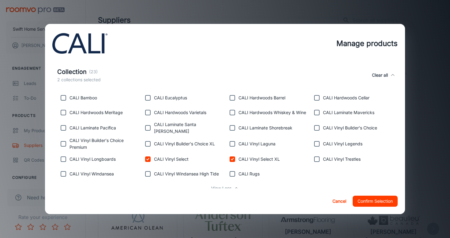
click at [383, 200] on button "Confirm Selection" at bounding box center [375, 200] width 45 height 11
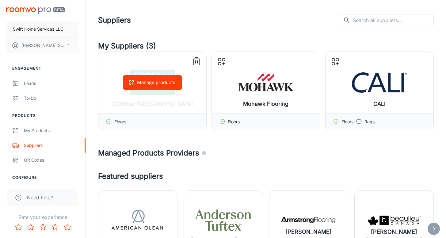
click at [159, 85] on button "Manage products" at bounding box center [152, 82] width 59 height 15
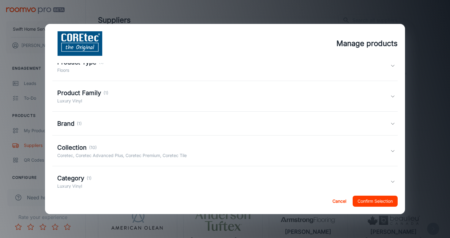
scroll to position [35, 0]
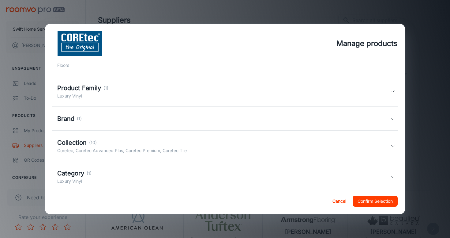
click at [150, 131] on div "Collection (10) Coretec, Coretec Advanced Plus, Coretec Premium, Coretec Tile" at bounding box center [225, 146] width 346 height 31
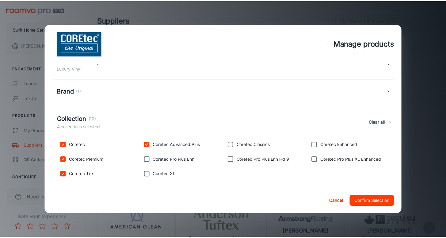
scroll to position [64, 0]
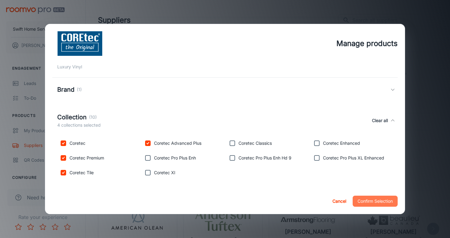
click at [384, 201] on button "Confirm Selection" at bounding box center [375, 200] width 45 height 11
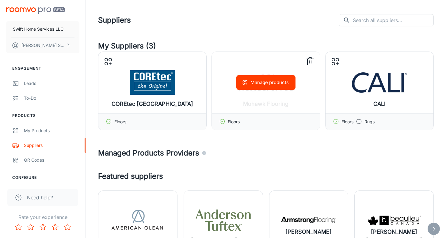
click at [248, 81] on icon "button" at bounding box center [245, 82] width 6 height 6
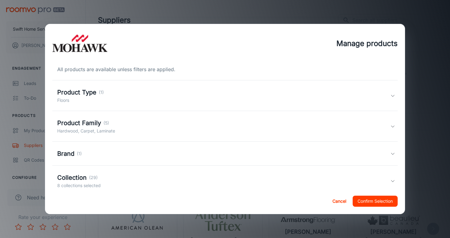
click at [170, 15] on div "Manage products All products are available unless filters are applied. Product …" at bounding box center [225, 119] width 450 height 238
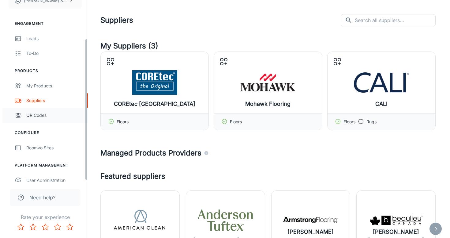
scroll to position [51, 0]
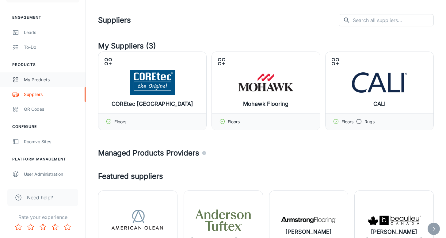
click at [43, 84] on link "My Products" at bounding box center [42, 79] width 85 height 15
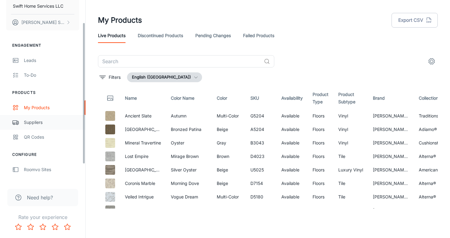
scroll to position [29, 0]
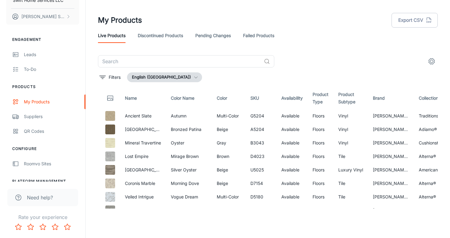
click at [43, 171] on div "Engagement Leads To-do Products My Products Suppliers QR Codes Configure Roomvo…" at bounding box center [42, 116] width 85 height 174
click at [43, 166] on div "Roomvo Sites" at bounding box center [51, 163] width 55 height 7
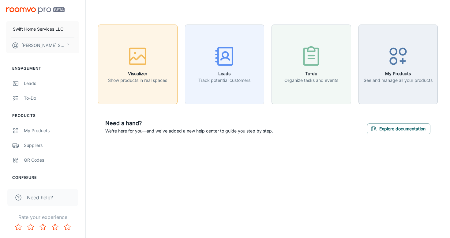
click at [135, 63] on rect "button" at bounding box center [138, 56] width 16 height 16
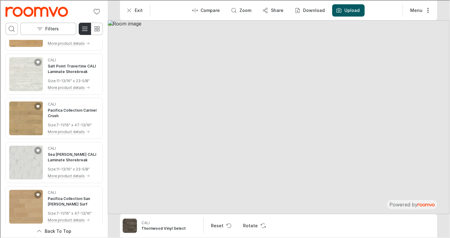
scroll to position [1420, 0]
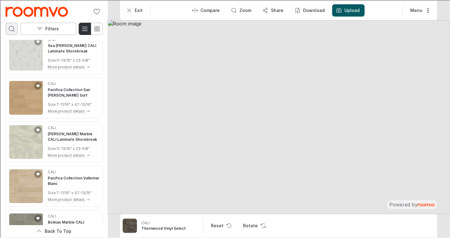
click at [9, 29] on icon "Open search box" at bounding box center [10, 28] width 7 height 7
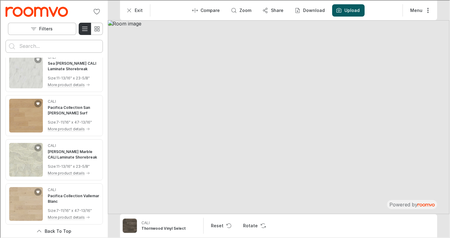
scroll to position [0, 0]
click at [46, 48] on input "Enter products to search for" at bounding box center [54, 46] width 70 height 10
click at [5, 40] on button "Search for products" at bounding box center [11, 46] width 12 height 12
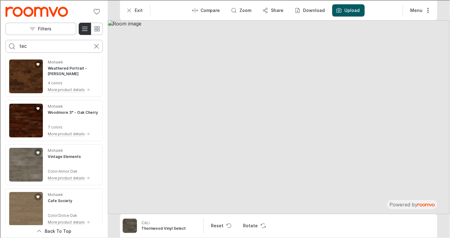
scroll to position [161, 0]
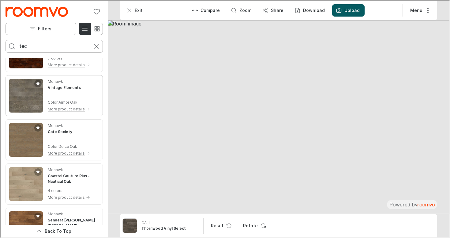
click at [63, 92] on div "Mohawk Vintage Elements Color : Armor Oak More product details" at bounding box center [68, 95] width 42 height 34
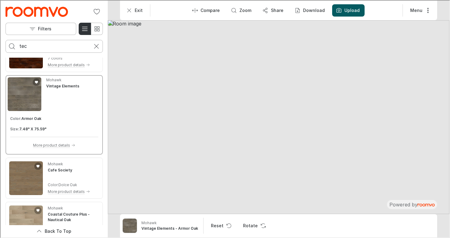
click at [44, 48] on input "tec" at bounding box center [54, 46] width 70 height 10
type input "tecwood"
click at [5, 40] on button "Search for products" at bounding box center [11, 46] width 12 height 12
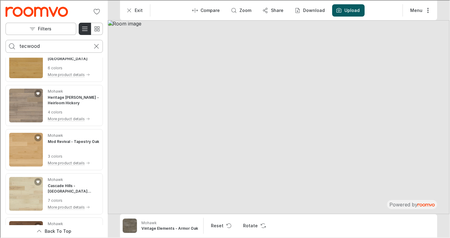
scroll to position [676, 0]
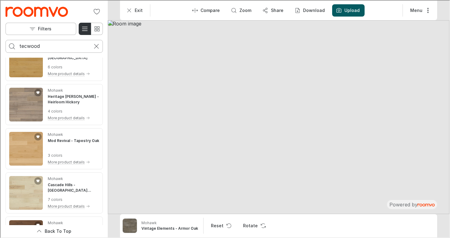
click at [23, 143] on img "See Mod Revival in the room" at bounding box center [26, 148] width 34 height 34
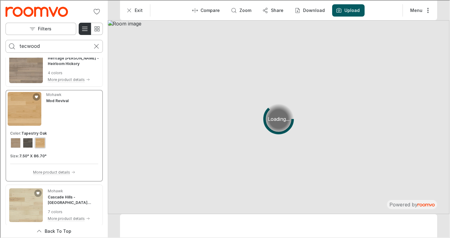
scroll to position [637, 0]
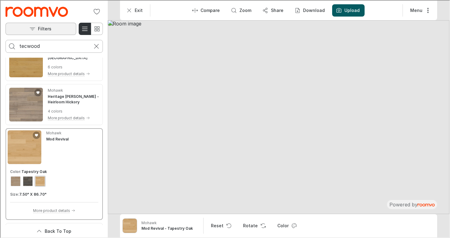
click at [38, 27] on p "Filters" at bounding box center [43, 28] width 13 height 6
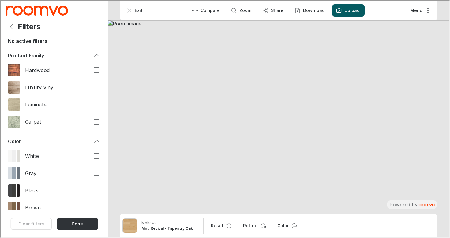
scroll to position [0, 0]
click at [92, 63] on input "Hardwood" at bounding box center [95, 69] width 13 height 13
checkbox input "true"
click at [80, 216] on div "Clear filters Done" at bounding box center [53, 222] width 97 height 27
click at [80, 225] on button "Done" at bounding box center [76, 223] width 41 height 12
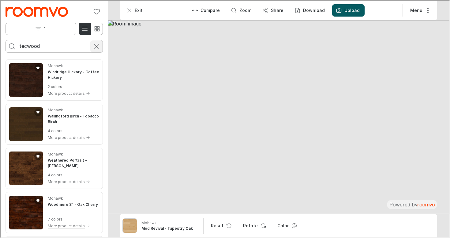
click at [96, 46] on icon "Cancel search" at bounding box center [95, 45] width 7 height 7
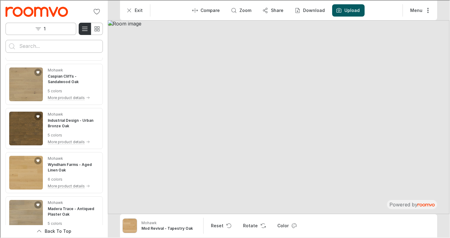
scroll to position [1120, 0]
